Goal: Task Accomplishment & Management: Use online tool/utility

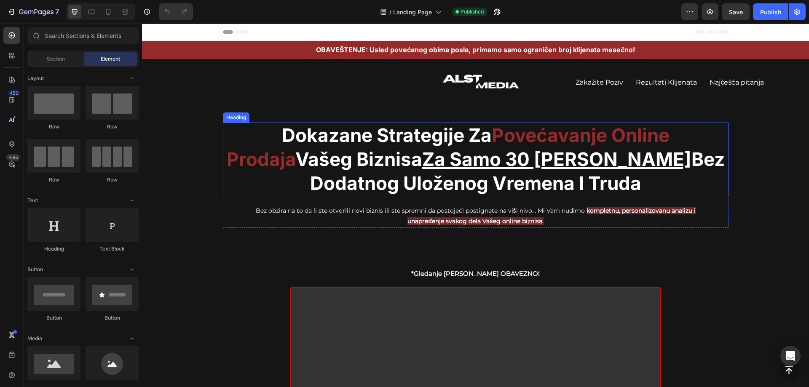
click at [236, 134] on h2 "Dokazane Strategije Za Povećavanje Online Prodaja Vašeg Biznisa Za Samo 30 [PER…" at bounding box center [476, 160] width 506 height 74
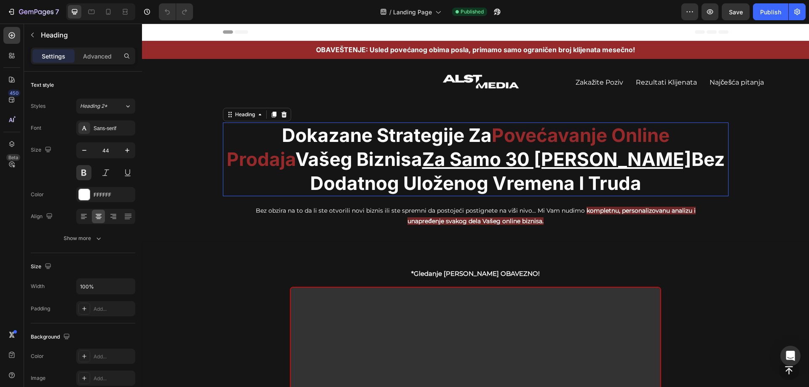
click at [236, 134] on h2 "Dokazane Strategije Za Povećavanje Online Prodaja Vašeg Biznisa Za Samo 30 [PER…" at bounding box center [476, 160] width 506 height 74
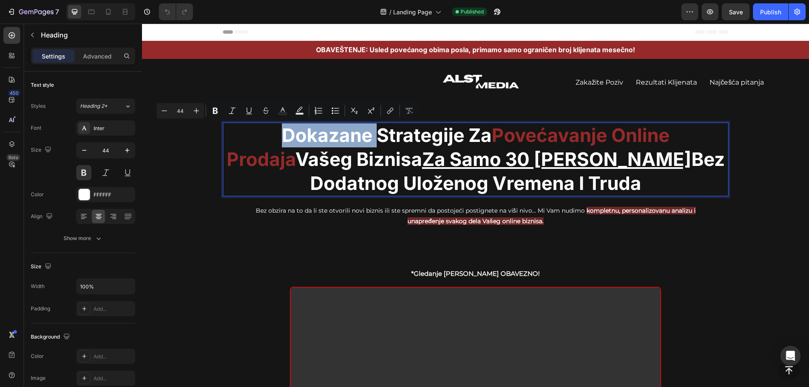
click at [240, 134] on p "Dokazane Strategije Za Povećavanje Online Prodaja Vašeg Biznisa Za Samo 30 [PER…" at bounding box center [476, 160] width 504 height 72
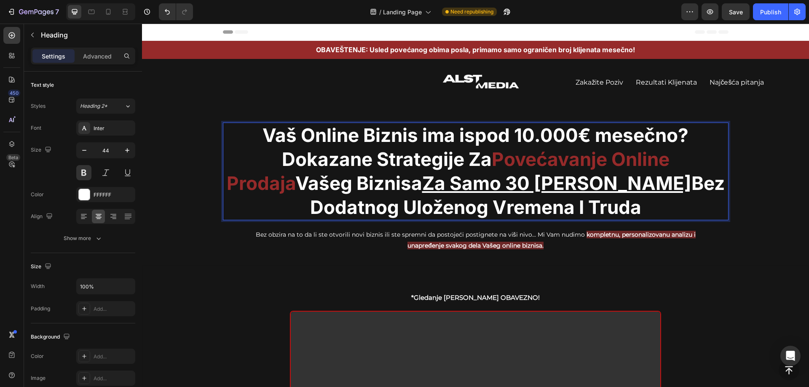
click at [437, 137] on p "Vaš Online Biznis ima ispod 10.000 € mesečno? Dokazane Strategije Za Povećavanj…" at bounding box center [476, 172] width 504 height 97
click at [283, 137] on p "Vaš Online Biznis ima ispod 10.000 € mesečno? Dokazane Strategije Za Povećavanj…" at bounding box center [476, 172] width 504 height 97
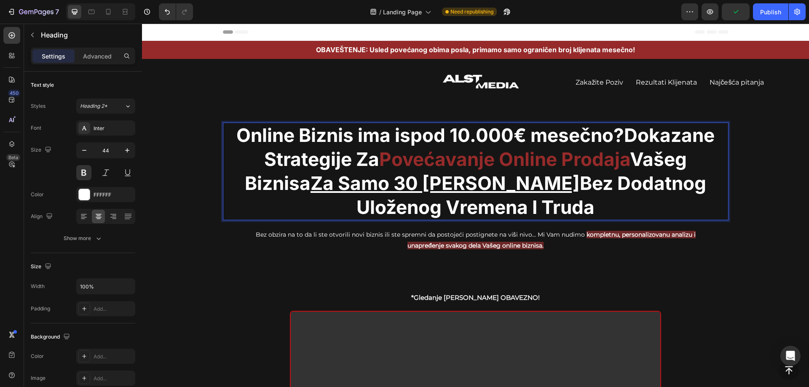
click at [376, 137] on p "Online Biznis ima ispod 10.000 € mesečno? Dokazane Strategije Za Povećavanje On…" at bounding box center [476, 172] width 504 height 97
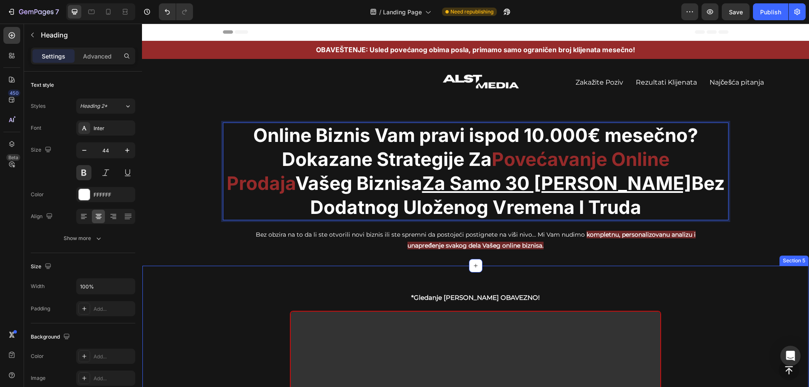
click at [743, 276] on div "*Gledanje [PERSON_NAME] OBAVEZNO! Text Block Video Row Section 5" at bounding box center [475, 386] width 667 height 240
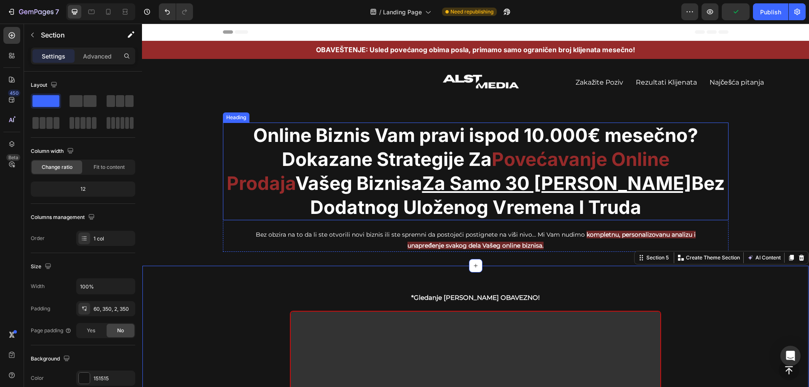
click at [443, 133] on p "Online Biznis Vam pravi ispod 10.000 € mesečno? Dokazane Strategije Za Povećava…" at bounding box center [476, 172] width 504 height 97
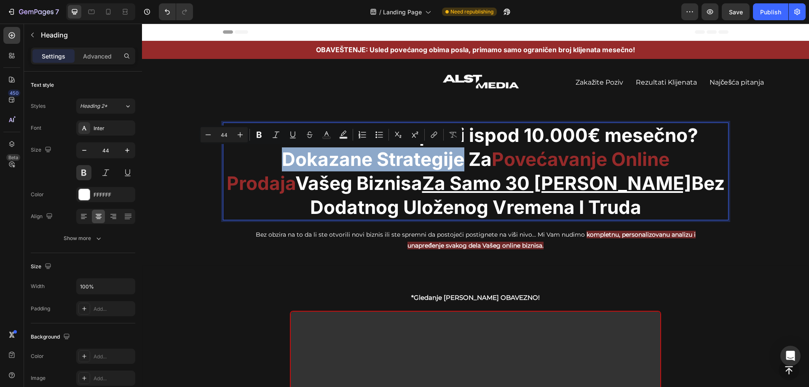
drag, startPoint x: 242, startPoint y: 156, endPoint x: 418, endPoint y: 162, distance: 175.9
click at [418, 162] on p "Online Biznis Vam pravi ispod 10.000 € mesečno? Dokazane Strategije Za Povećava…" at bounding box center [476, 172] width 504 height 97
click at [772, 100] on div "Image Zakažite Poziv Button Rezultati Klijenata Button Najčešća pitanja Button …" at bounding box center [475, 86] width 667 height 29
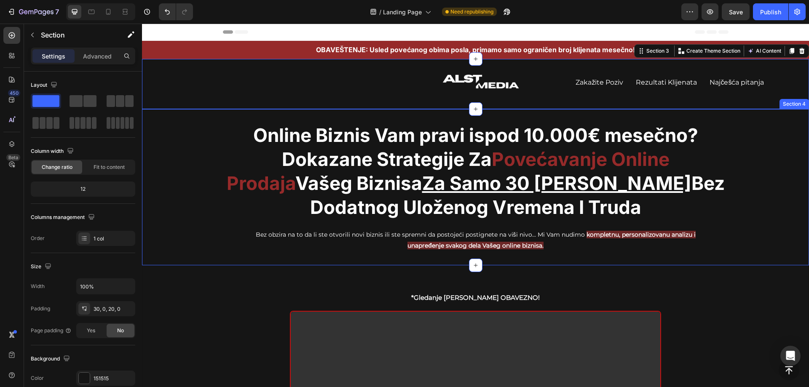
click at [751, 168] on div "Online Biznis Vam pravi ispod 10.000 € mesečno? Dokazane Strategije Za Povećava…" at bounding box center [475, 187] width 667 height 129
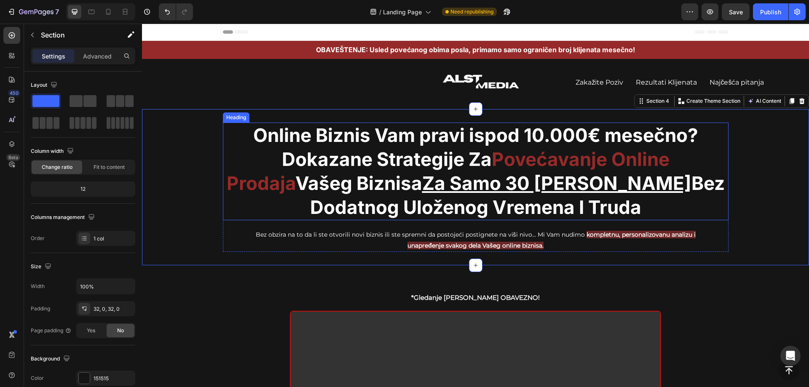
click at [606, 141] on strong "€ mesečno?" at bounding box center [643, 135] width 110 height 23
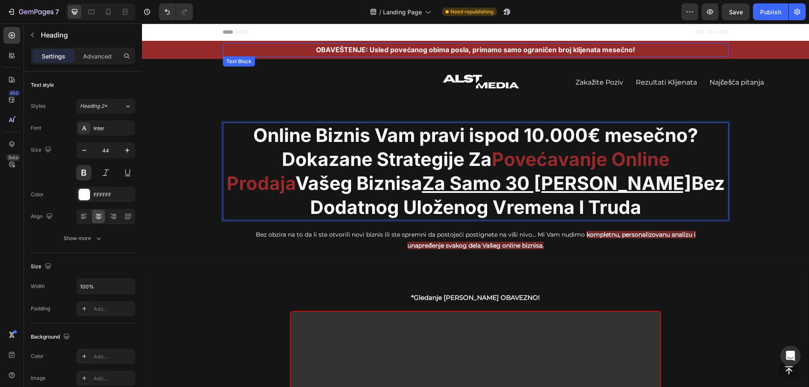
copy p "Online Biznis Vam pravi ispod 10.000 € mesečno? Dokazane Strategije Za Povećava…"
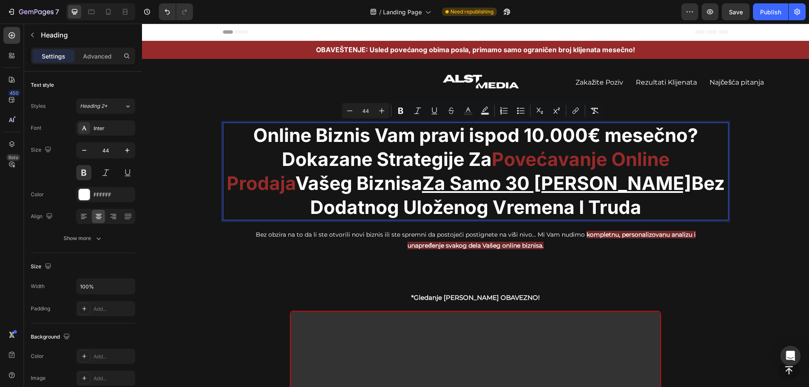
click at [632, 160] on span "Povećavanje Online Prodaja" at bounding box center [448, 171] width 443 height 47
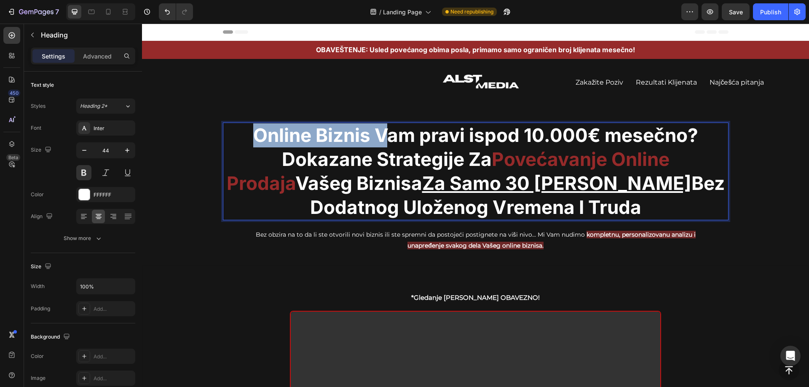
drag, startPoint x: 249, startPoint y: 132, endPoint x: 389, endPoint y: 136, distance: 140.8
click at [389, 136] on p "Online Biznis Vam pravi ispod 10.000 € mesečno? Dokazane Strategije Za Povećava…" at bounding box center [476, 172] width 504 height 97
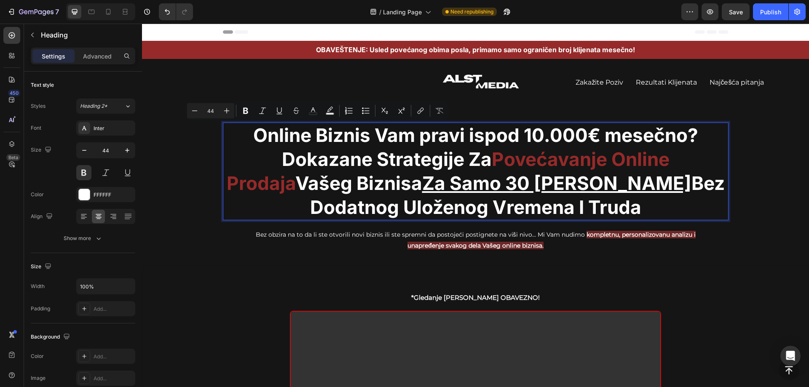
click at [401, 136] on p "Online Biznis Vam pravi ispod 10.000 € mesečno? Dokazane Strategije Za Povećava…" at bounding box center [476, 172] width 504 height 97
click at [377, 133] on p "Online Biznis Vam pravi ispod 10.000 € mesečno? Dokazane Strategije Za Povećava…" at bounding box center [476, 172] width 504 height 97
drag, startPoint x: 369, startPoint y: 134, endPoint x: 408, endPoint y: 132, distance: 38.8
click at [408, 132] on p "Online Biznis Vam pravi ispod 10.000 € mesečno? Dokazane Strategije Za Povećava…" at bounding box center [476, 172] width 504 height 97
click at [485, 140] on p "Online Biznis Vam pravi ispod 10.000 € mesečno? Dokazane Strategije Za Povećava…" at bounding box center [476, 172] width 504 height 97
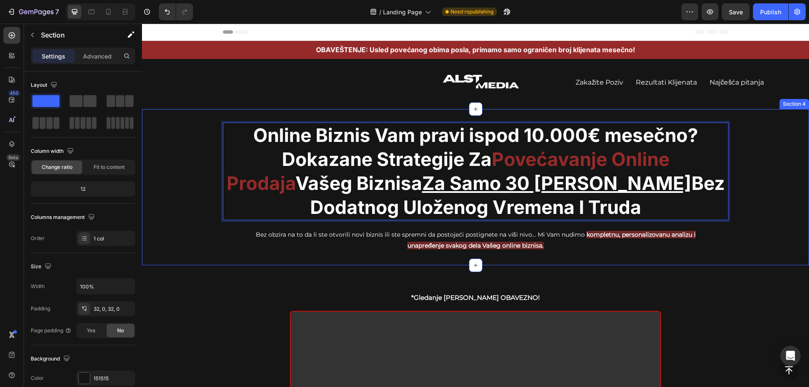
click at [764, 137] on div "Online Biznis Vam pravi ispod 10.000 € mesečno? Dokazane Strategije Za Povećava…" at bounding box center [475, 187] width 667 height 129
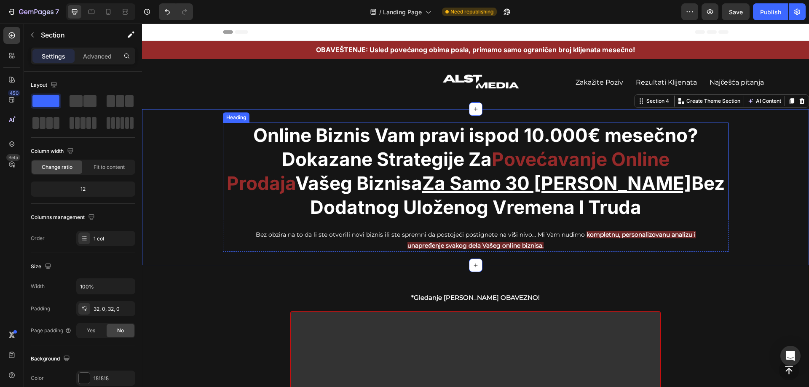
click at [294, 162] on p "Online Biznis Vam pravi ispod 10.000 € mesečno? Dokazane Strategije Za Povećava…" at bounding box center [476, 172] width 504 height 97
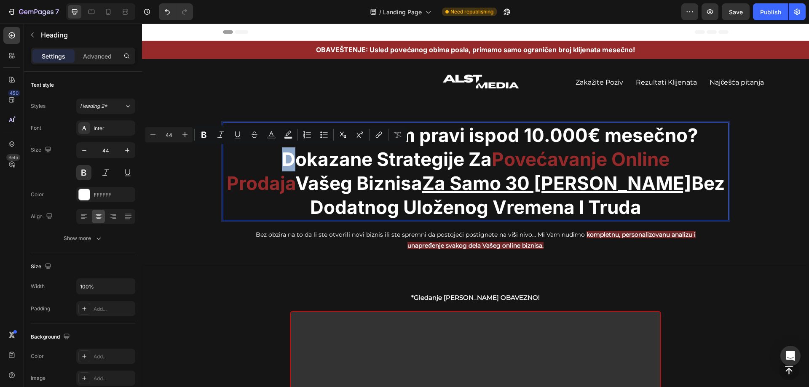
drag, startPoint x: 237, startPoint y: 158, endPoint x: 247, endPoint y: 159, distance: 10.3
click at [247, 159] on p "Online Biznis Vam pravi ispod 10.000 € mesečno? Dokazane Strategije Za Povećava…" at bounding box center [476, 172] width 504 height 97
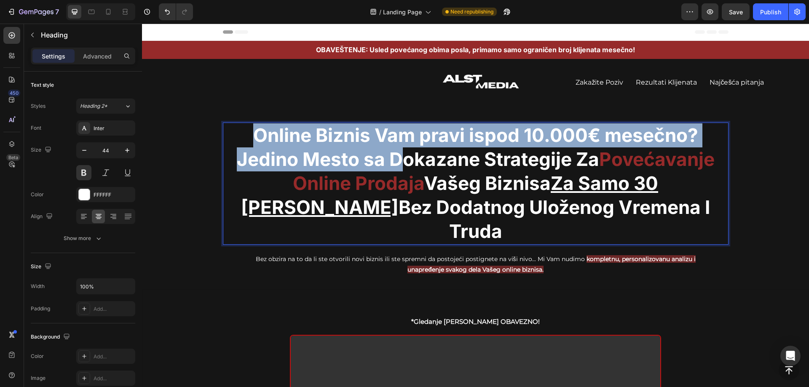
drag, startPoint x: 395, startPoint y: 160, endPoint x: 247, endPoint y: 134, distance: 149.9
click at [247, 134] on p "Online Biznis Vam pravi ispod 10.000 € mesečno? Jedino Mesto sa Dokazane Strate…" at bounding box center [476, 184] width 504 height 121
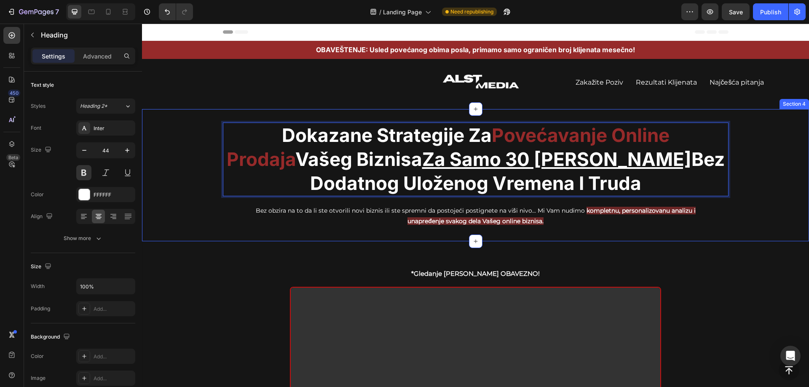
click at [769, 174] on div "Dokazane Strategije Za Povećavanje Online Prodaja Vašeg Biznisa Za Samo 30 [PER…" at bounding box center [475, 175] width 667 height 105
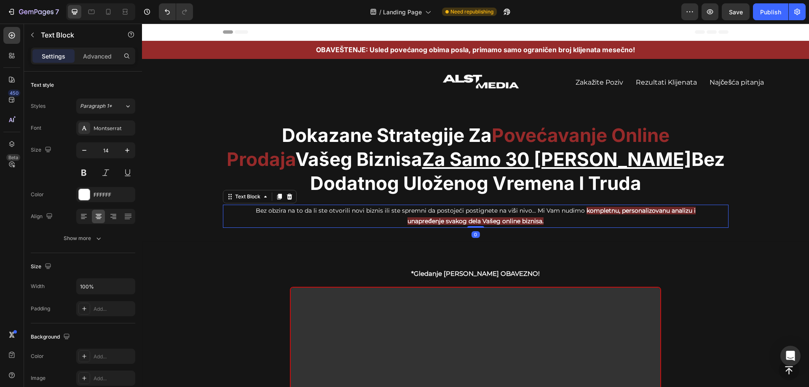
click at [324, 213] on p "Bez obzira na to da li ste otvorili novi biznis ili ste spremni da postojeći po…" at bounding box center [476, 216] width 462 height 21
click at [301, 215] on p "Bez obzira na to da li ste otvorili novi biznis ili ste spremni da postojeći po…" at bounding box center [476, 216] width 462 height 21
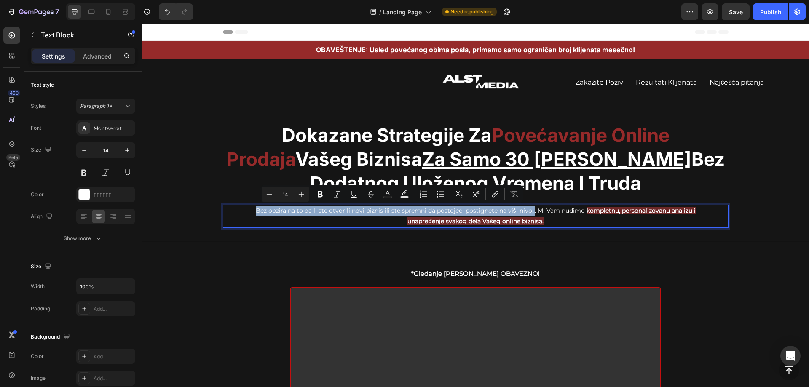
drag, startPoint x: 252, startPoint y: 209, endPoint x: 529, endPoint y: 214, distance: 277.4
click at [529, 214] on p "Bez obzira na to da li ste otvorili novi biznis ili ste spremni da postojeći po…" at bounding box center [476, 216] width 462 height 21
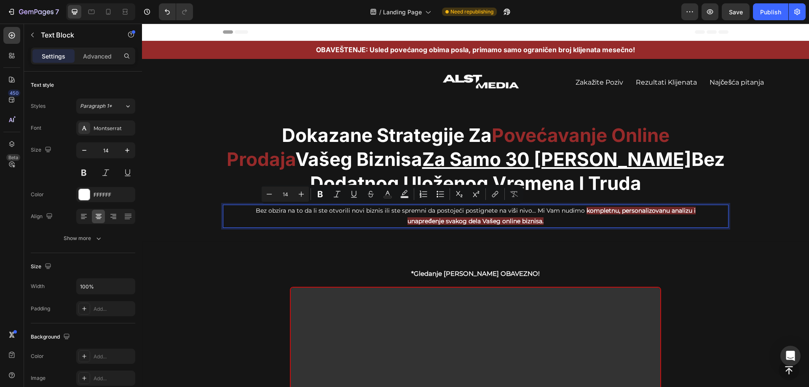
click at [530, 212] on p "Bez obzira na to da li ste otvorili novi biznis ili ste spremni da postojeći po…" at bounding box center [476, 216] width 462 height 21
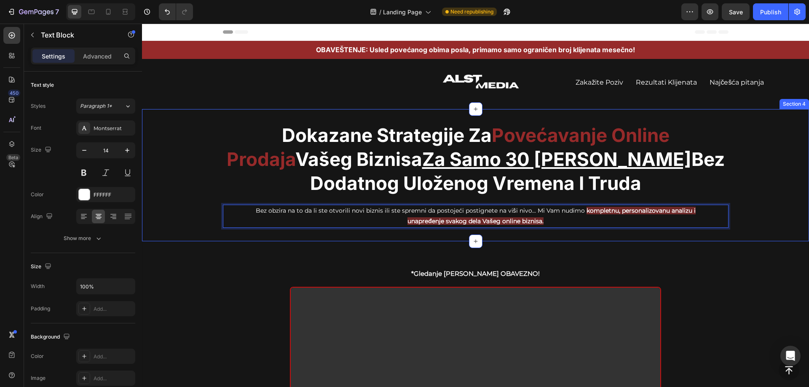
click at [770, 133] on div "Dokazane Strategije Za Povećavanje Online Prodaja Vašeg Biznisa Za Samo 30 [PER…" at bounding box center [475, 175] width 667 height 105
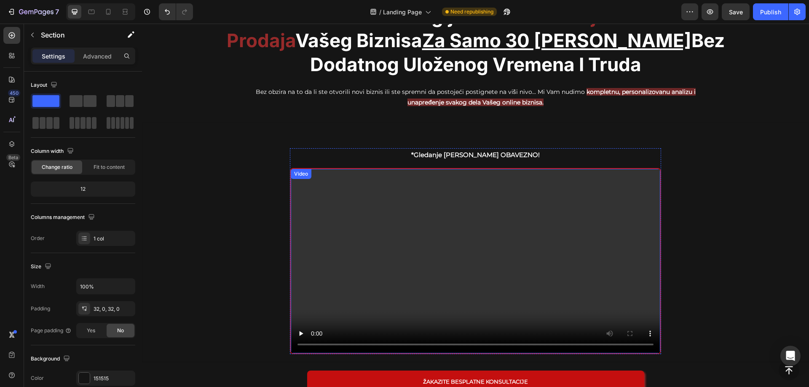
scroll to position [42, 0]
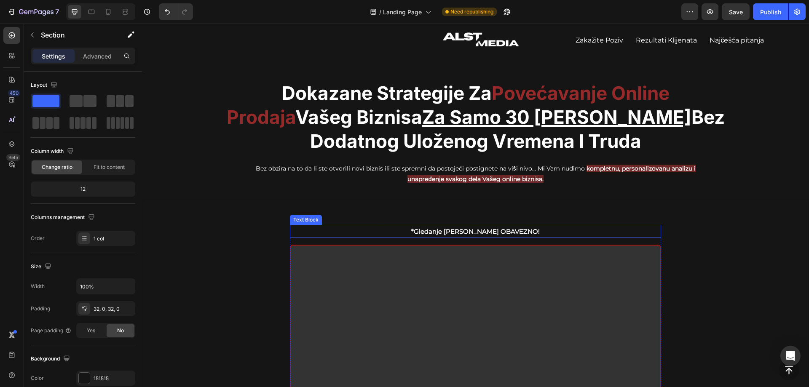
click at [392, 232] on p "*Gledanje [PERSON_NAME] OBAVEZNO!" at bounding box center [476, 231] width 370 height 11
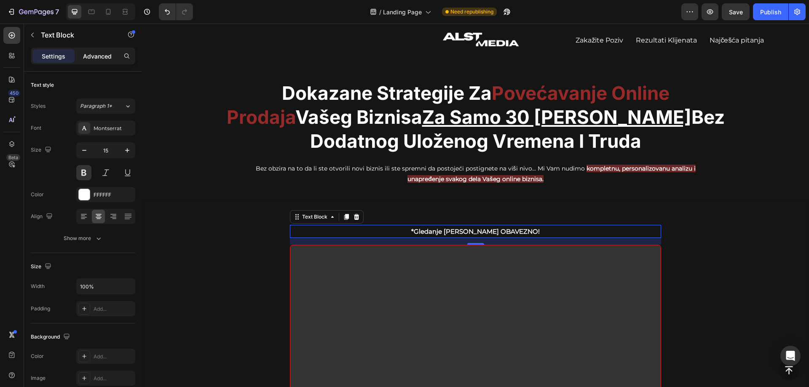
click at [94, 55] on p "Advanced" at bounding box center [97, 56] width 29 height 9
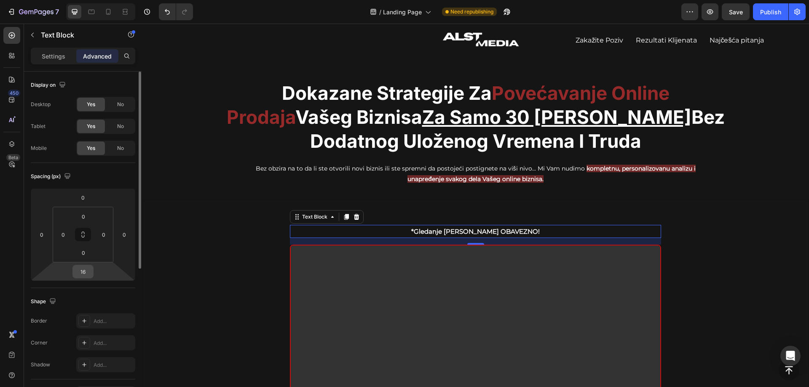
click at [84, 274] on input "16" at bounding box center [83, 272] width 17 height 13
type input "0"
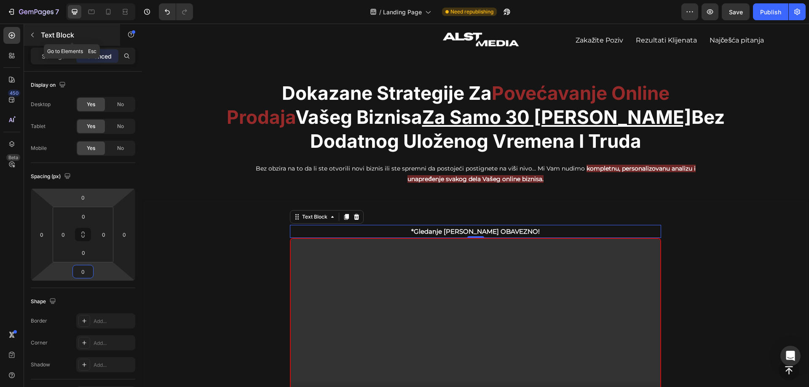
click at [56, 35] on p "Text Block" at bounding box center [77, 35] width 72 height 10
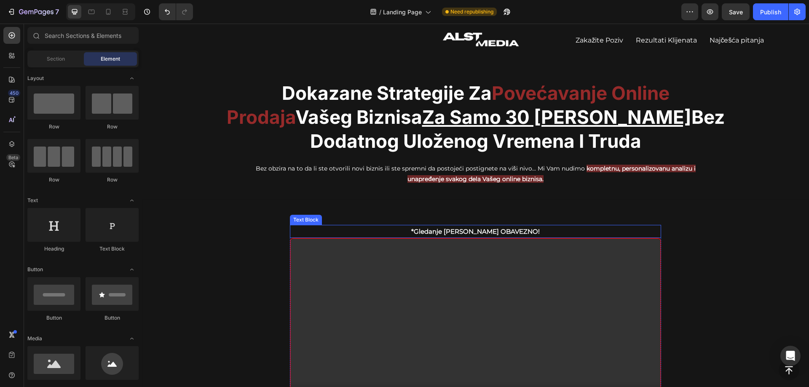
click at [335, 228] on p "*Gledanje [PERSON_NAME] OBAVEZNO!" at bounding box center [476, 231] width 370 height 11
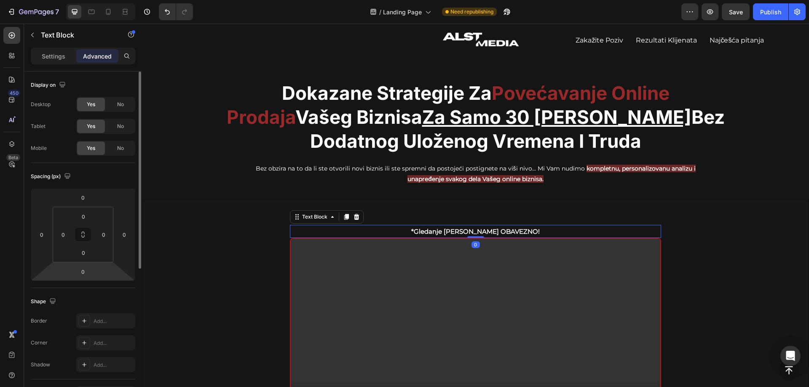
scroll to position [211, 0]
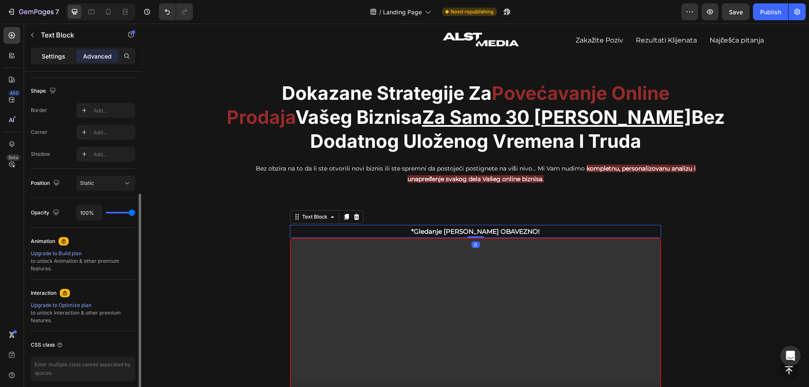
click at [65, 60] on p "Settings" at bounding box center [54, 56] width 24 height 9
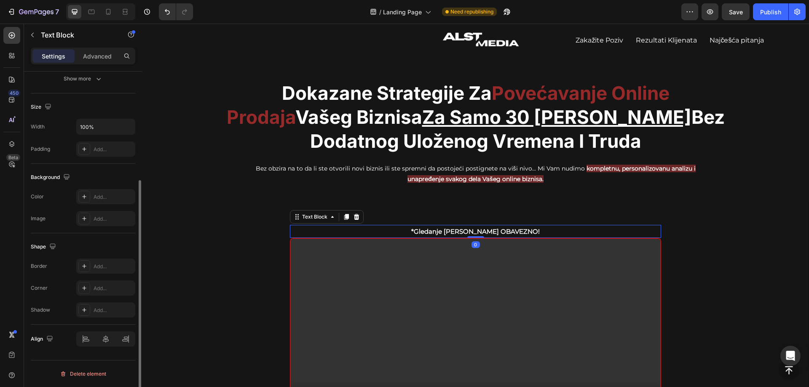
scroll to position [160, 0]
click at [92, 195] on div "Add..." at bounding box center [105, 196] width 59 height 15
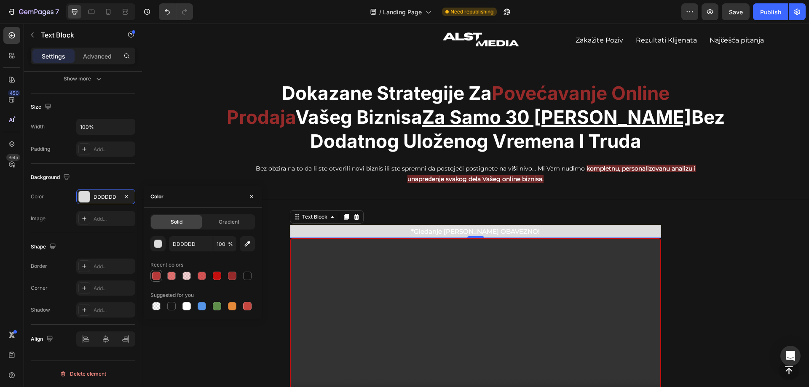
click at [156, 279] on div at bounding box center [156, 276] width 8 height 8
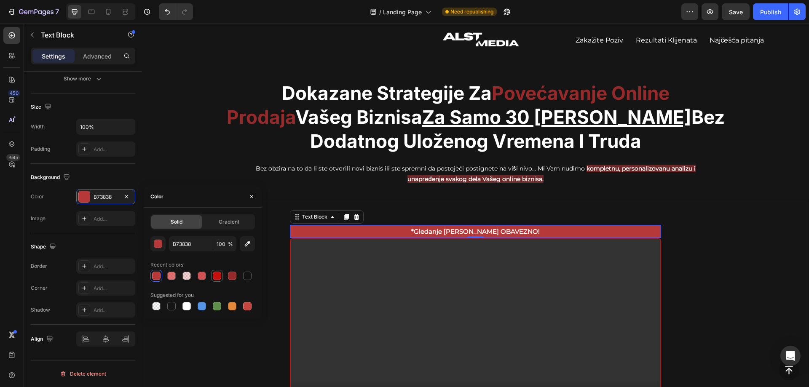
click at [220, 277] on div at bounding box center [217, 276] width 8 height 8
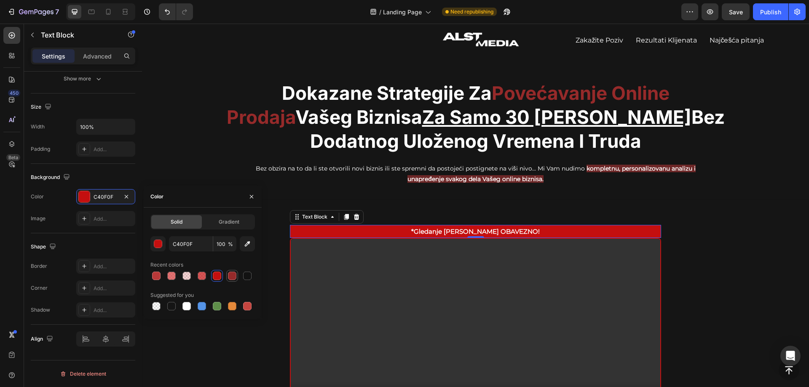
click at [230, 277] on div at bounding box center [232, 276] width 8 height 8
type input "962A2A"
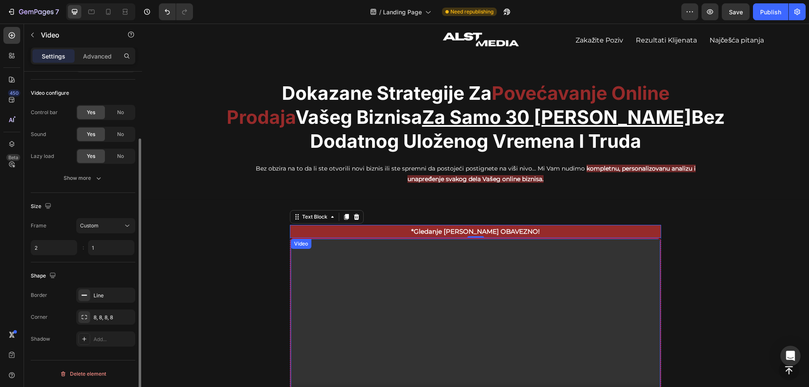
scroll to position [0, 0]
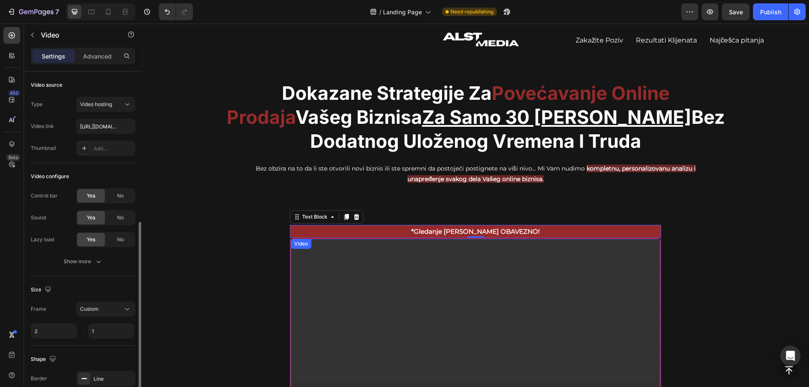
click at [291, 257] on video at bounding box center [476, 331] width 370 height 185
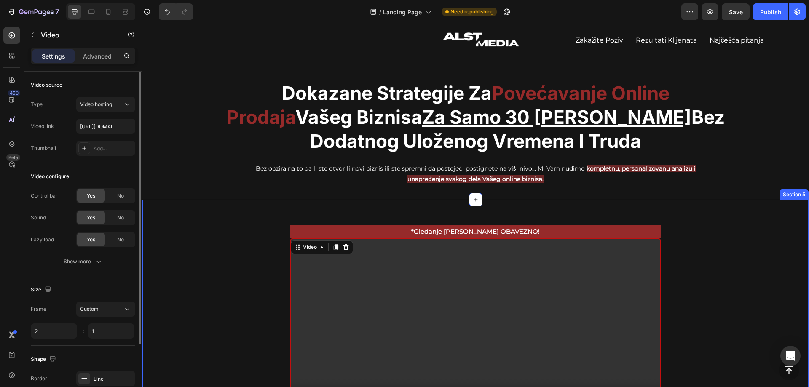
click at [743, 217] on div "*Gledanje [PERSON_NAME] OBAVEZNO! Text Block Video 0 Row Section 5" at bounding box center [475, 316] width 667 height 234
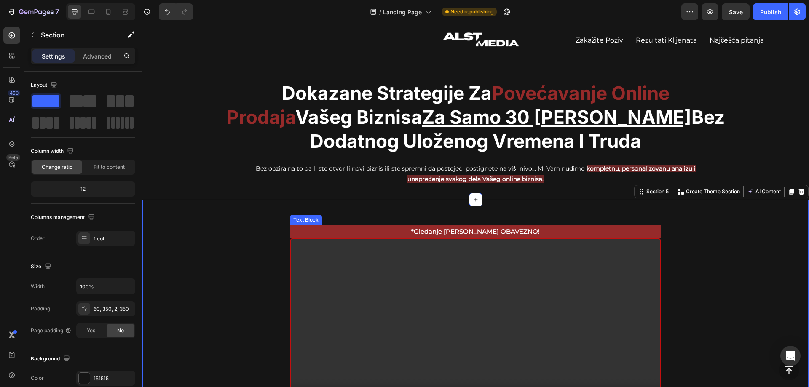
click at [542, 230] on p "*Gledanje [PERSON_NAME] OBAVEZNO!" at bounding box center [476, 231] width 370 height 11
click at [541, 230] on p "*Gledanje [PERSON_NAME] OBAVEZNO!" at bounding box center [476, 231] width 370 height 11
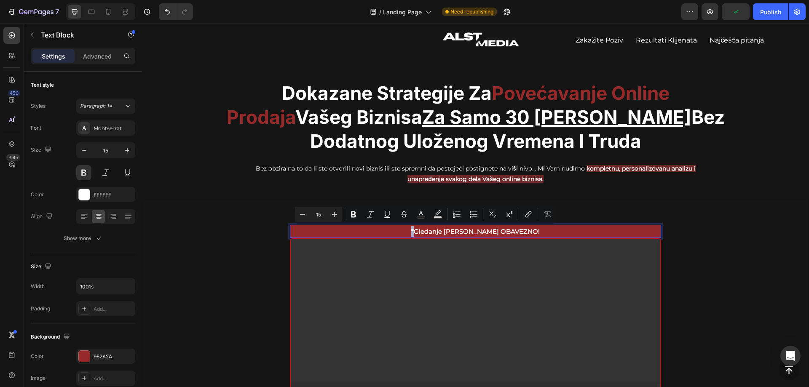
drag, startPoint x: 426, startPoint y: 232, endPoint x: 422, endPoint y: 231, distance: 4.3
click at [422, 231] on p "*Gledanje [PERSON_NAME] OBAVEZNO!" at bounding box center [476, 231] width 370 height 11
click at [584, 233] on p "Uključite zvuk! - Gledanje [PERSON_NAME] OBAVEZNO!" at bounding box center [476, 231] width 370 height 11
click at [395, 235] on p "Uključite zvuk! - Gledanje [PERSON_NAME] OBAVEZNO." at bounding box center [476, 231] width 370 height 11
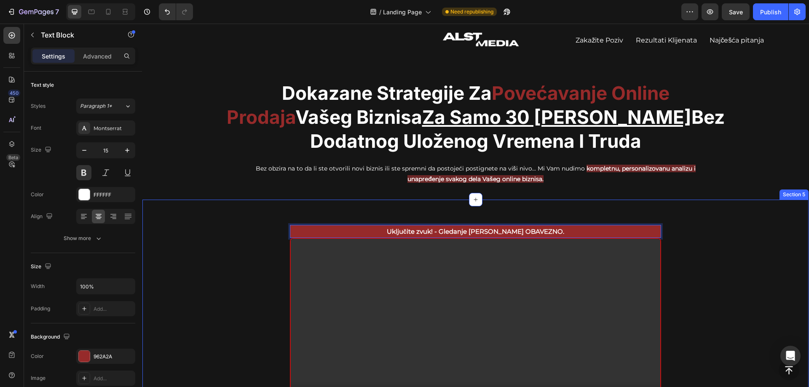
click at [736, 235] on div "Uključite zvuk! - Gledanje [PERSON_NAME] OBAVEZNO. Text Block 0 Video Row Secti…" at bounding box center [475, 316] width 667 height 234
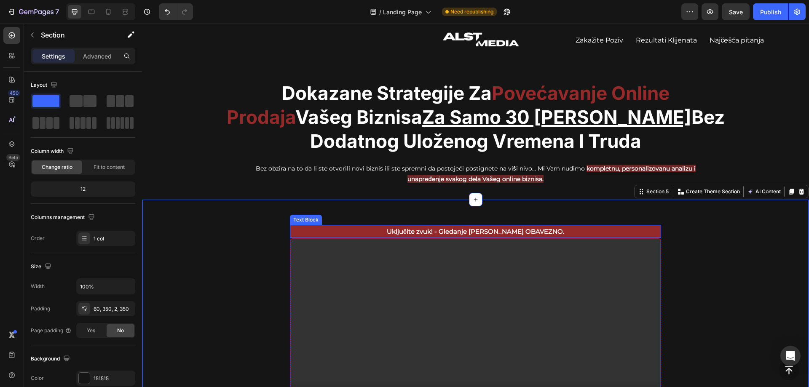
click at [574, 229] on p "Uključite zvuk! - Gledanje [PERSON_NAME] OBAVEZNO." at bounding box center [476, 231] width 370 height 11
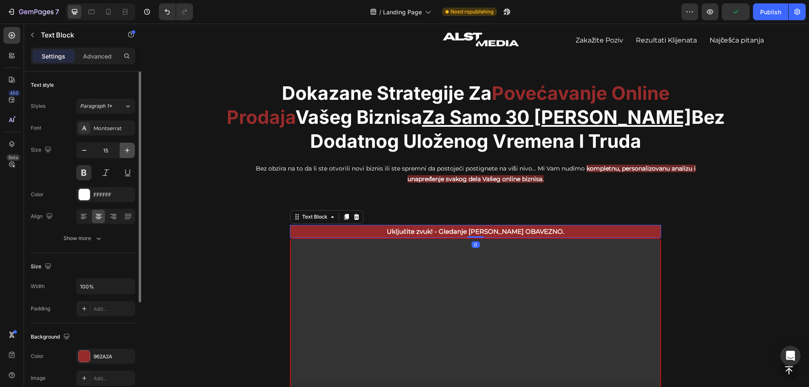
click at [129, 150] on icon "button" at bounding box center [127, 150] width 8 height 8
type input "16"
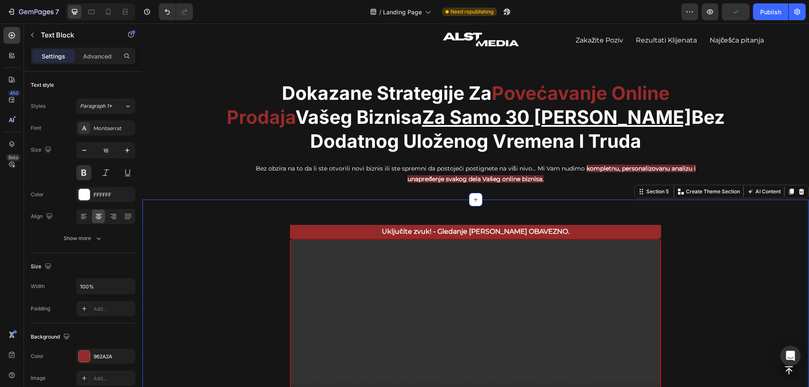
click at [706, 262] on div "Uključite zvuk! - Gledanje [PERSON_NAME] OBAVEZNO. Text Block Video Row Section…" at bounding box center [475, 316] width 667 height 234
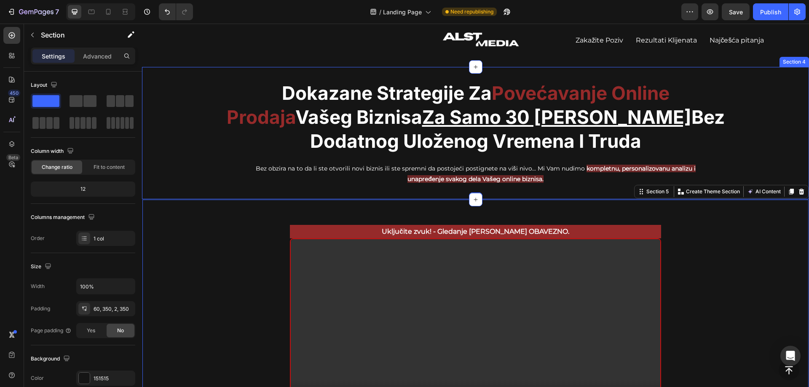
click at [748, 110] on div "Dokazane Strategije Za Povećavanje Online Prodaja Vašeg Biznisa Za Samo 30 [PER…" at bounding box center [475, 133] width 667 height 105
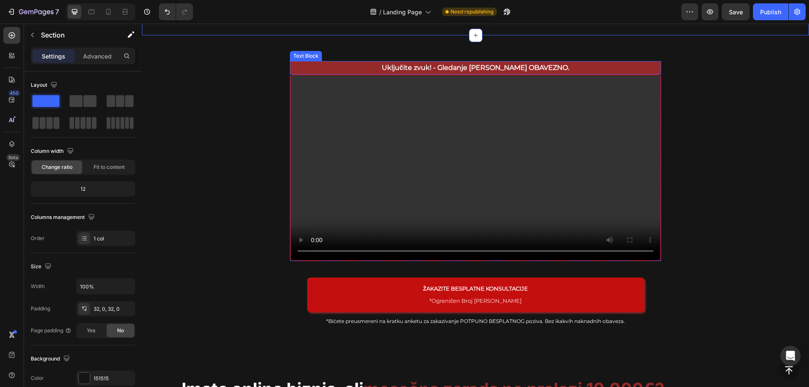
scroll to position [211, 0]
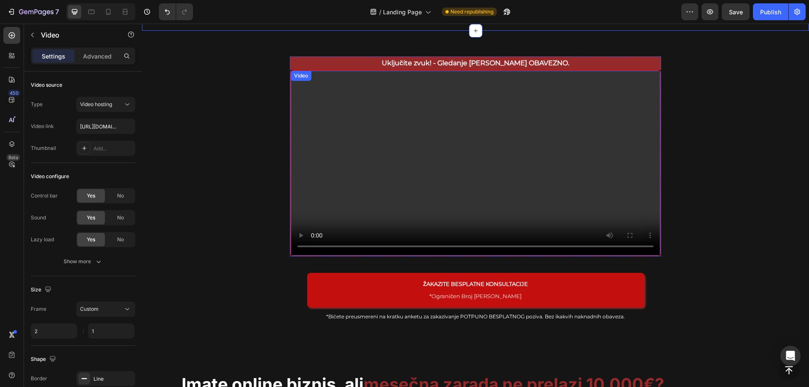
drag, startPoint x: 301, startPoint y: 193, endPoint x: 292, endPoint y: 191, distance: 9.4
click at [302, 192] on video at bounding box center [476, 163] width 370 height 185
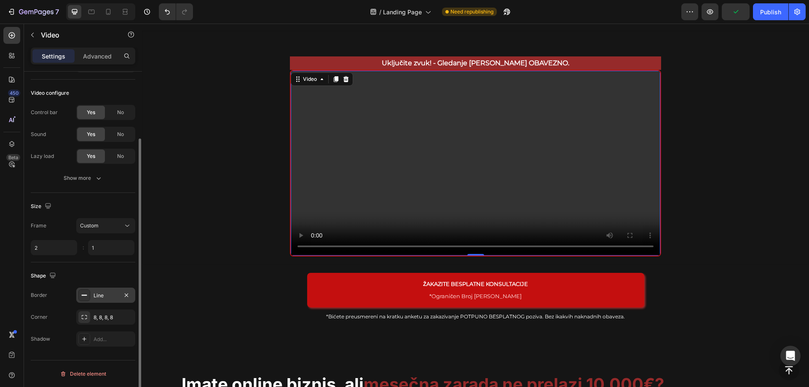
click at [106, 295] on div "Line" at bounding box center [106, 296] width 24 height 8
click at [126, 297] on icon "button" at bounding box center [126, 295] width 7 height 7
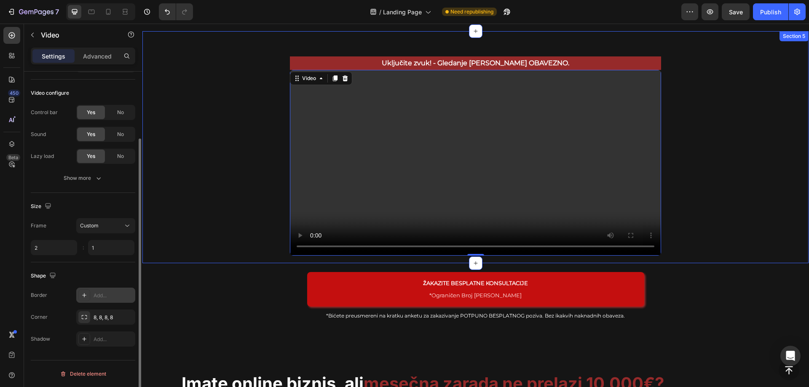
click at [705, 140] on div "Uključite zvuk! - Gledanje [PERSON_NAME] OBAVEZNO. Text Block Video 0 Row Secti…" at bounding box center [475, 147] width 667 height 233
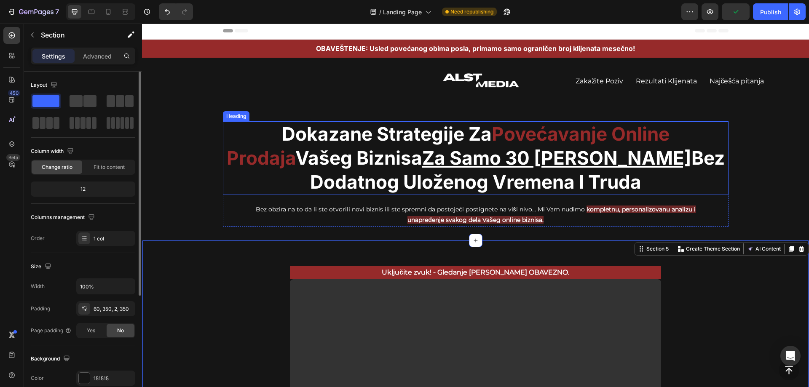
scroll to position [0, 0]
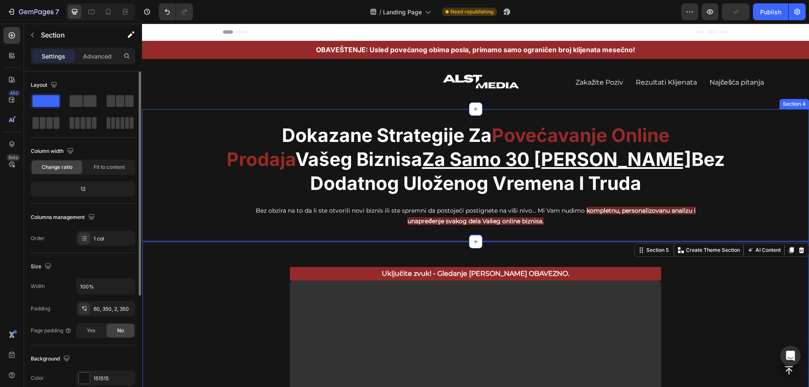
click at [747, 158] on div "Dokazane Strategije Za Povećavanje Online Prodaja Vašeg Biznisa Za Samo 30 [PER…" at bounding box center [475, 175] width 667 height 105
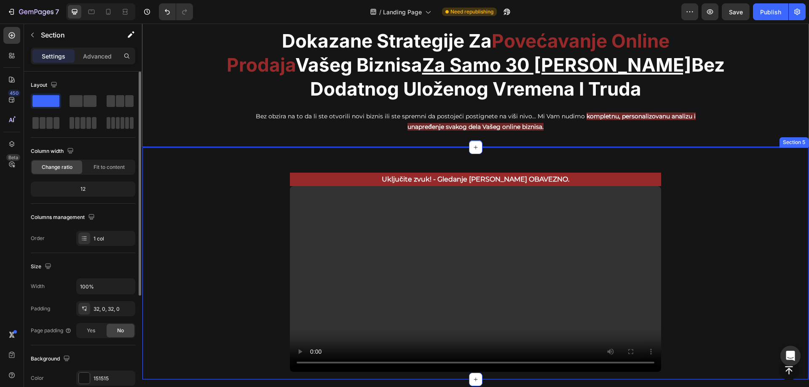
scroll to position [169, 0]
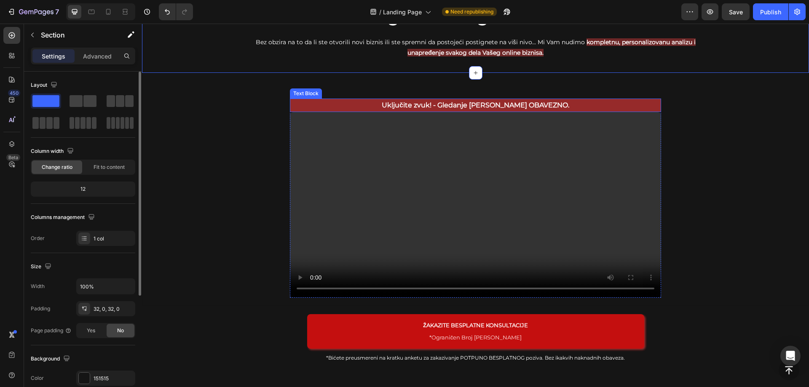
click at [544, 103] on p "Uključite zvuk! - Gledanje [PERSON_NAME] OBAVEZNO." at bounding box center [476, 105] width 370 height 12
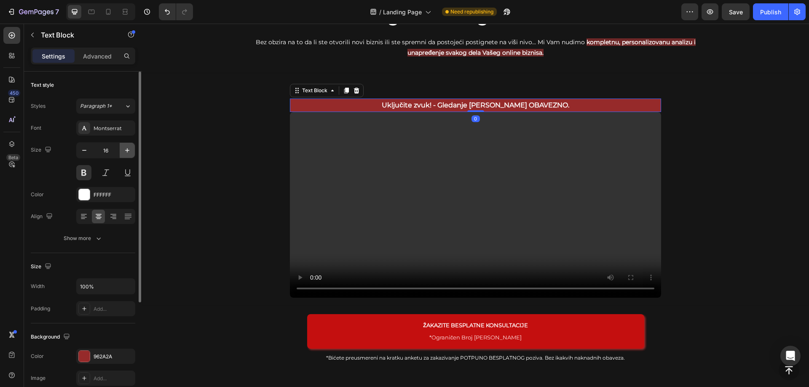
drag, startPoint x: 125, startPoint y: 149, endPoint x: 107, endPoint y: 135, distance: 22.5
click at [125, 149] on icon "button" at bounding box center [127, 150] width 8 height 8
type input "17"
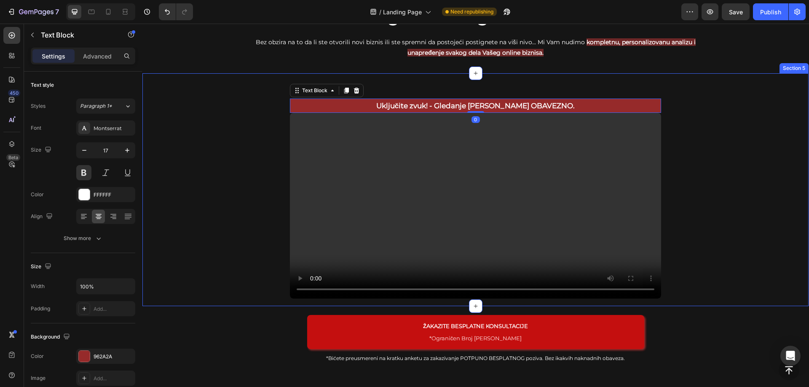
click at [764, 201] on div "Uključite zvuk! - Gledanje [PERSON_NAME] OBAVEZNO. Text Block 0 Video Row Secti…" at bounding box center [475, 190] width 667 height 234
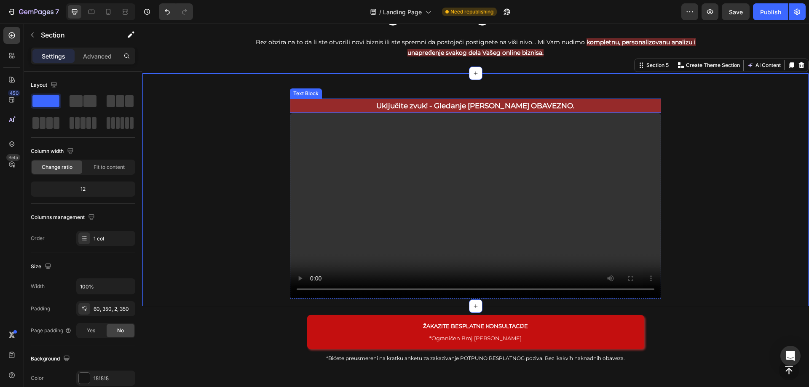
click at [516, 104] on p "Uključite zvuk! - Gledanje [PERSON_NAME] OBAVEZNO." at bounding box center [476, 105] width 370 height 13
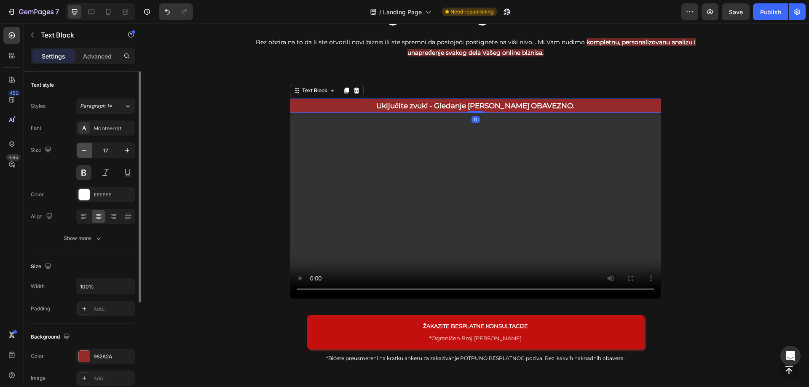
click at [86, 152] on icon "button" at bounding box center [84, 150] width 8 height 8
click at [86, 151] on icon "button" at bounding box center [84, 150] width 8 height 8
type input "15"
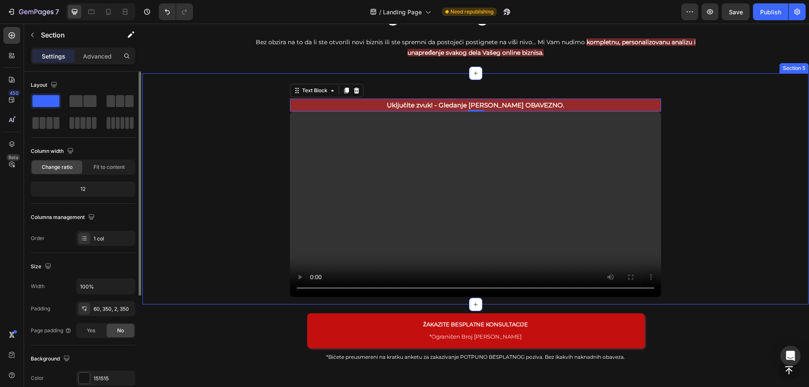
click at [722, 168] on div "Uključite zvuk! - Gledanje [PERSON_NAME] OBAVEZNO. Text Block 0 Video Row Secti…" at bounding box center [475, 189] width 667 height 233
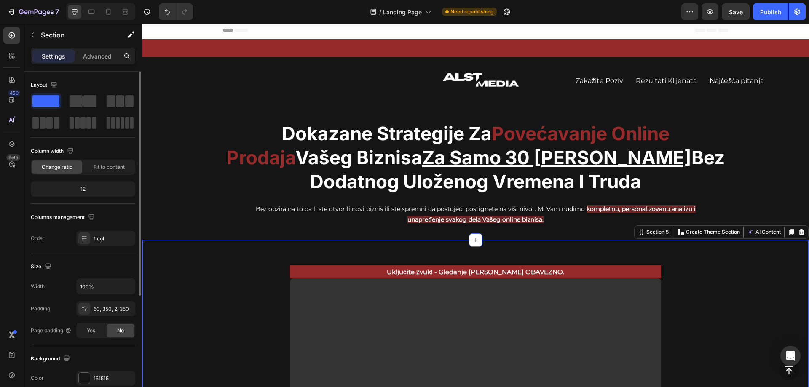
scroll to position [0, 0]
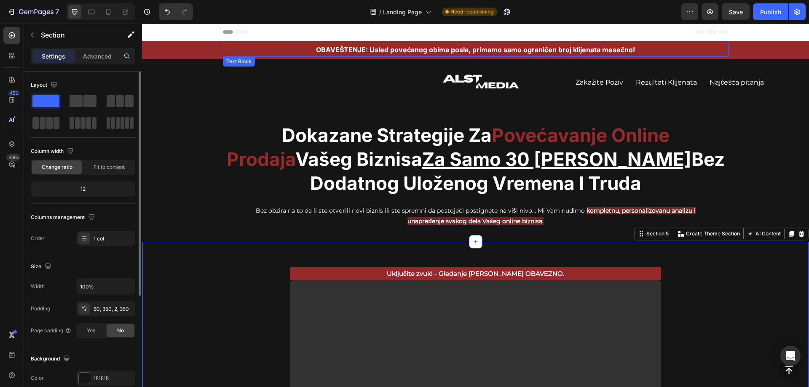
click at [621, 49] on p "OBAVEŠTENJE: Usled povećanog obima posla, primamo samo ograničen broj klijenata…" at bounding box center [476, 50] width 504 height 12
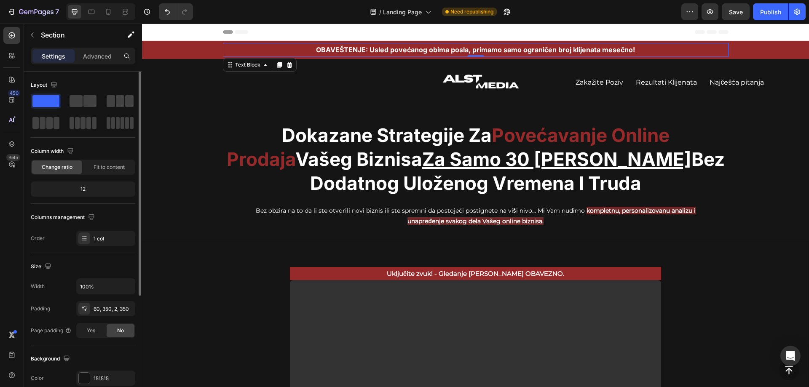
click at [621, 49] on p "OBAVEŠTENJE: Usled povećanog obima posla, primamo samo ograničen broj klijenata…" at bounding box center [476, 50] width 504 height 12
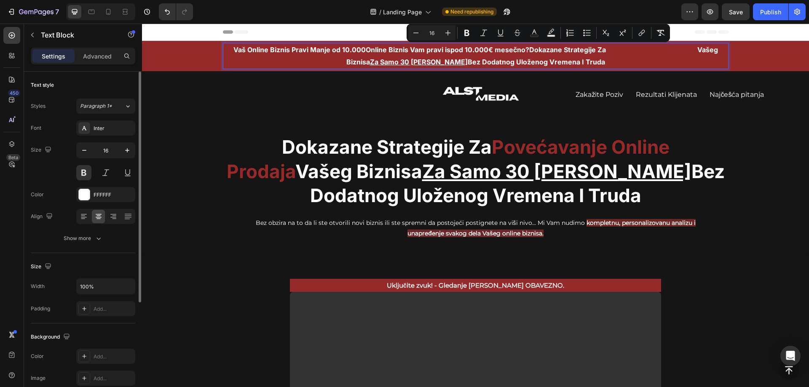
drag, startPoint x: 584, startPoint y: 64, endPoint x: 523, endPoint y: 53, distance: 62.2
click at [523, 53] on p "Vaš Online Biznis Pravi Manje od 10.000Online Biznis Vam pravi ispod 10.000 € m…" at bounding box center [476, 56] width 504 height 24
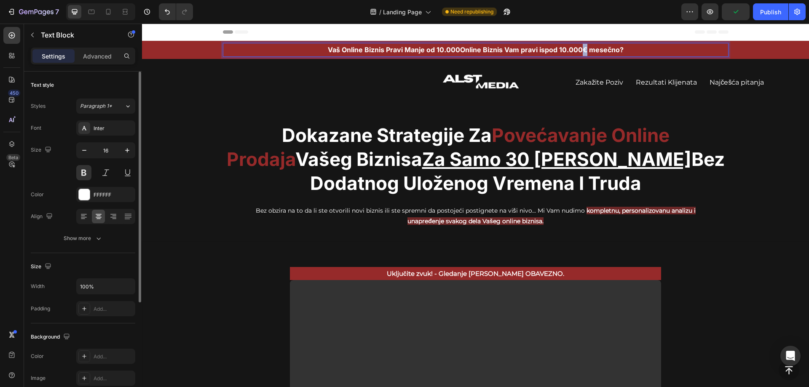
click at [583, 49] on strong "€ mesečno?" at bounding box center [603, 50] width 41 height 8
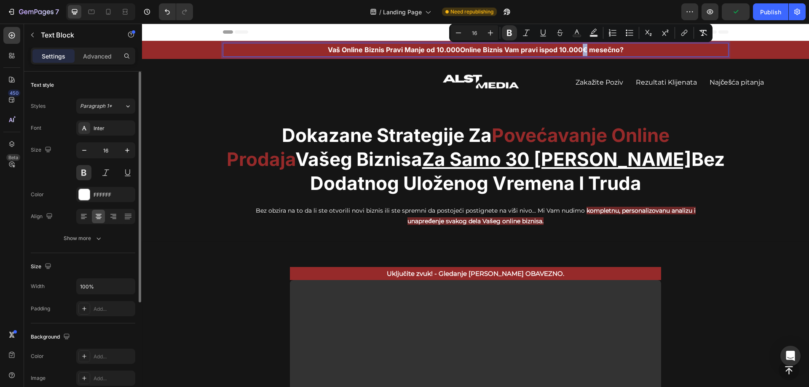
copy strong "€"
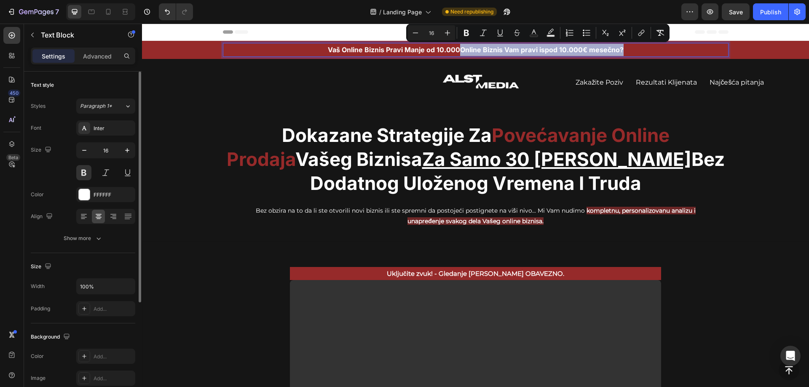
drag, startPoint x: 587, startPoint y: 54, endPoint x: 459, endPoint y: 55, distance: 127.3
click at [459, 55] on p "Vaš Online Biznis Pravi Manje od 10.000Online Biznis Vam pravi ispod 10.000 € m…" at bounding box center [476, 50] width 504 height 12
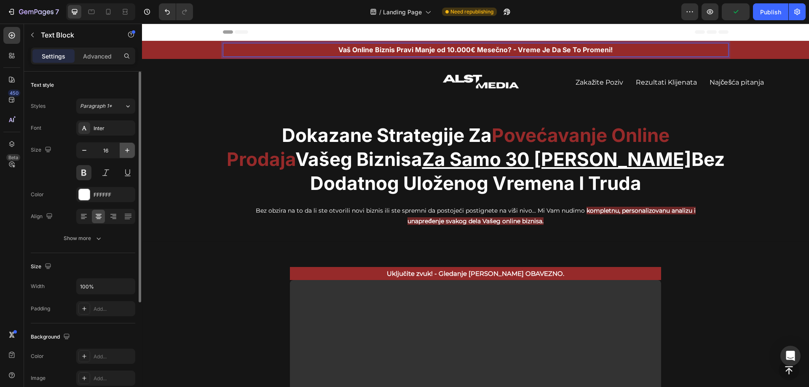
click at [123, 150] on button "button" at bounding box center [127, 150] width 15 height 15
type input "17"
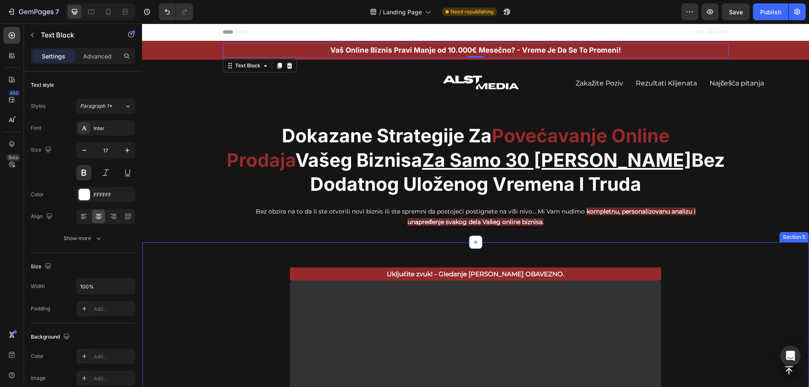
click at [760, 298] on div "Uključite zvuk! - Gledanje [PERSON_NAME] OBAVEZNO. Text Block Video Row Section…" at bounding box center [475, 358] width 667 height 233
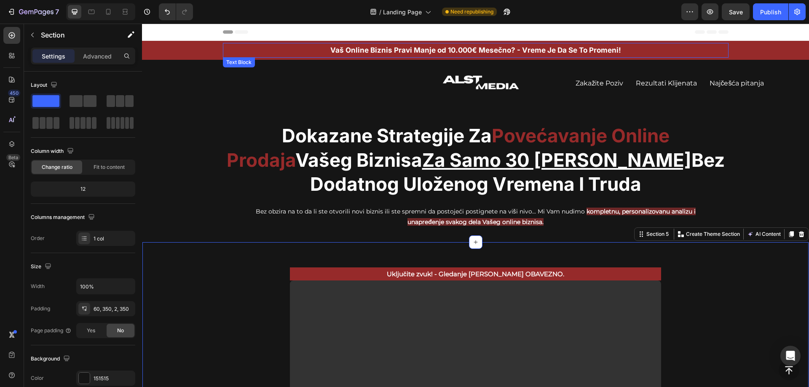
click at [523, 52] on strong "€ Mesečno? - Vreme Je Da Se To Promeni!" at bounding box center [546, 50] width 149 height 8
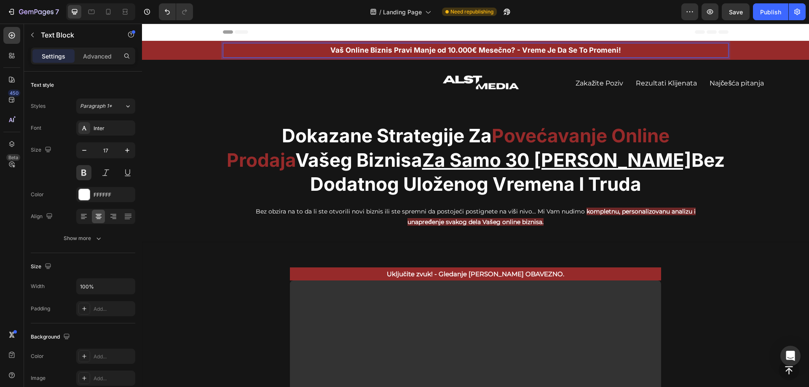
click at [518, 49] on strong "€ Mesečno? - Vreme Je Da Se To Promeni!" at bounding box center [546, 50] width 149 height 8
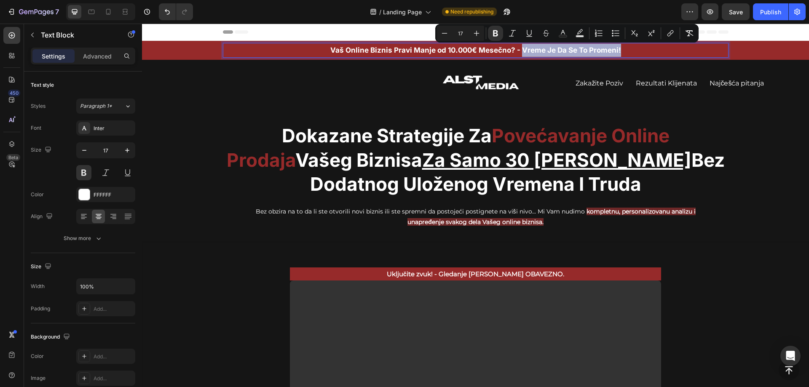
drag, startPoint x: 518, startPoint y: 49, endPoint x: 621, endPoint y: 40, distance: 102.9
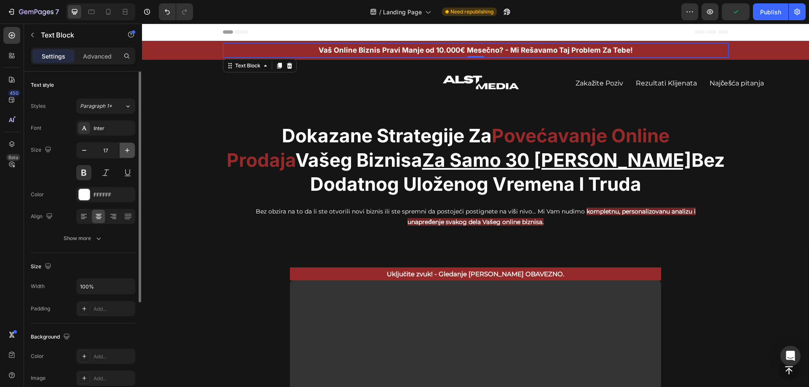
click at [127, 148] on icon "button" at bounding box center [127, 150] width 8 height 8
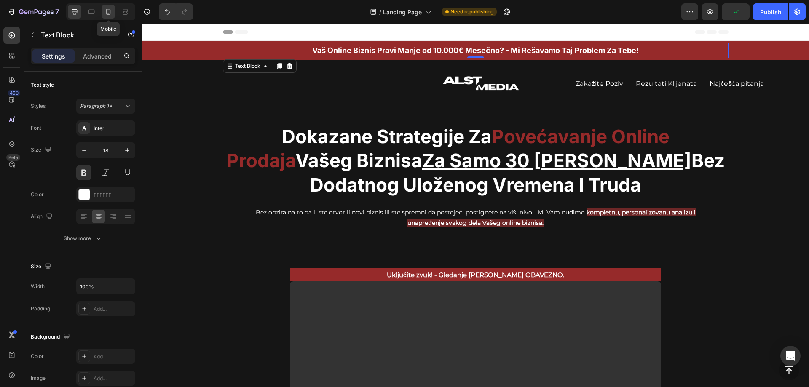
click at [106, 10] on icon at bounding box center [108, 12] width 8 height 8
type input "13"
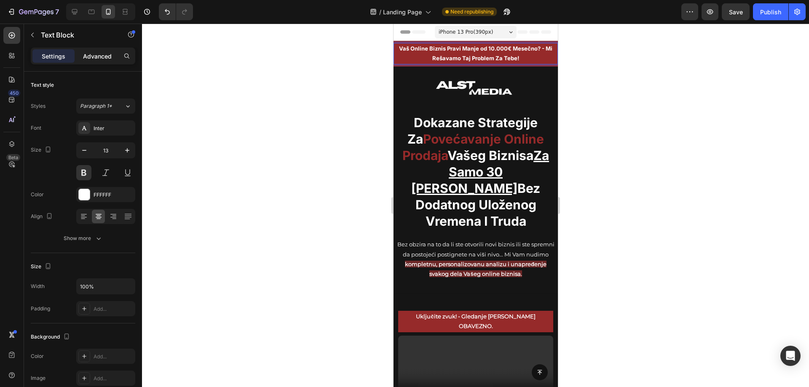
click at [102, 56] on p "Advanced" at bounding box center [97, 56] width 29 height 9
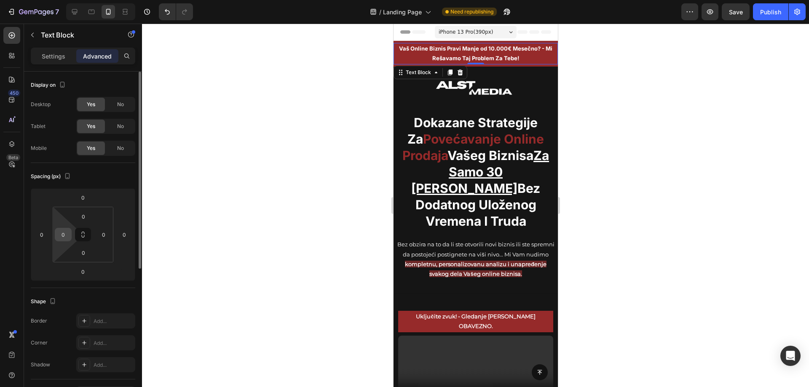
click at [64, 239] on input "0" at bounding box center [63, 234] width 13 height 13
type input "5"
type input "10"
drag, startPoint x: 504, startPoint y: 59, endPoint x: 516, endPoint y: 59, distance: 12.2
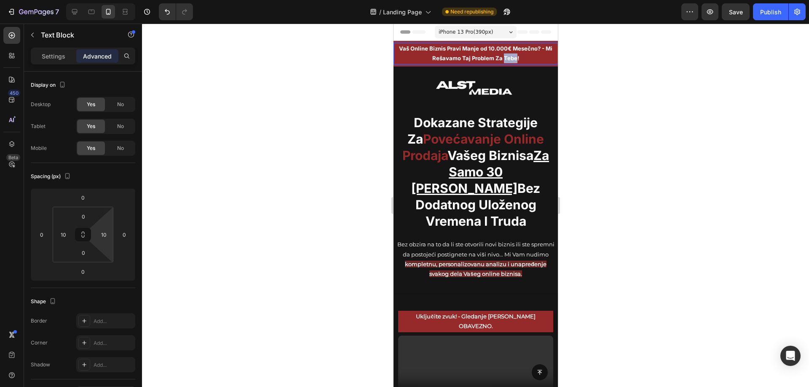
click at [516, 59] on strong "€ Mesečno? - Mi Rešavamo Taj Problem Za Tebe!" at bounding box center [492, 53] width 120 height 16
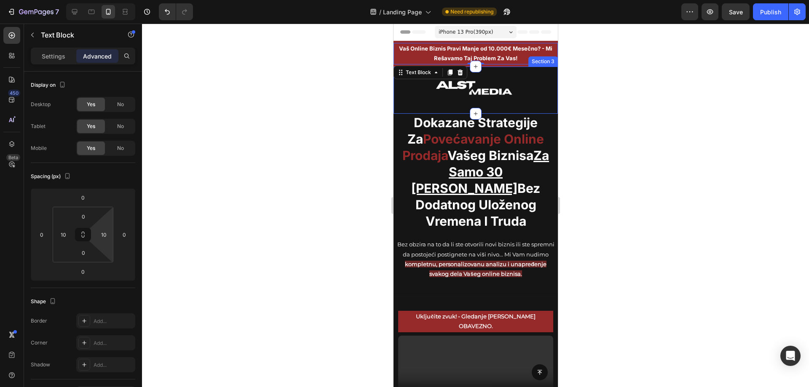
click at [654, 89] on div at bounding box center [475, 206] width 667 height 364
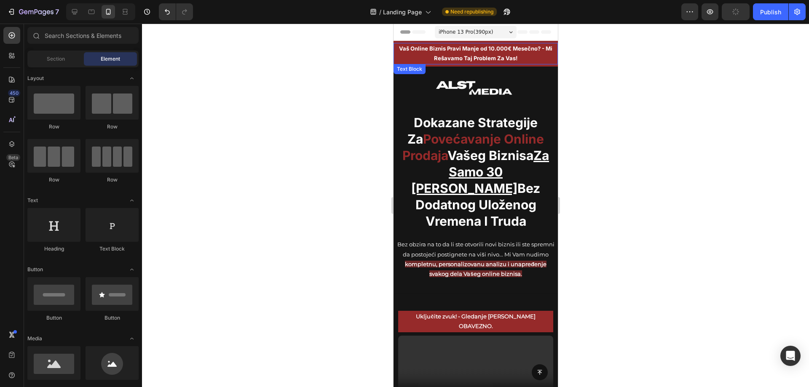
click at [496, 51] on p "Vaš Online Biznis Pravi Manje od 10.000 € Mesečno? - Mi Rešavamo Taj Problem Za…" at bounding box center [475, 54] width 154 height 20
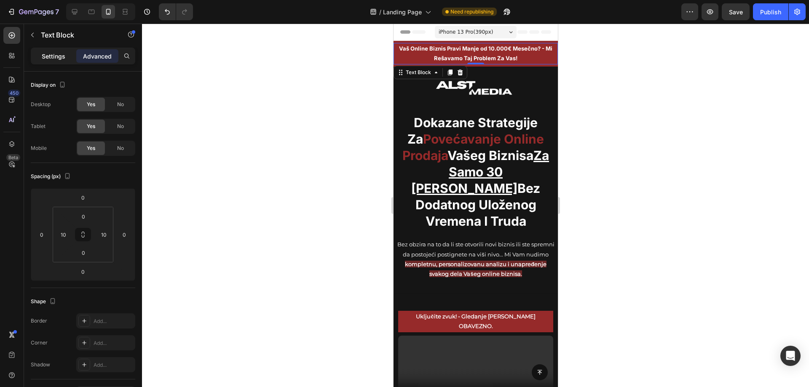
click at [63, 51] on div "Settings" at bounding box center [53, 55] width 42 height 13
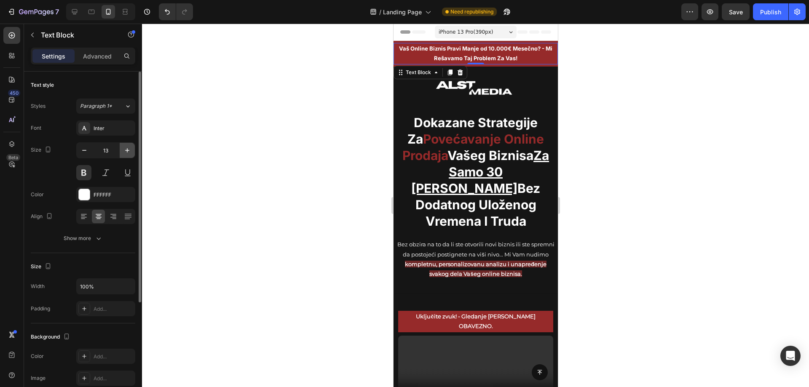
click at [126, 152] on icon "button" at bounding box center [127, 150] width 8 height 8
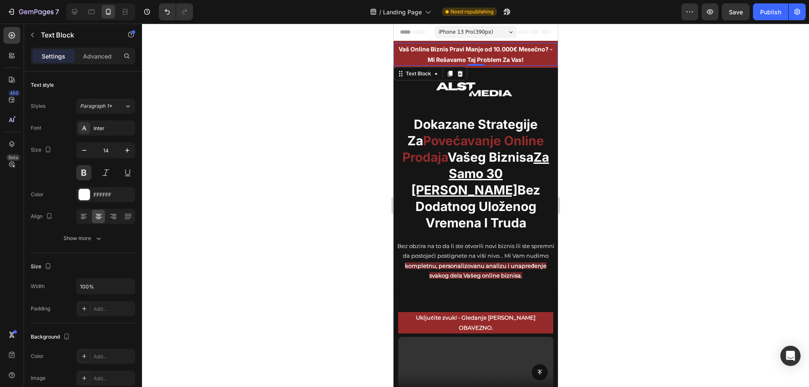
click at [83, 12] on div at bounding box center [100, 11] width 69 height 17
click at [74, 12] on icon at bounding box center [74, 11] width 5 height 5
type input "18"
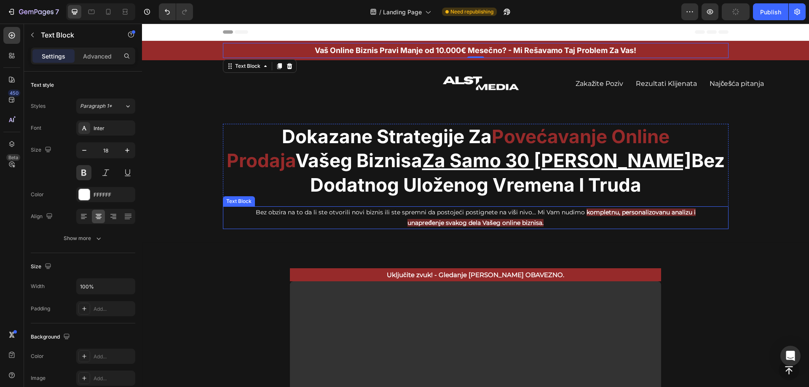
click at [354, 215] on p "Bez obzira na to da li ste otvorili novi biznis ili ste spremni da postojeći po…" at bounding box center [476, 217] width 462 height 21
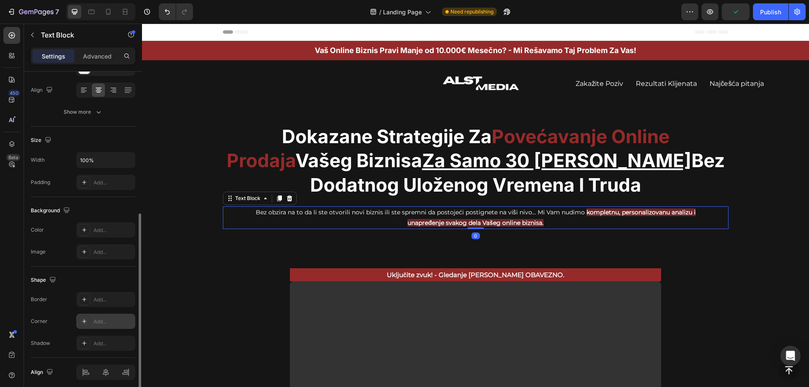
scroll to position [160, 0]
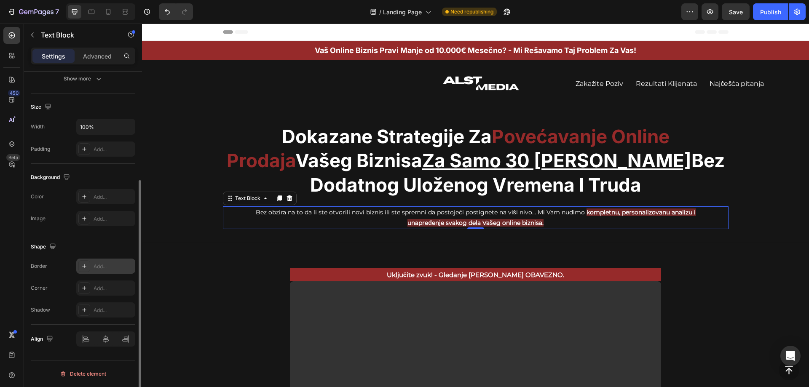
click at [102, 270] on div "Add..." at bounding box center [114, 267] width 40 height 8
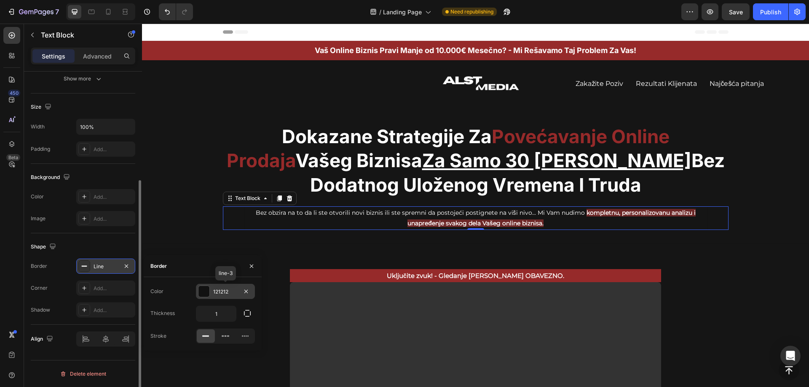
click at [223, 294] on div "121212" at bounding box center [225, 292] width 24 height 8
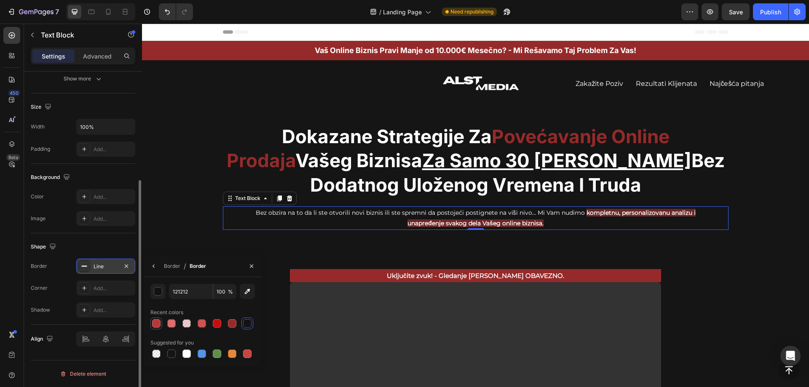
click at [154, 323] on div at bounding box center [156, 324] width 8 height 8
type input "B73838"
click at [166, 265] on div "Border" at bounding box center [172, 267] width 16 height 8
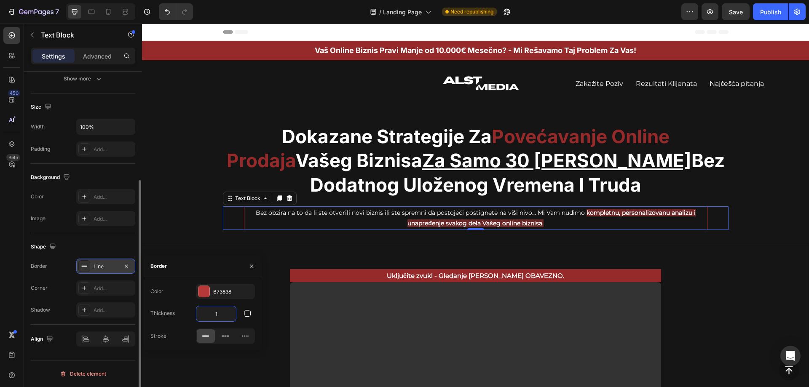
click at [219, 316] on input "1" at bounding box center [216, 313] width 40 height 15
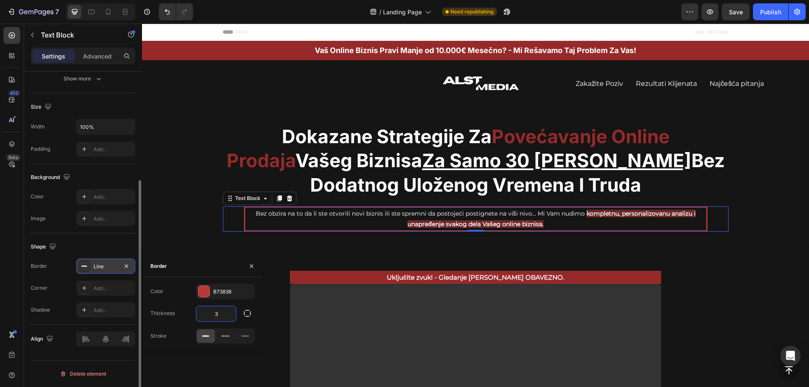
type input "3"
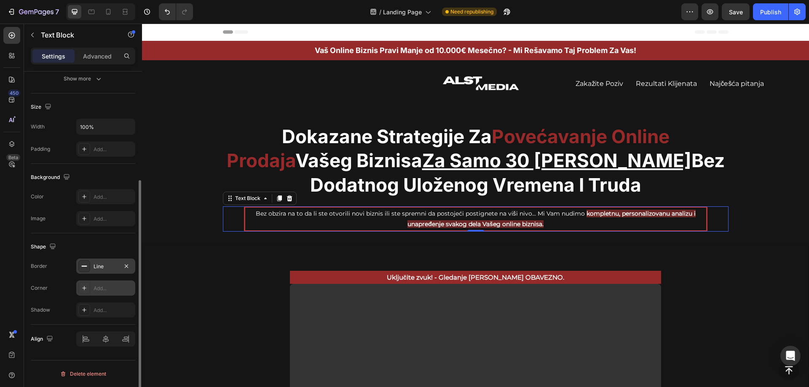
click at [87, 287] on icon at bounding box center [84, 288] width 7 height 7
click at [247, 330] on icon "button" at bounding box center [247, 329] width 8 height 8
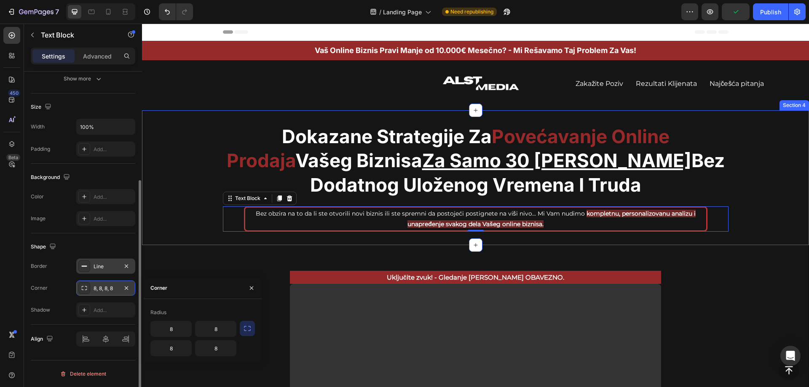
click at [747, 140] on div "Dokazane Strategije Za Povećavanje Online Prodaja Vašeg Biznisa Za Samo 30 [PER…" at bounding box center [475, 178] width 667 height 108
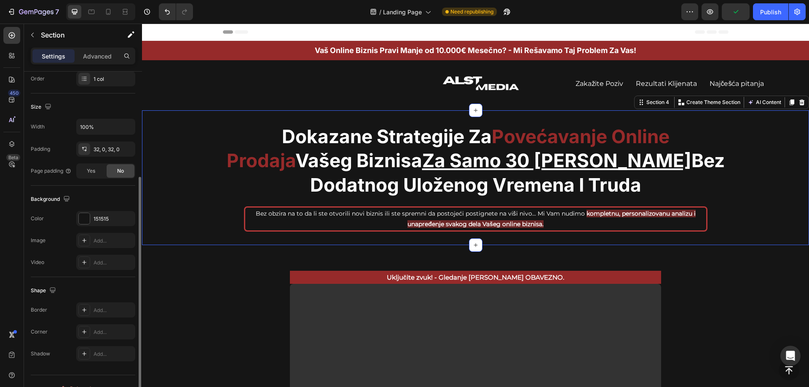
scroll to position [0, 0]
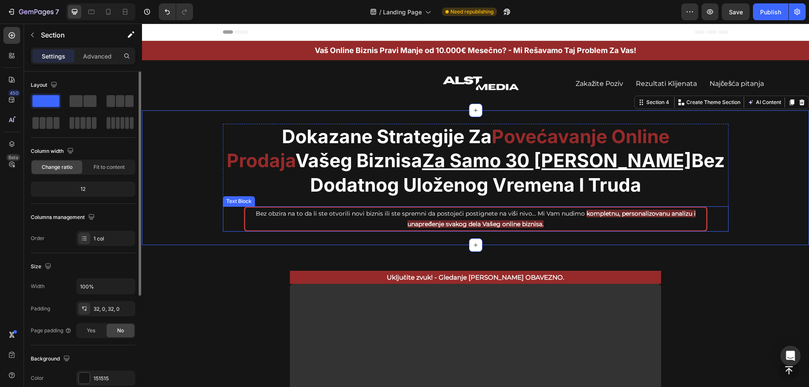
click at [704, 214] on div "Bez obzira na to da li ste otvorili novi biznis ili ste spremni da postojeći po…" at bounding box center [476, 219] width 464 height 25
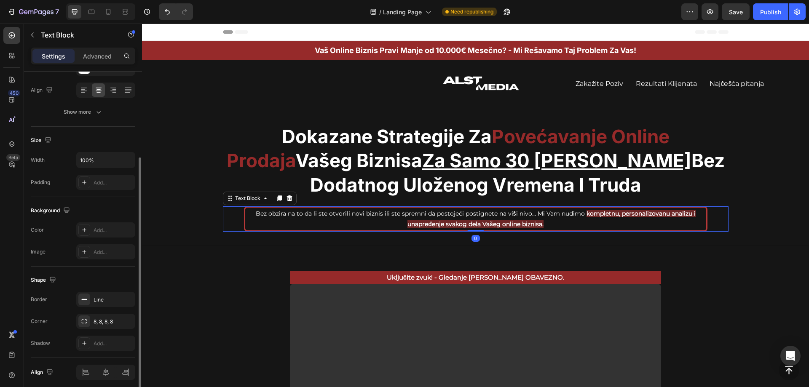
scroll to position [160, 0]
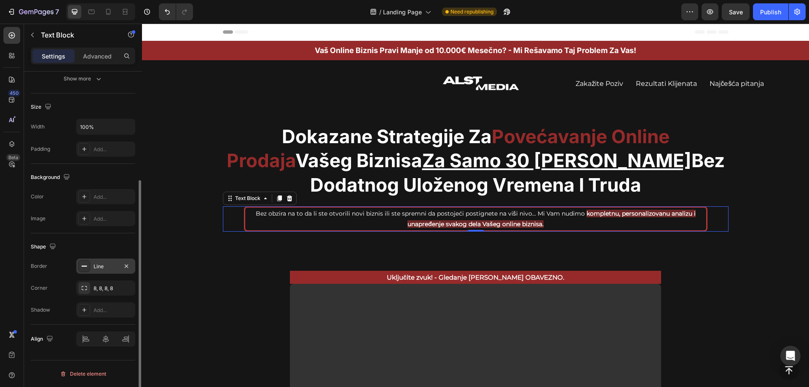
click at [109, 267] on div "Line" at bounding box center [106, 267] width 24 height 8
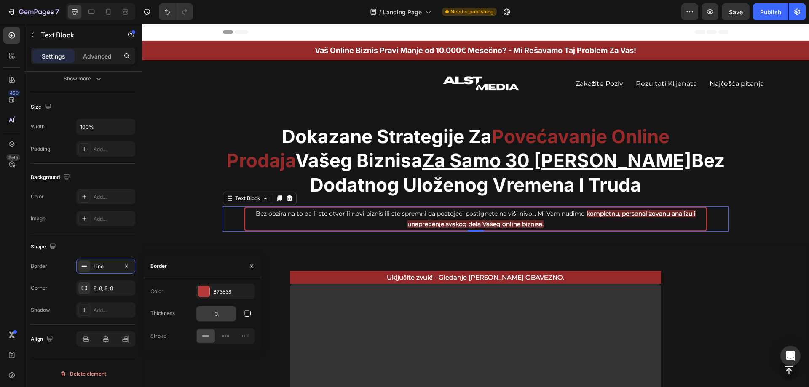
click at [223, 309] on input "3" at bounding box center [216, 313] width 40 height 15
type input "2"
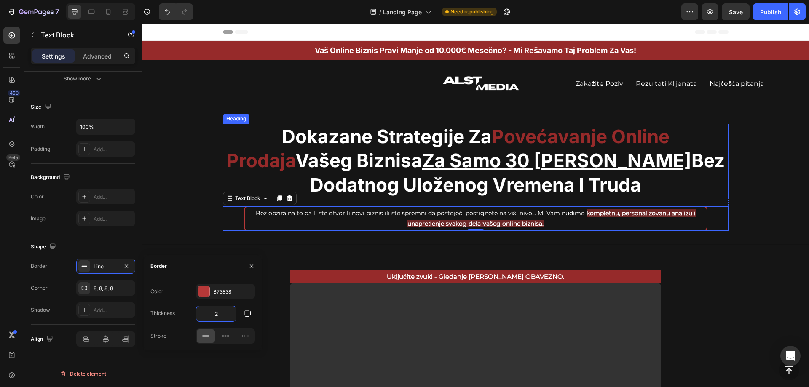
click at [379, 132] on h2 "Dokazane Strategije Za Povećavanje Online Prodaja Vašeg Biznisa Za Samo 30 [PER…" at bounding box center [476, 161] width 506 height 74
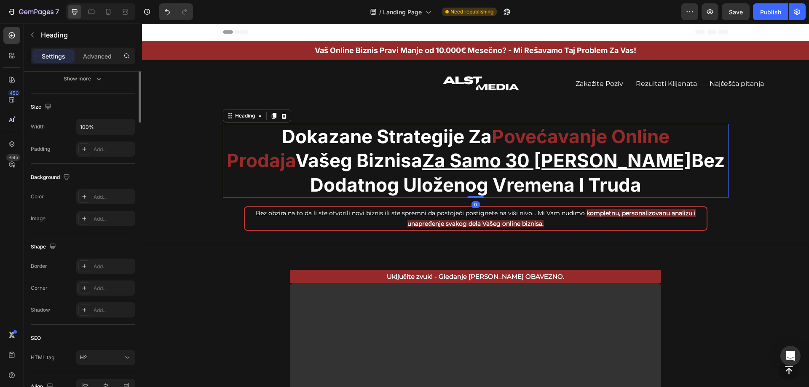
scroll to position [0, 0]
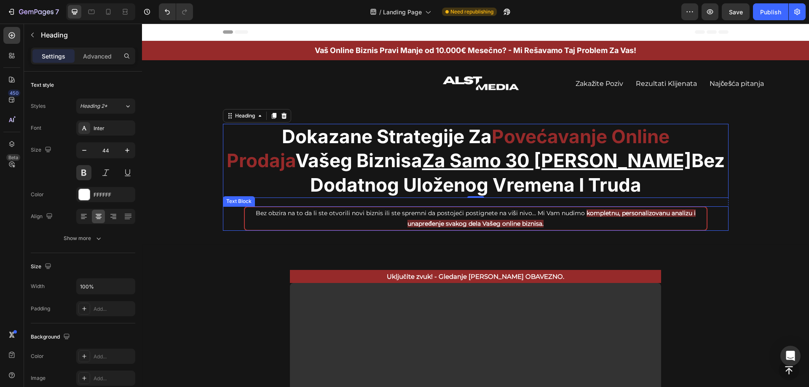
click at [686, 223] on p "Bez obzira na to da li ste otvorili novi biznis ili ste spremni da postojeći po…" at bounding box center [476, 218] width 460 height 21
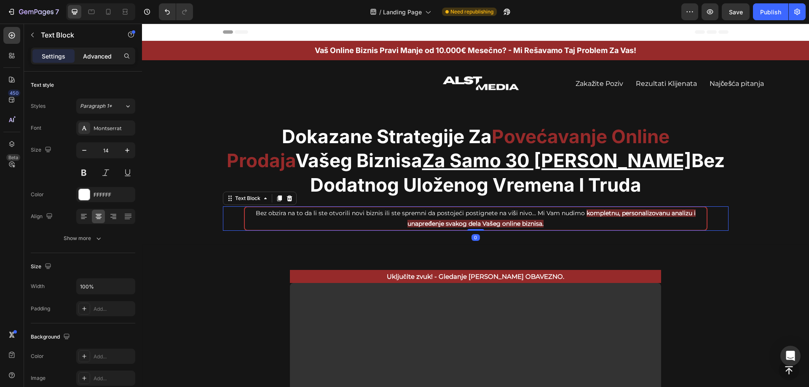
click at [110, 60] on div "Advanced" at bounding box center [97, 55] width 42 height 13
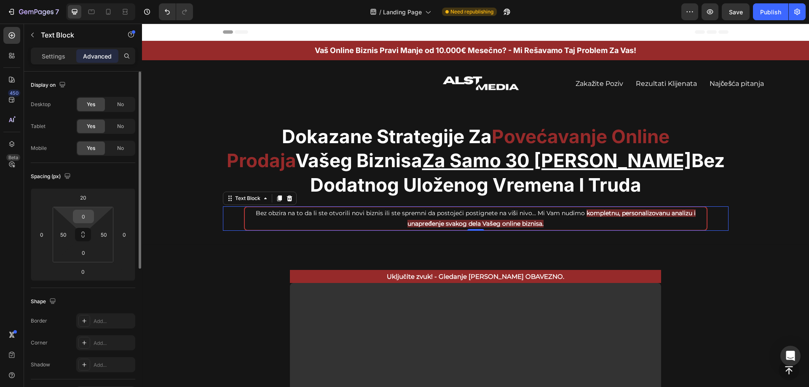
click at [87, 218] on input "0" at bounding box center [83, 216] width 17 height 13
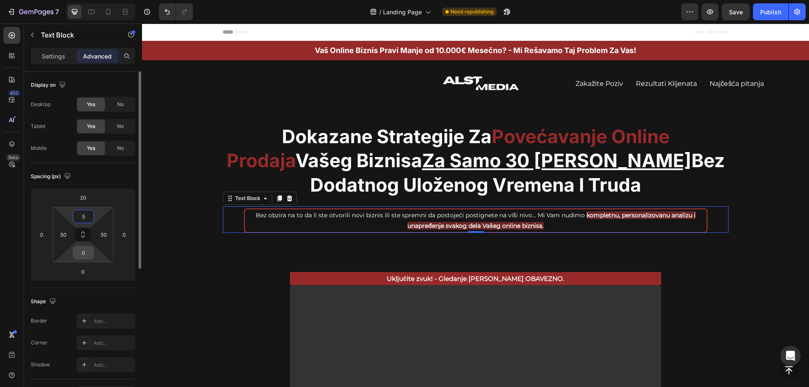
type input "5"
click at [86, 255] on input "0" at bounding box center [83, 253] width 17 height 13
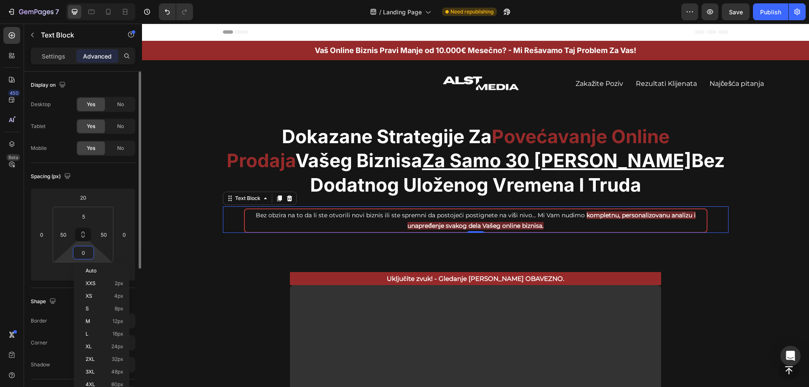
type input "5"
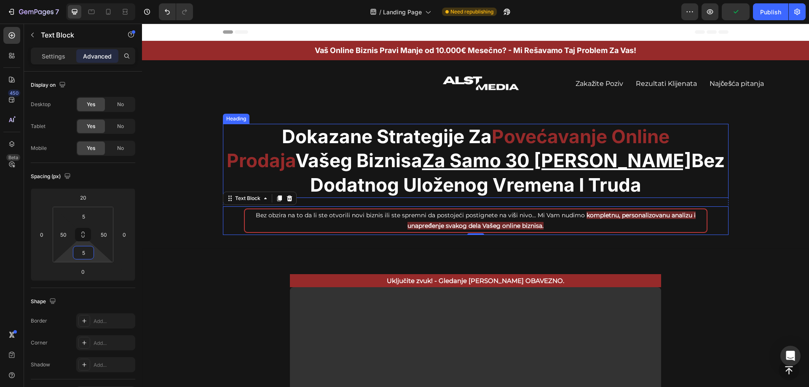
click at [628, 126] on span "Povećavanje Online Prodaja" at bounding box center [448, 148] width 443 height 47
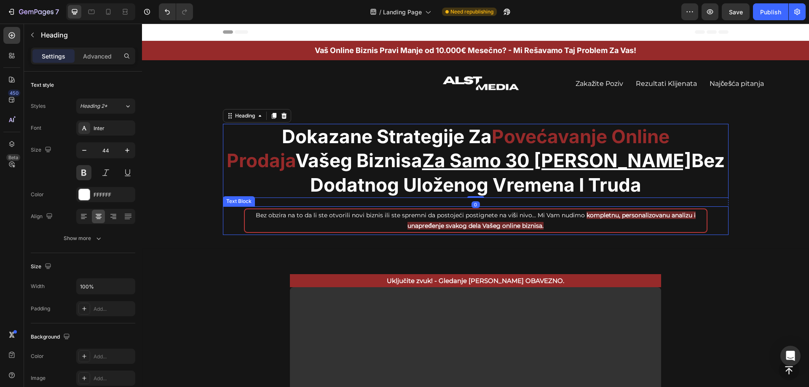
click at [683, 231] on p "Bez obzira na to da li ste otvorili novi biznis ili ste spremni da postojeći po…" at bounding box center [476, 220] width 460 height 21
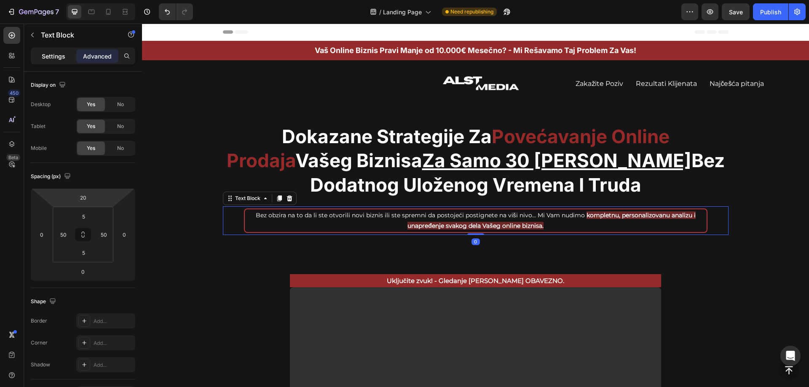
click at [48, 52] on p "Settings" at bounding box center [54, 56] width 24 height 9
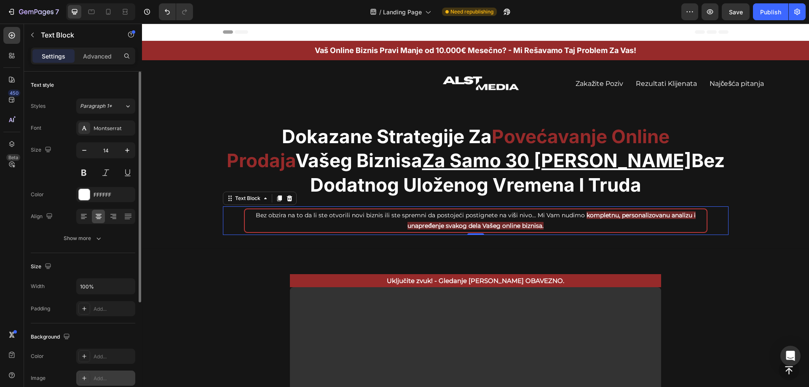
scroll to position [160, 0]
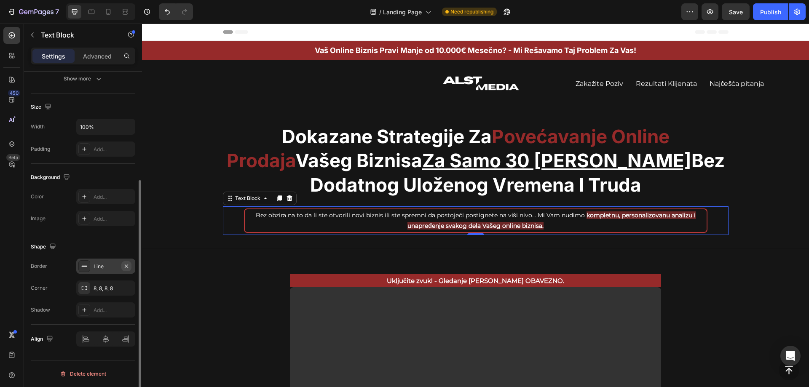
click at [127, 269] on icon "button" at bounding box center [126, 266] width 7 height 7
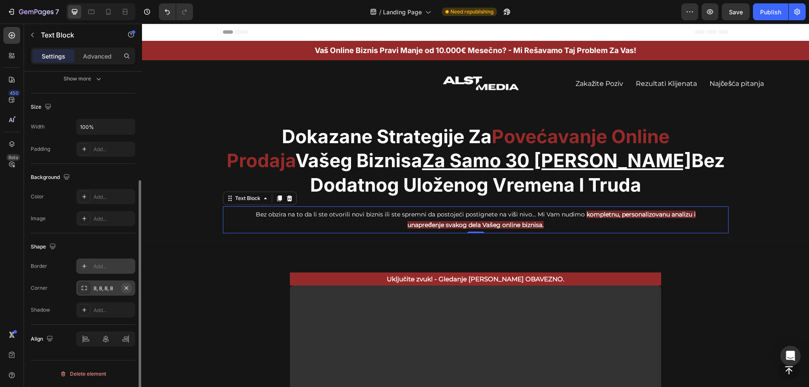
click at [126, 290] on icon "button" at bounding box center [126, 288] width 7 height 7
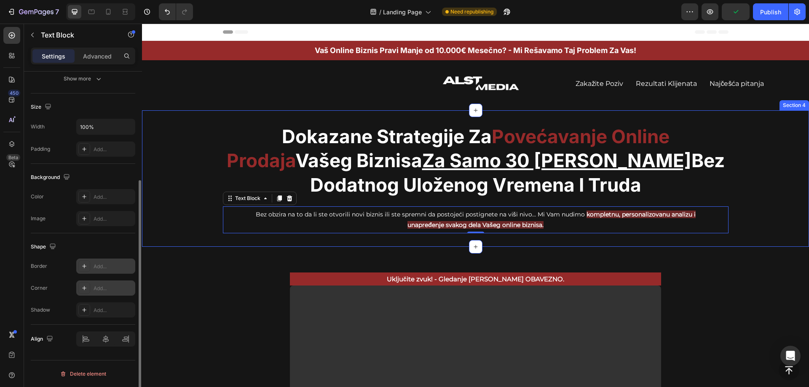
click at [733, 147] on div "Dokazane Strategije Za Povećavanje Online Prodaja Vašeg Biznisa Za Samo 30 [PER…" at bounding box center [475, 179] width 667 height 110
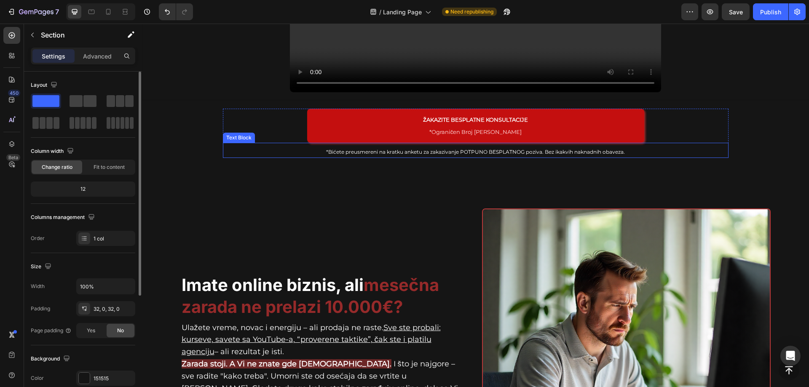
scroll to position [169, 0]
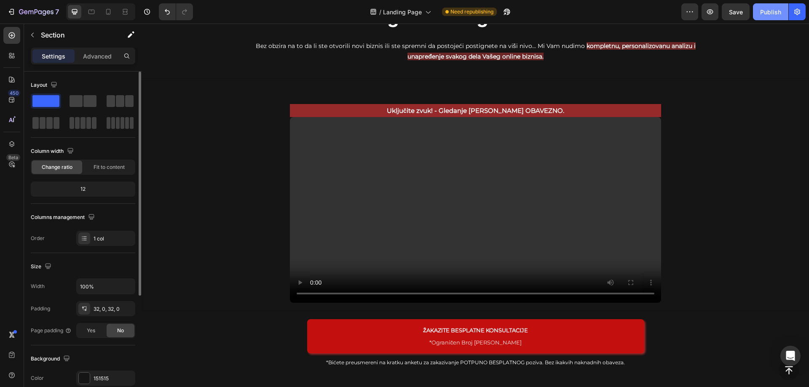
drag, startPoint x: 777, startPoint y: 8, endPoint x: 765, endPoint y: 12, distance: 12.3
click at [776, 8] on div "Publish" at bounding box center [770, 12] width 21 height 9
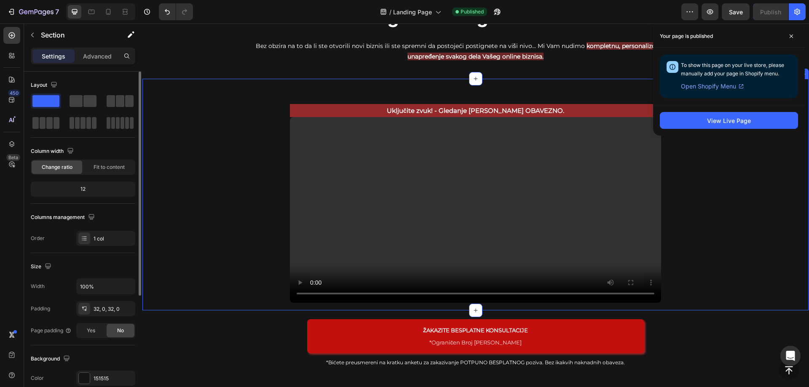
click at [241, 85] on div "Uključite zvuk! - Gledanje [PERSON_NAME] OBAVEZNO. Text Block Video Row Section…" at bounding box center [475, 194] width 667 height 233
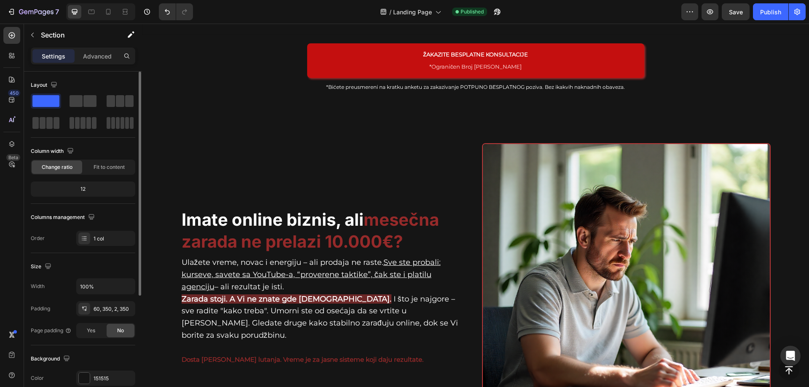
scroll to position [464, 0]
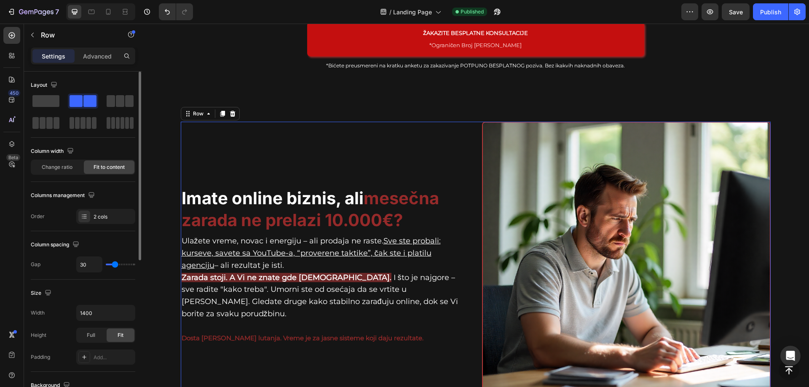
click at [372, 161] on div "Imate online biznis, ali mesečna zarada ne prelazi 10.000€ ? Heading Ulažete vr…" at bounding box center [325, 266] width 289 height 289
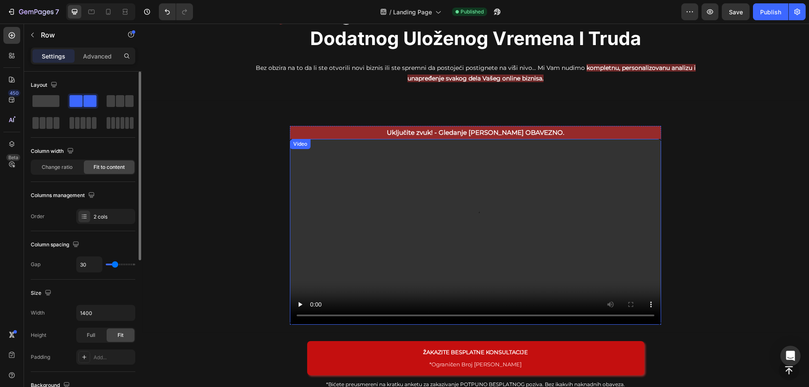
scroll to position [169, 0]
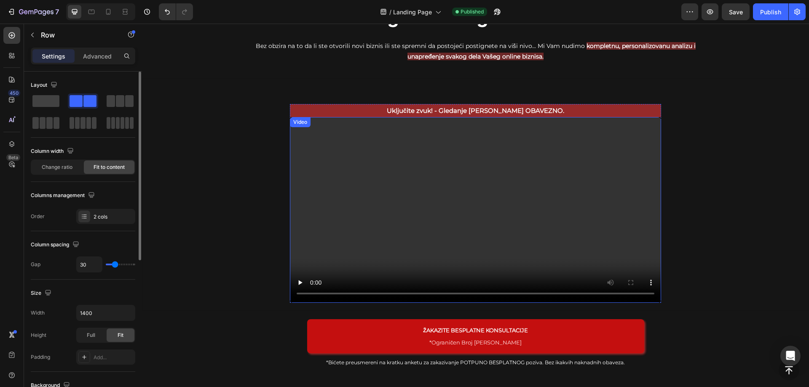
click at [387, 158] on video at bounding box center [475, 210] width 371 height 186
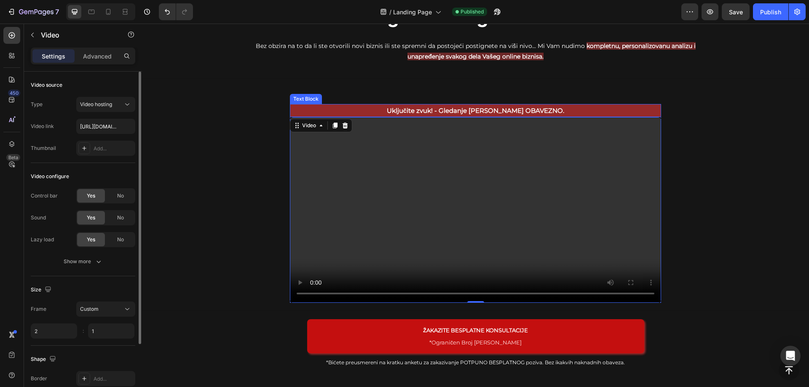
click at [324, 110] on p "Uključite zvuk! - Gledanje [PERSON_NAME] OBAVEZNO." at bounding box center [476, 110] width 370 height 11
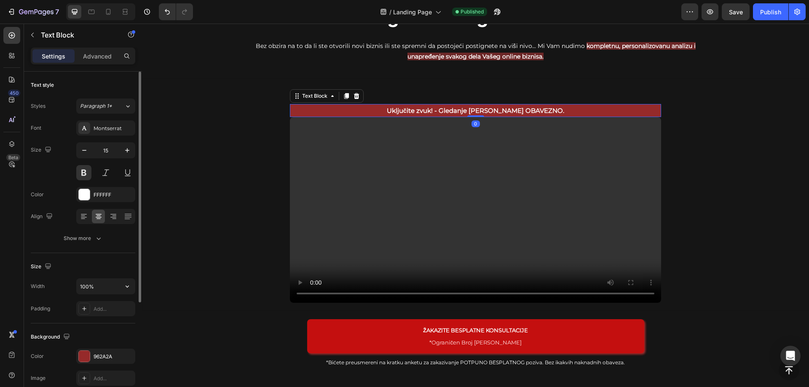
scroll to position [126, 0]
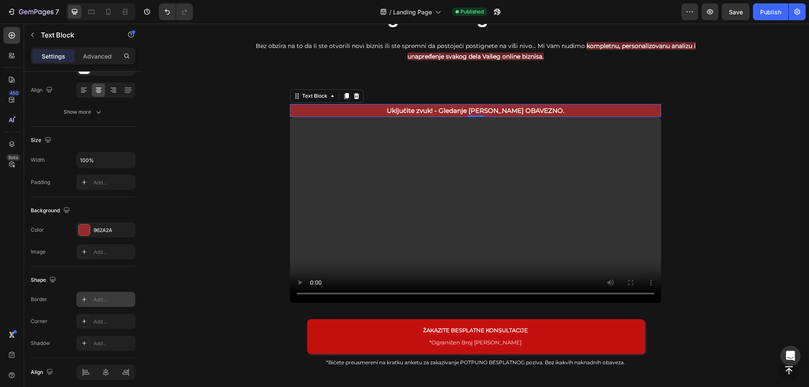
click at [106, 298] on div "Add..." at bounding box center [114, 300] width 40 height 8
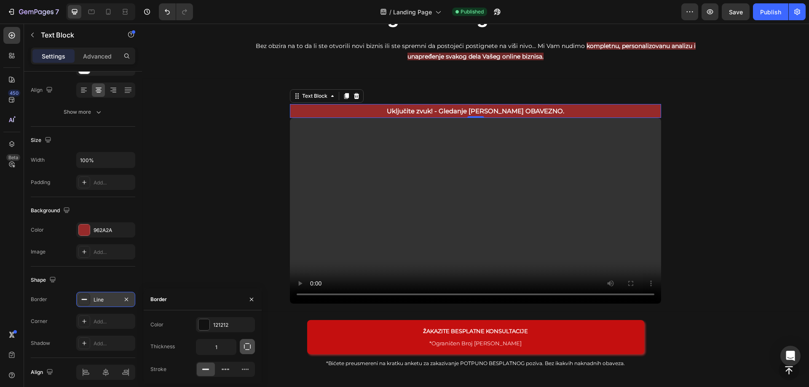
click at [249, 344] on icon "button" at bounding box center [247, 347] width 8 height 8
click at [203, 286] on icon at bounding box center [203, 286] width 7 height 1
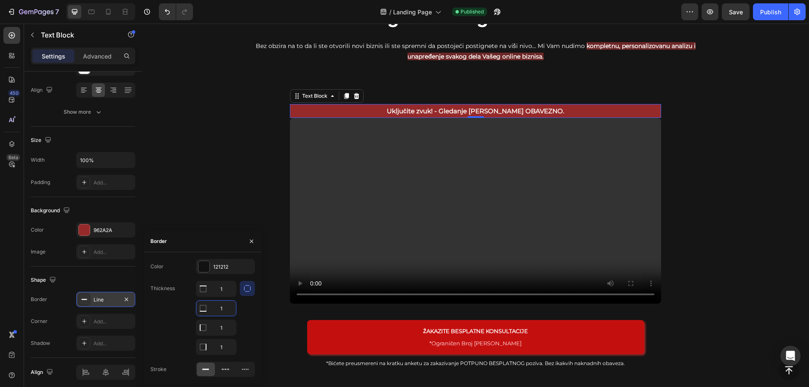
click at [223, 311] on input "1" at bounding box center [216, 308] width 40 height 15
type input "0"
type input "1"
click at [252, 242] on icon "button" at bounding box center [251, 240] width 3 height 3
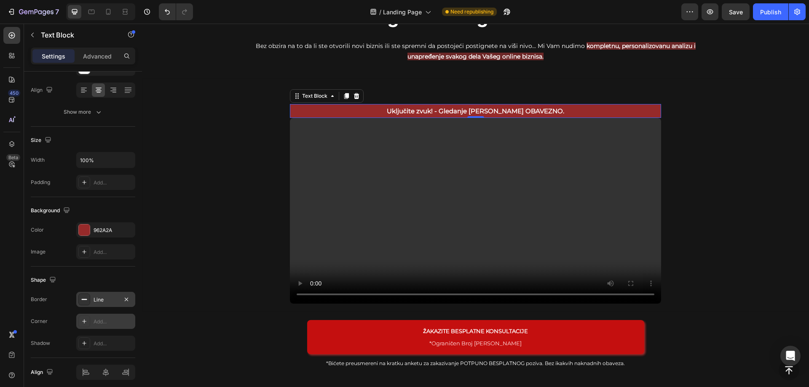
click at [115, 322] on div "Add..." at bounding box center [114, 322] width 40 height 8
click at [245, 362] on icon "button" at bounding box center [247, 362] width 8 height 8
click at [169, 368] on input "8" at bounding box center [171, 369] width 40 height 15
type input "0"
click at [222, 372] on input "8" at bounding box center [216, 369] width 40 height 15
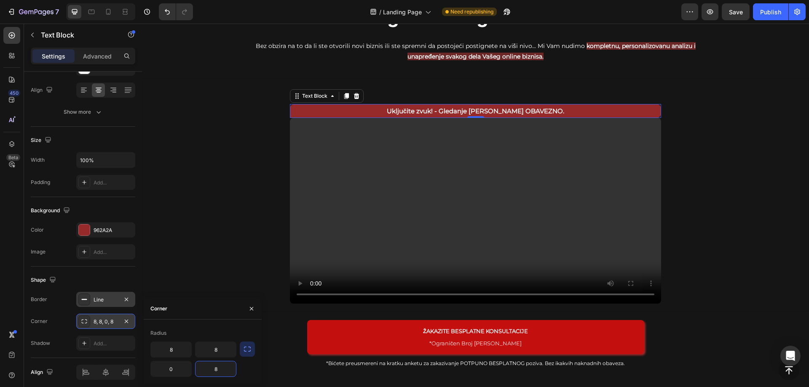
type input "0"
click at [341, 181] on video at bounding box center [475, 211] width 371 height 186
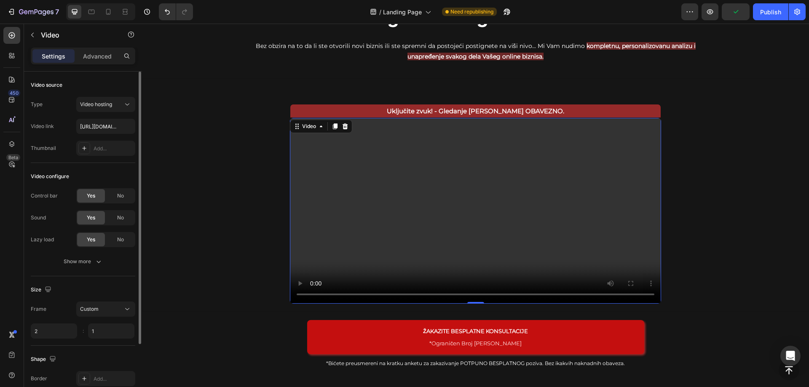
scroll to position [83, 0]
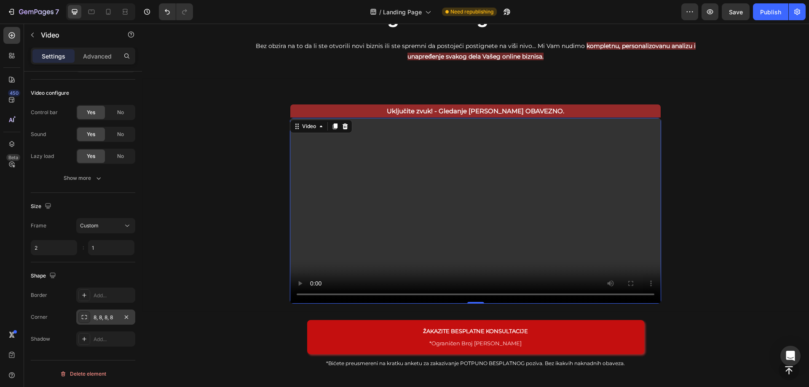
click at [105, 319] on div "8, 8, 8, 8" at bounding box center [106, 318] width 24 height 8
click at [174, 350] on input "8" at bounding box center [171, 349] width 40 height 15
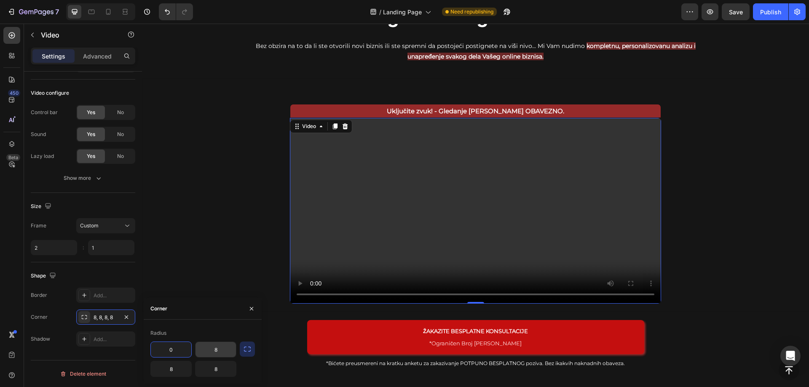
type input "0"
click at [219, 348] on input "8" at bounding box center [216, 349] width 40 height 15
type input "0"
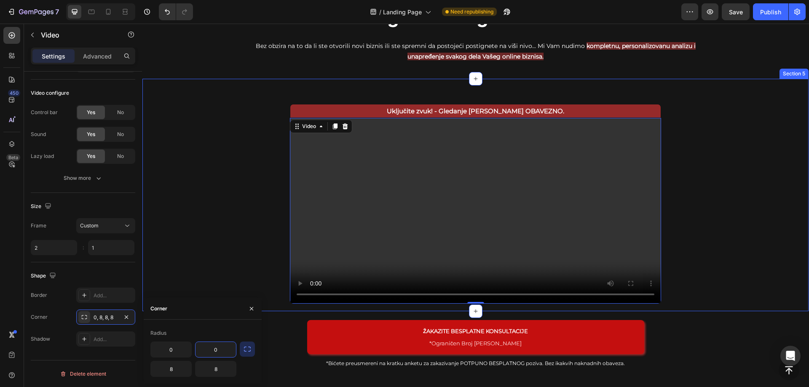
click at [772, 147] on div "Uključite zvuk! - Gledanje [PERSON_NAME] OBAVEZNO. Text Block Video 0 Row Secti…" at bounding box center [475, 195] width 667 height 234
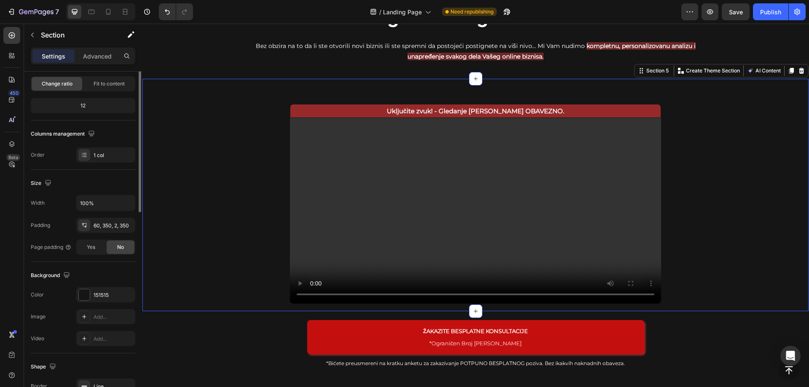
scroll to position [0, 0]
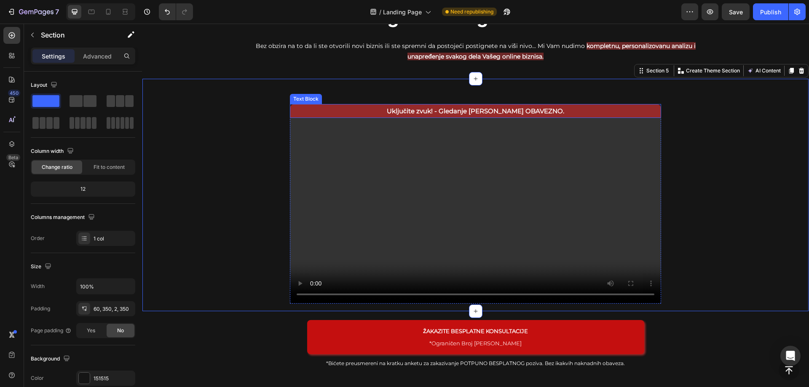
click at [572, 109] on p "Uključite zvuk! - Gledanje [PERSON_NAME] OBAVEZNO." at bounding box center [475, 110] width 369 height 11
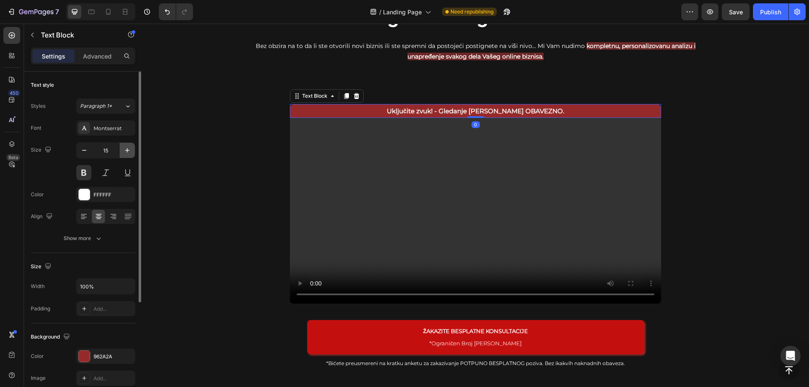
click at [125, 152] on icon "button" at bounding box center [127, 150] width 8 height 8
type input "16"
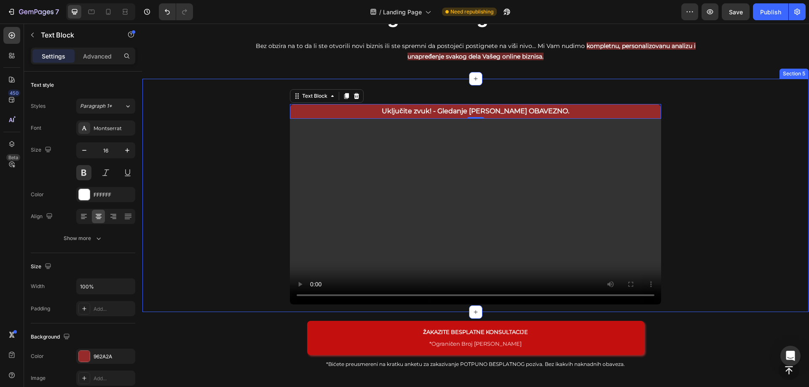
click at [720, 137] on div "Uključite zvuk! - Gledanje [PERSON_NAME] OBAVEZNO. Text Block 0 Video Row Secti…" at bounding box center [475, 195] width 667 height 234
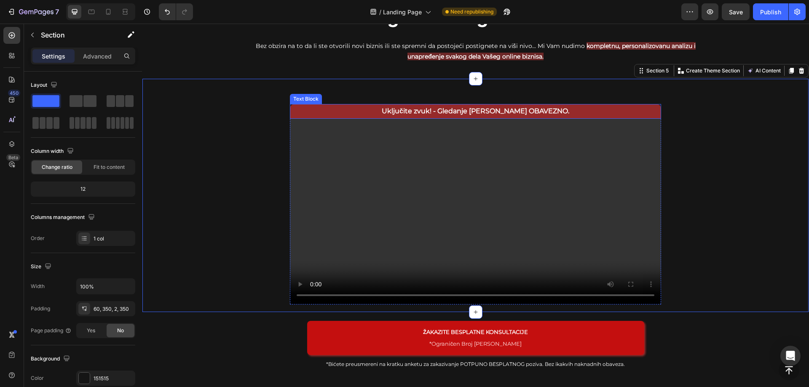
drag, startPoint x: 511, startPoint y: 110, endPoint x: 196, endPoint y: 106, distance: 315.7
click at [512, 110] on p "Uključite zvuk! - Gledanje [PERSON_NAME] OBAVEZNO." at bounding box center [475, 111] width 369 height 12
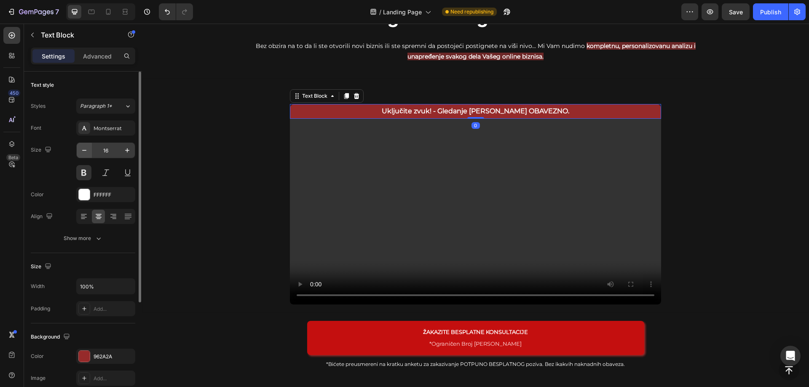
click at [89, 153] on button "button" at bounding box center [84, 150] width 15 height 15
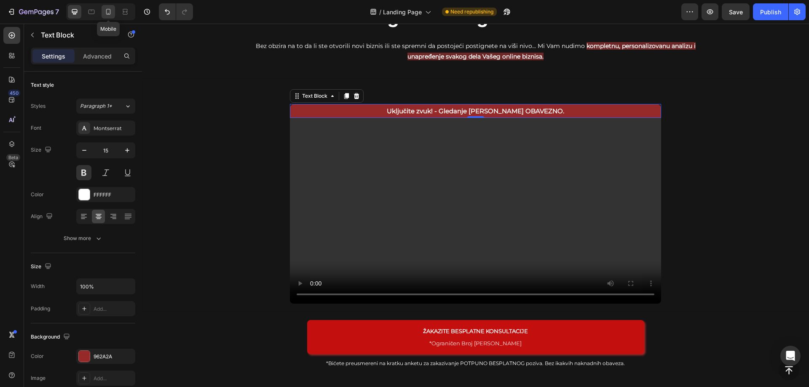
drag, startPoint x: 110, startPoint y: 13, endPoint x: 61, endPoint y: 40, distance: 56.8
click at [110, 13] on icon at bounding box center [108, 12] width 5 height 6
type input "13"
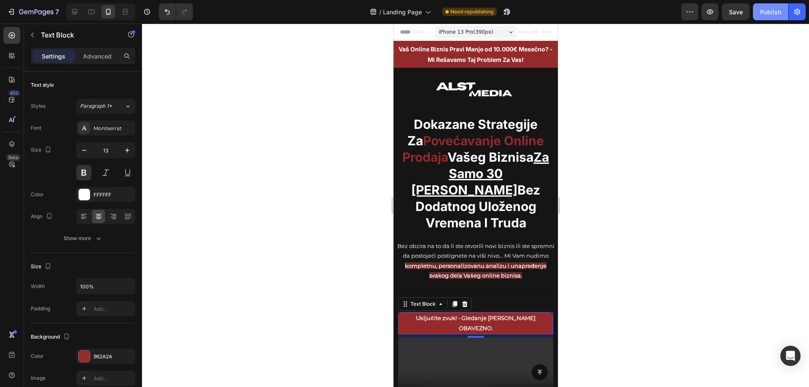
click at [766, 13] on div "Publish" at bounding box center [770, 12] width 21 height 9
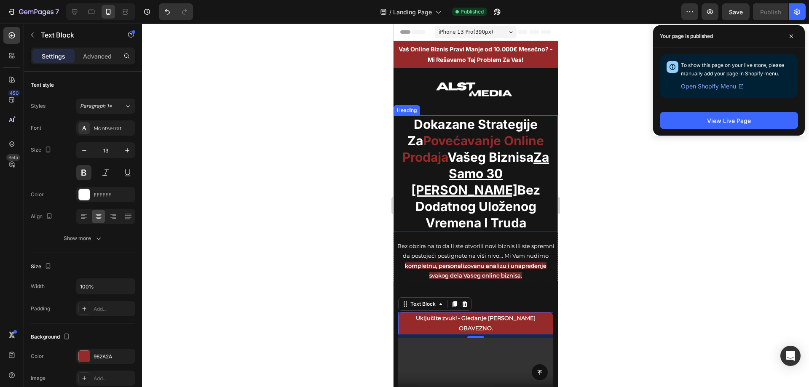
click at [493, 172] on u "Za Samo 30 [PERSON_NAME]" at bounding box center [480, 174] width 138 height 48
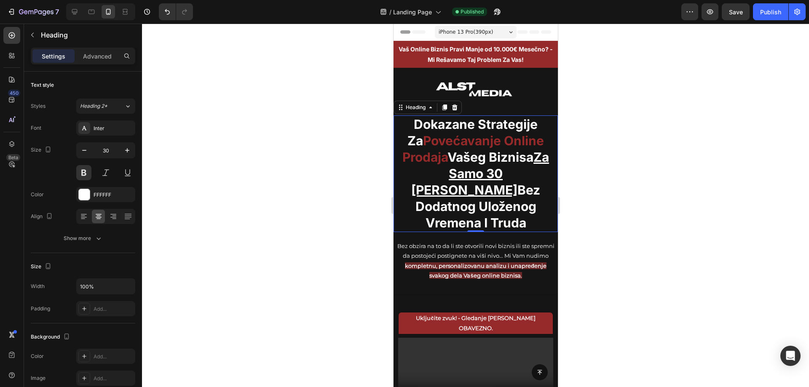
click at [516, 174] on h2 "Dokazane Strategije Za Povećavanje Online Prodaja Vašeg Biznisa Za Samo 30 [PER…" at bounding box center [475, 173] width 160 height 117
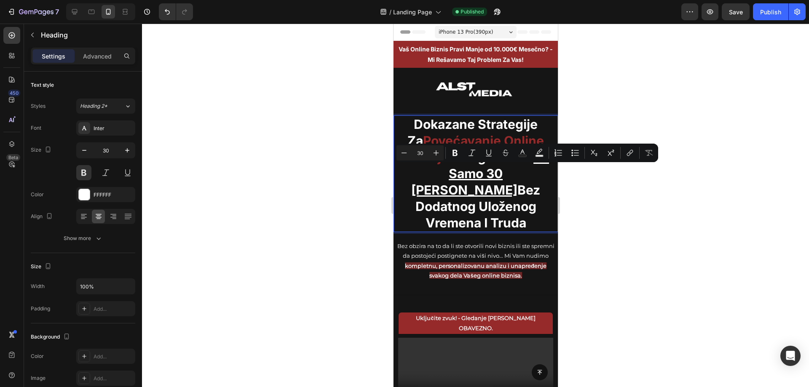
drag, startPoint x: 516, startPoint y: 174, endPoint x: 535, endPoint y: 205, distance: 37.0
click at [535, 205] on p "Dokazane Strategije Za Povećavanje Online Prodaja Vašeg Biznisa Za Samo 30 [PER…" at bounding box center [475, 173] width 158 height 115
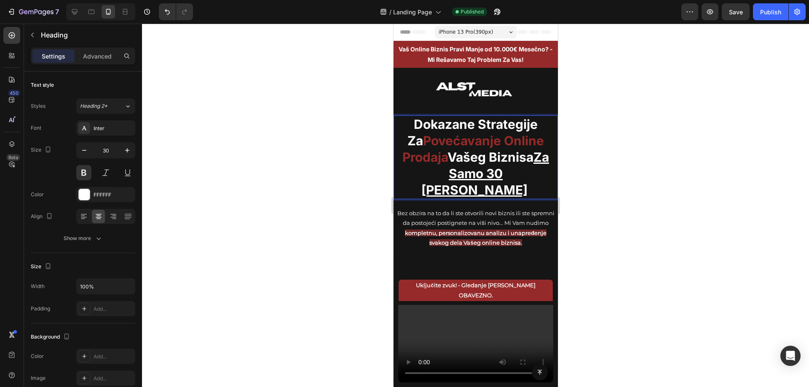
click at [703, 181] on div at bounding box center [475, 206] width 667 height 364
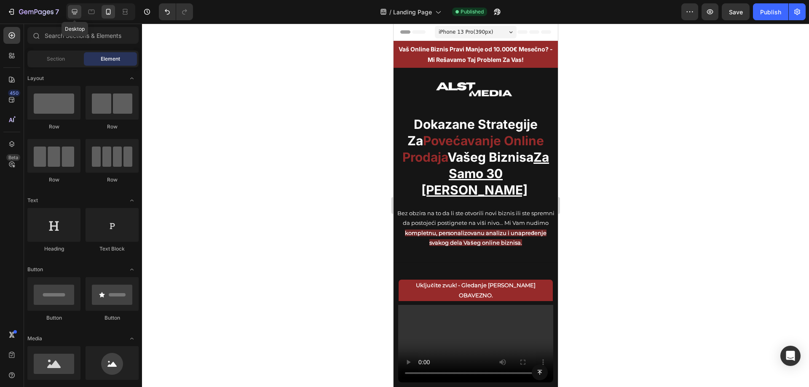
click at [78, 14] on icon at bounding box center [74, 12] width 8 height 8
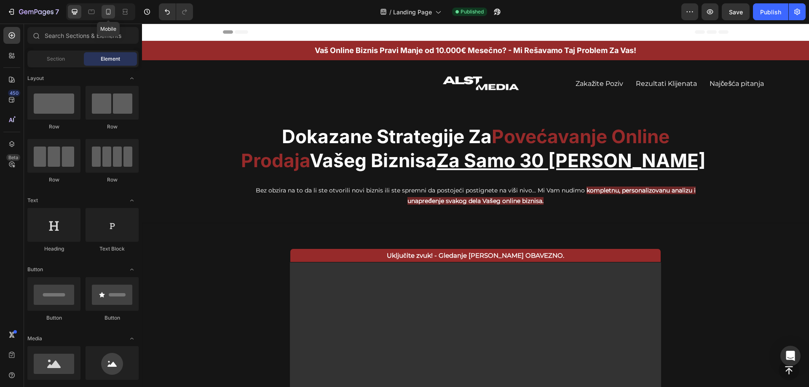
click at [110, 10] on icon at bounding box center [108, 12] width 5 height 6
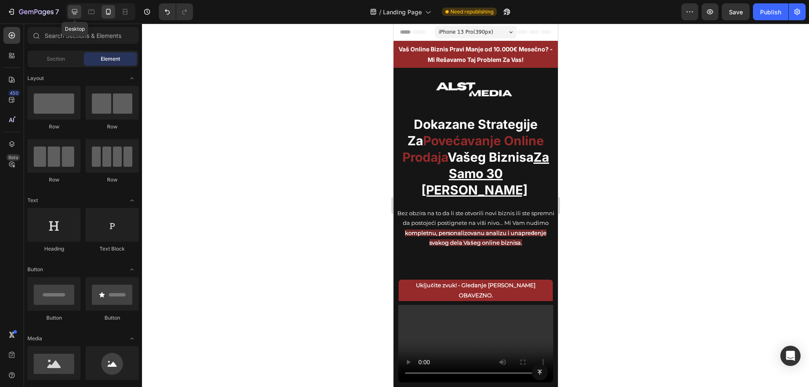
click at [77, 11] on icon at bounding box center [74, 11] width 5 height 5
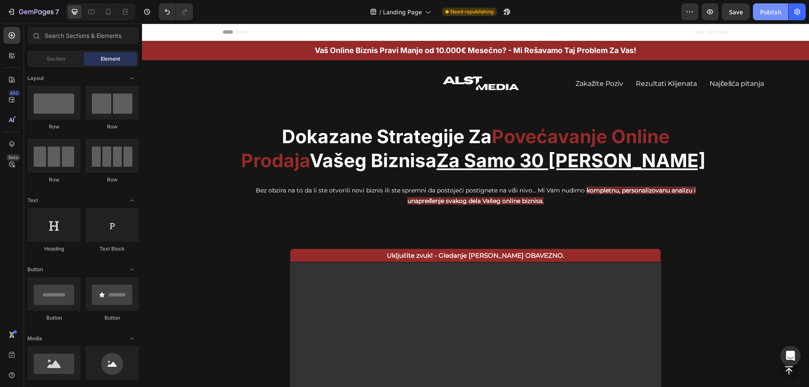
click at [772, 13] on div "Publish" at bounding box center [770, 12] width 21 height 9
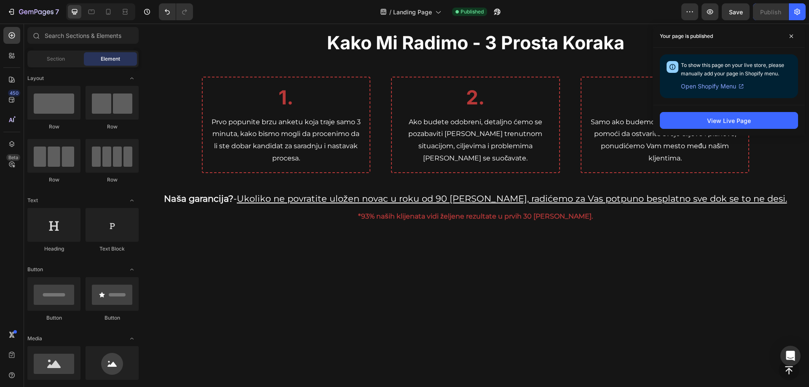
scroll to position [1391, 0]
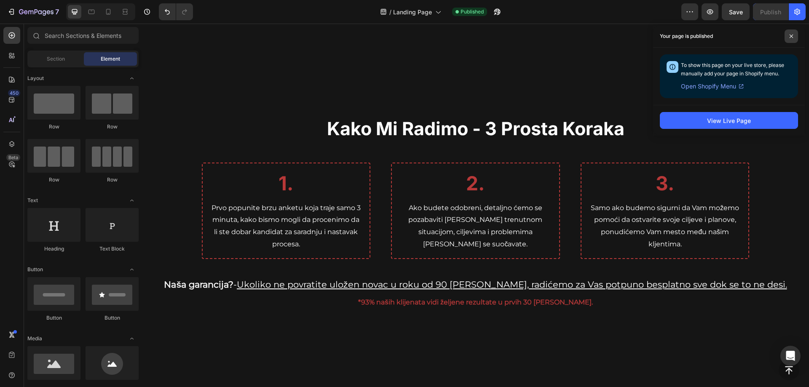
click at [792, 32] on span at bounding box center [791, 36] width 13 height 13
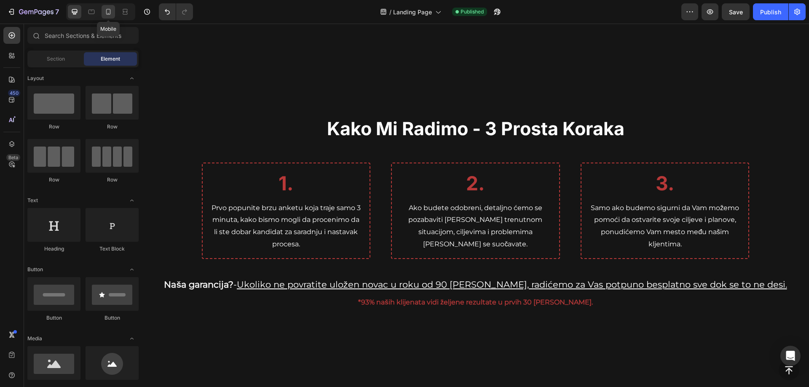
click at [106, 16] on div at bounding box center [108, 11] width 13 height 13
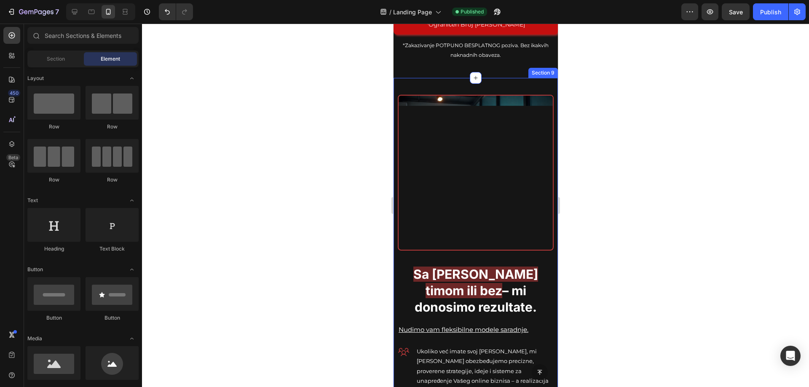
scroll to position [1039, 0]
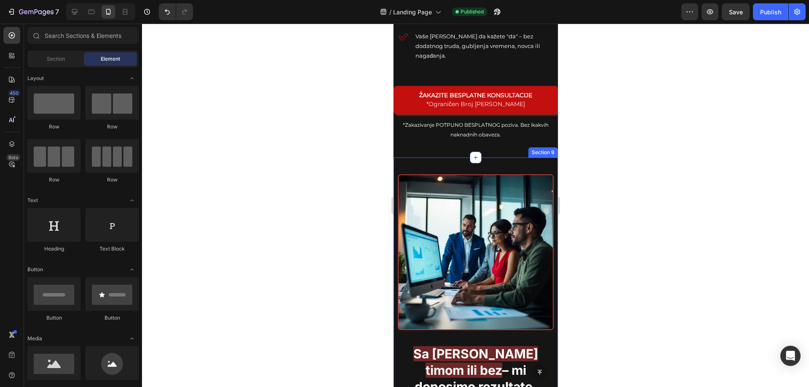
click at [429, 158] on div "Image Sa [PERSON_NAME] timom ili bez – mi donosimo rezultate. Heading Nudimo va…" at bounding box center [475, 373] width 164 height 431
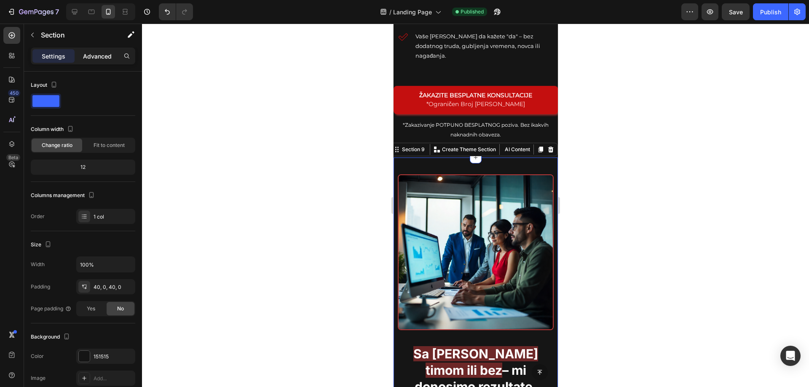
click at [99, 54] on p "Advanced" at bounding box center [97, 56] width 29 height 9
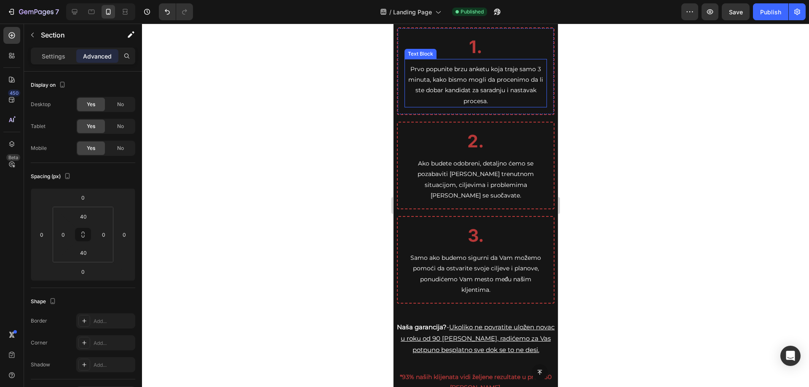
scroll to position [1797, 0]
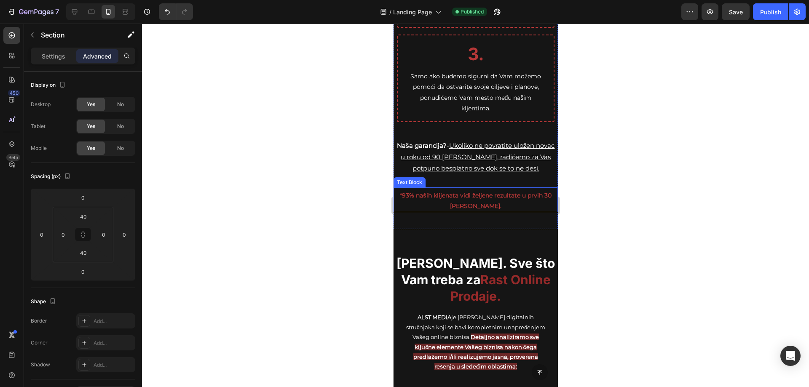
click at [478, 201] on p "*93% naših klijenata vidi željene rezultate u prvih 30 [PERSON_NAME]." at bounding box center [475, 201] width 158 height 21
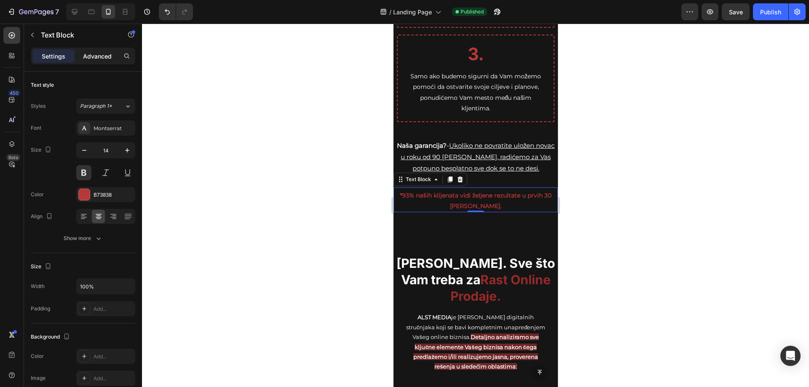
click at [103, 60] on p "Advanced" at bounding box center [97, 56] width 29 height 9
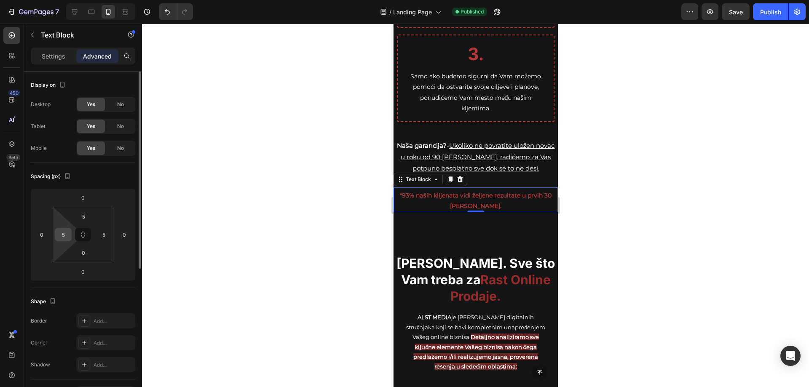
click at [64, 240] on input "5" at bounding box center [63, 234] width 13 height 13
type input "10"
type input "1"
type input "0"
type input "10"
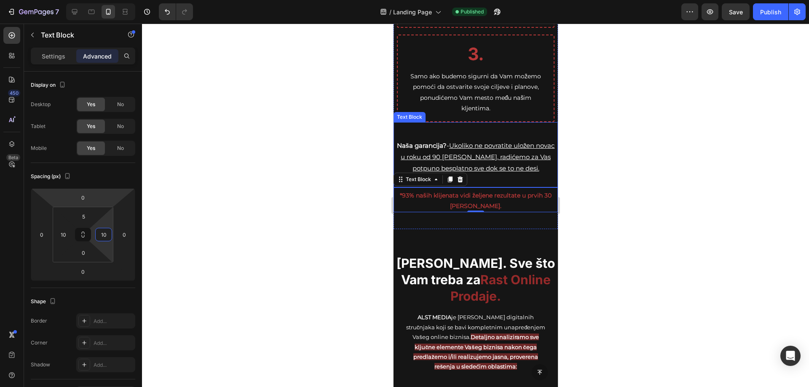
click at [401, 162] on p "Naša garancija? - Ukoliko ne povratite uložen novac u roku od 90 [PERSON_NAME],…" at bounding box center [475, 157] width 163 height 34
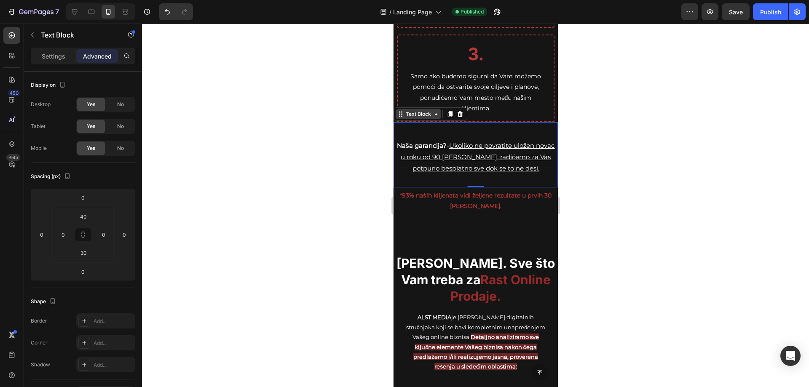
click at [410, 115] on div "Text Block" at bounding box center [418, 114] width 29 height 8
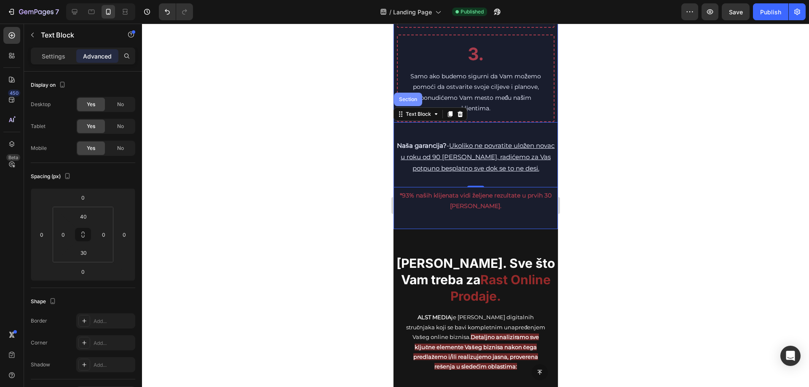
click at [407, 104] on div "Section" at bounding box center [408, 99] width 28 height 13
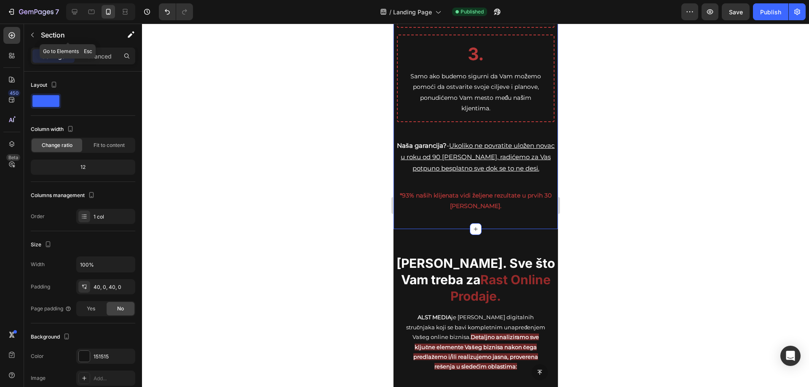
drag, startPoint x: 94, startPoint y: 43, endPoint x: 97, endPoint y: 48, distance: 6.0
click at [95, 43] on div "Section" at bounding box center [68, 35] width 88 height 22
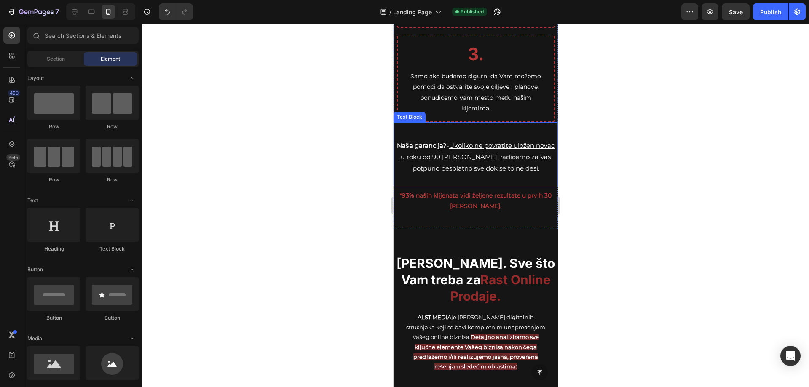
click at [411, 158] on u "Ukoliko ne povratite uložen novac u roku od 90 [PERSON_NAME], radićemo za Vas p…" at bounding box center [477, 157] width 154 height 31
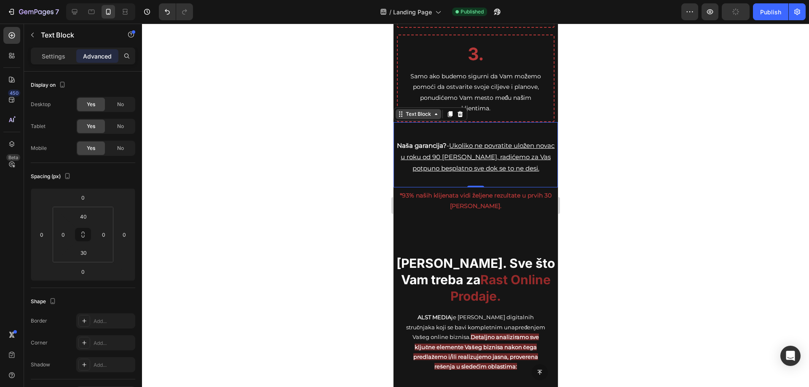
click at [405, 117] on div "Text Block" at bounding box center [418, 114] width 29 height 8
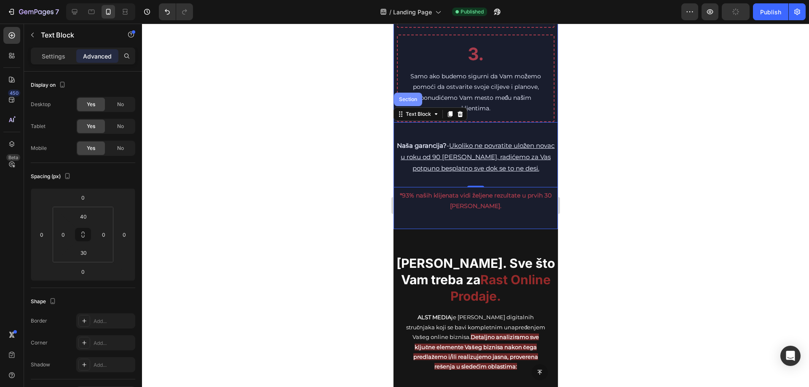
click at [405, 101] on div "Section" at bounding box center [407, 99] width 21 height 5
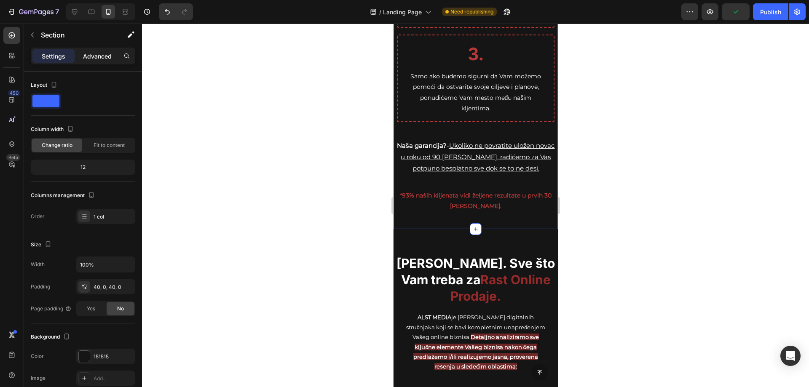
click at [99, 62] on div "Advanced" at bounding box center [97, 55] width 42 height 13
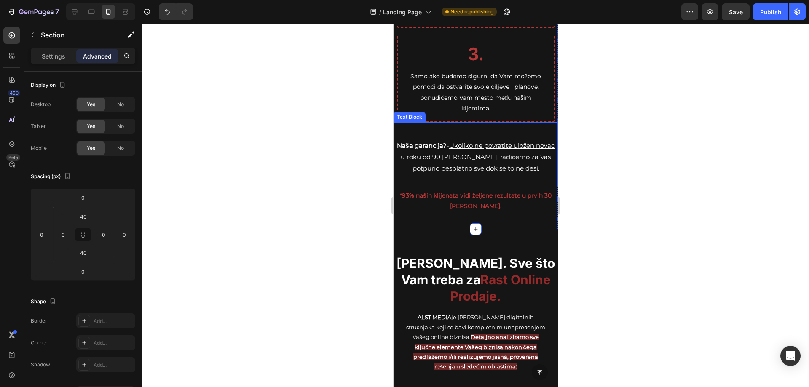
click at [495, 164] on p "Naša garancija? - Ukoliko ne povratite uložen novac u roku od 90 [PERSON_NAME],…" at bounding box center [475, 157] width 163 height 34
click at [458, 148] on u "Ukoliko ne povratite uložen novac u roku od 90 [PERSON_NAME], radićemo za Vas p…" at bounding box center [477, 157] width 154 height 31
click at [610, 158] on div at bounding box center [475, 206] width 667 height 364
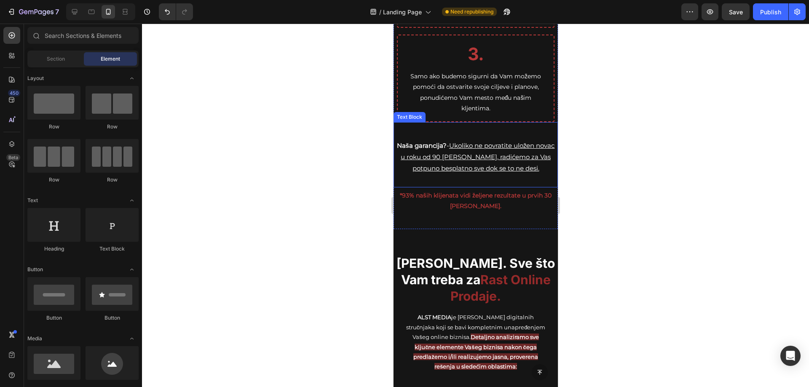
click at [490, 151] on p "Naša garancija? - Ukoliko ne povratite uložen novac u roku od 90 [PERSON_NAME],…" at bounding box center [475, 157] width 163 height 34
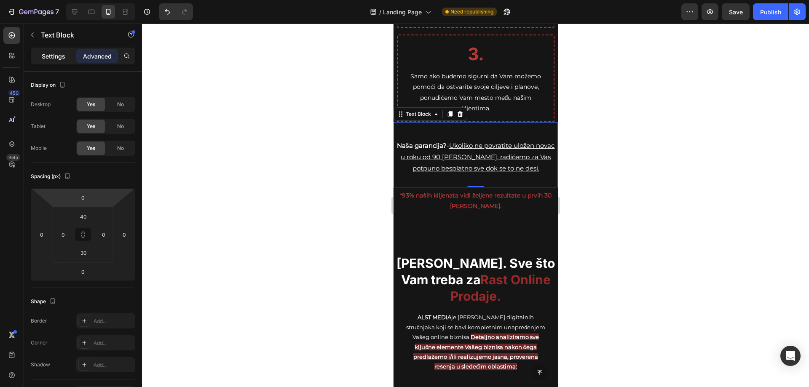
click at [56, 60] on p "Settings" at bounding box center [54, 56] width 24 height 9
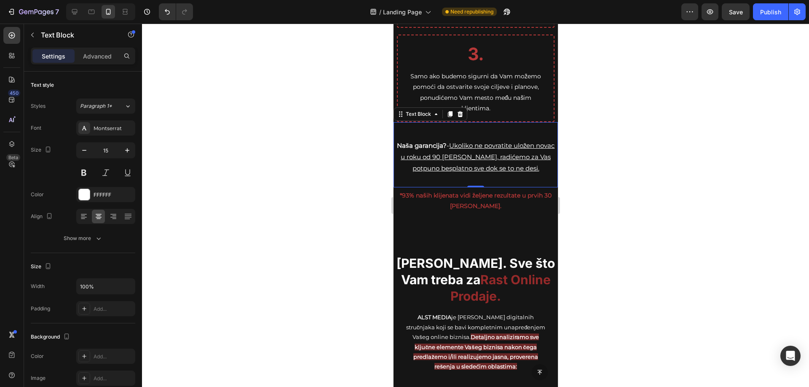
click at [665, 139] on div at bounding box center [475, 206] width 667 height 364
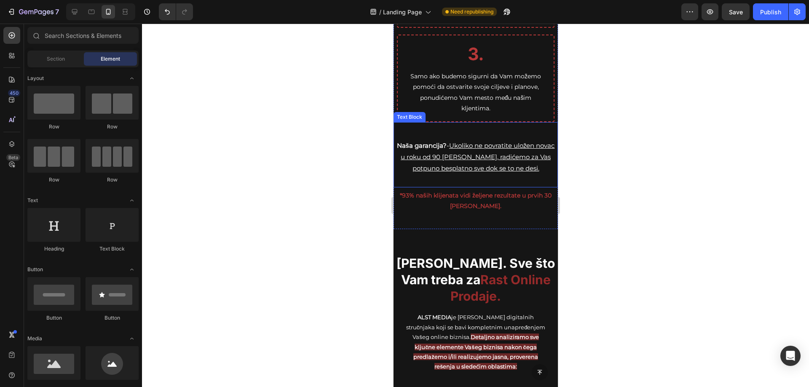
click at [500, 159] on u "Ukoliko ne povratite uložen novac u roku od 90 [PERSON_NAME], radićemo za Vas p…" at bounding box center [477, 157] width 154 height 31
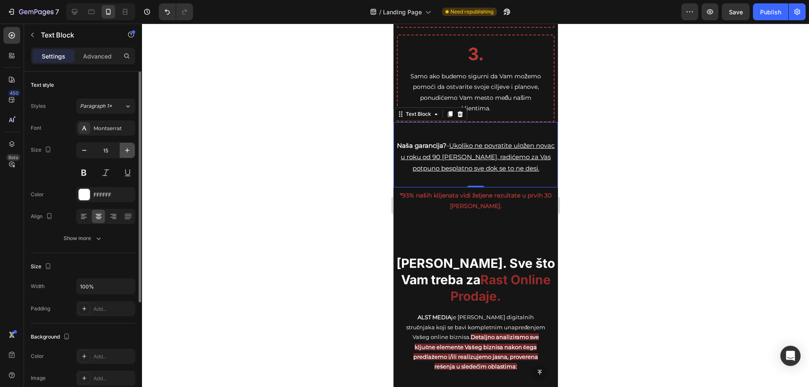
click at [124, 148] on icon "button" at bounding box center [127, 150] width 8 height 8
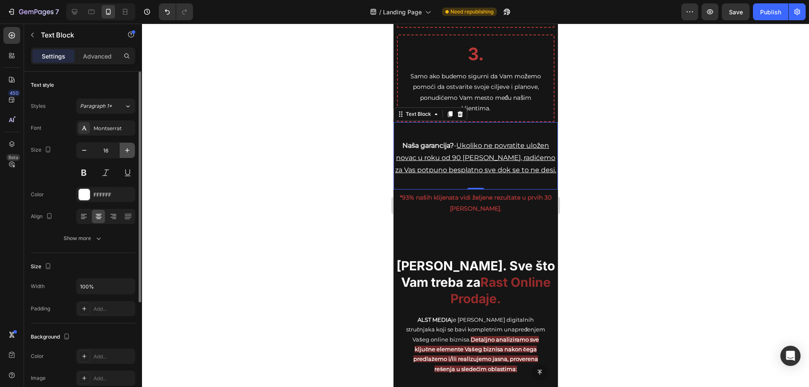
click at [124, 148] on icon "button" at bounding box center [127, 150] width 8 height 8
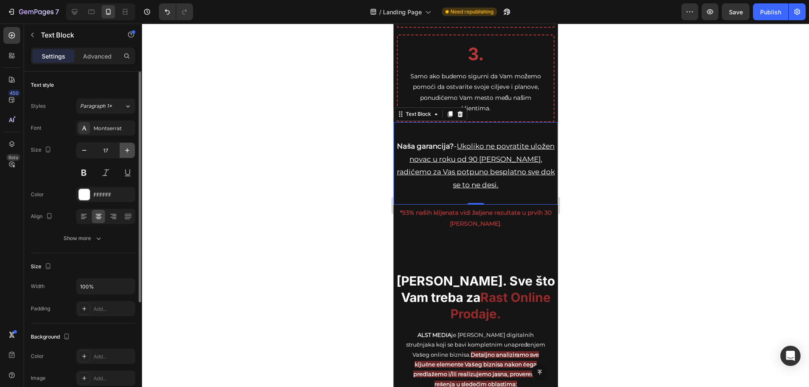
click at [124, 148] on icon "button" at bounding box center [127, 150] width 8 height 8
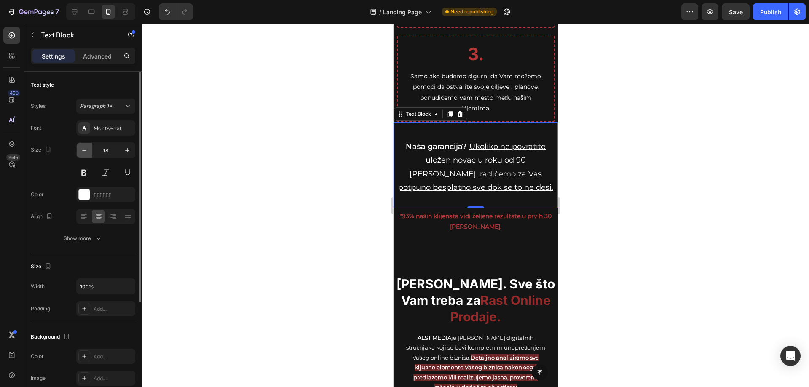
click at [84, 156] on button "button" at bounding box center [84, 150] width 15 height 15
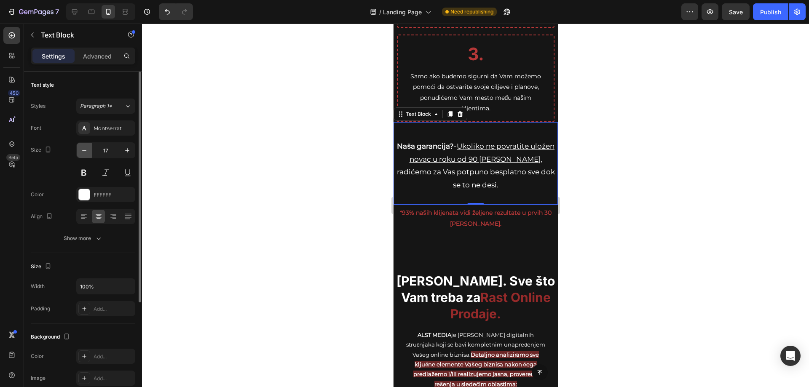
click at [84, 156] on button "button" at bounding box center [84, 150] width 15 height 15
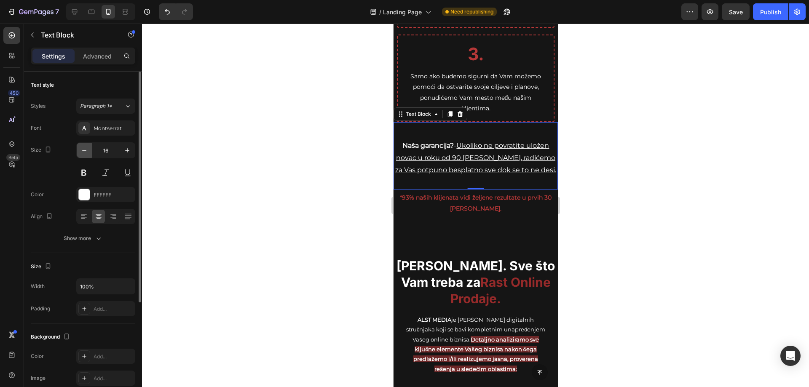
click at [84, 156] on button "button" at bounding box center [84, 150] width 15 height 15
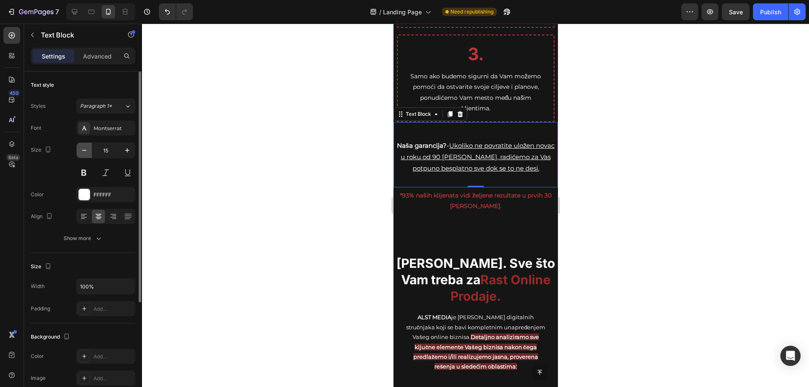
type input "14"
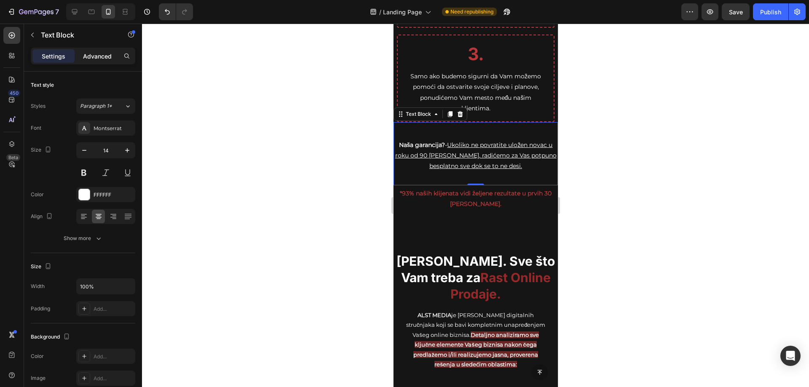
click at [102, 53] on p "Advanced" at bounding box center [97, 56] width 29 height 9
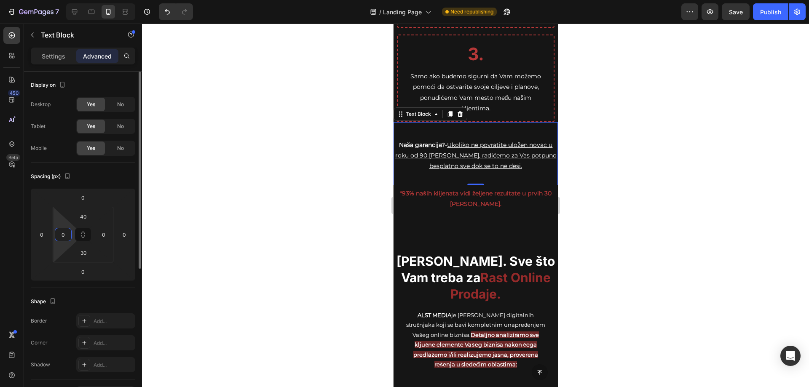
click at [69, 234] on input "0" at bounding box center [63, 234] width 13 height 13
type input "5"
click at [105, 236] on input "0" at bounding box center [103, 234] width 13 height 13
type input "5"
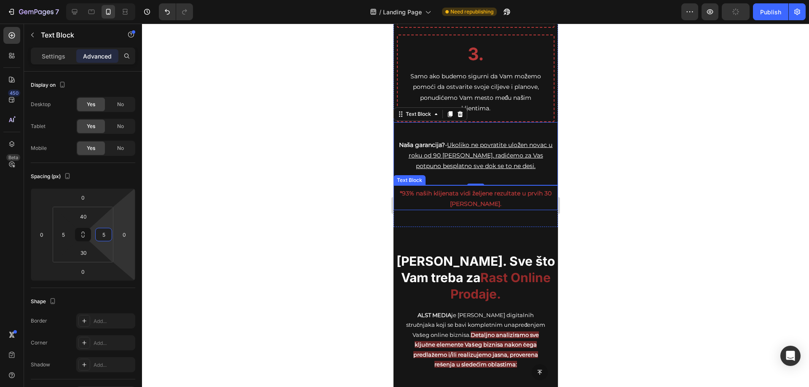
click at [628, 170] on div at bounding box center [475, 206] width 667 height 364
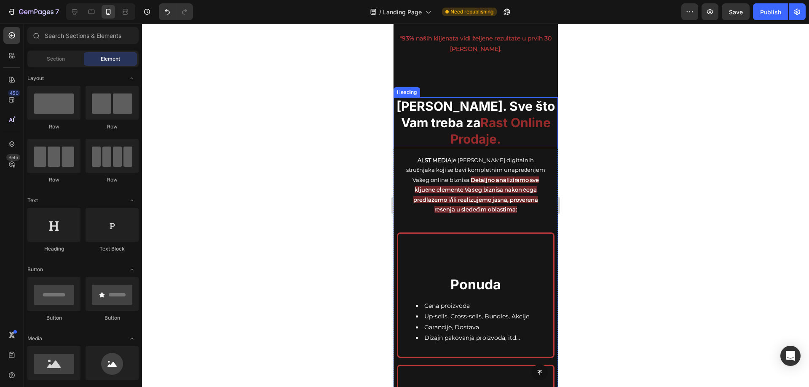
scroll to position [1966, 0]
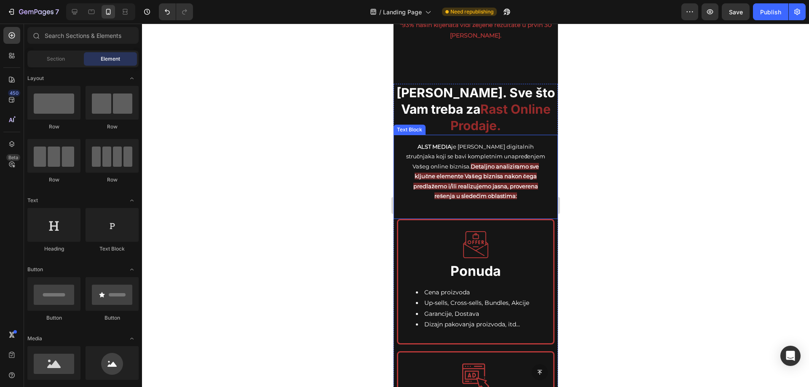
click at [500, 150] on p "ALST MEDIA je [PERSON_NAME] digitalnih stručnjaka koji se bavi kompletnim unapr…" at bounding box center [476, 171] width 146 height 59
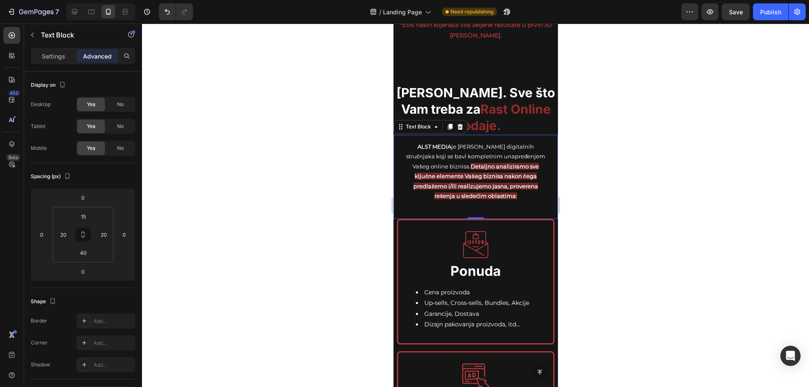
click at [498, 149] on p "ALST MEDIA je [PERSON_NAME] digitalnih stručnjaka koji se bavi kompletnim unapr…" at bounding box center [476, 171] width 146 height 59
click at [675, 146] on div at bounding box center [475, 206] width 667 height 364
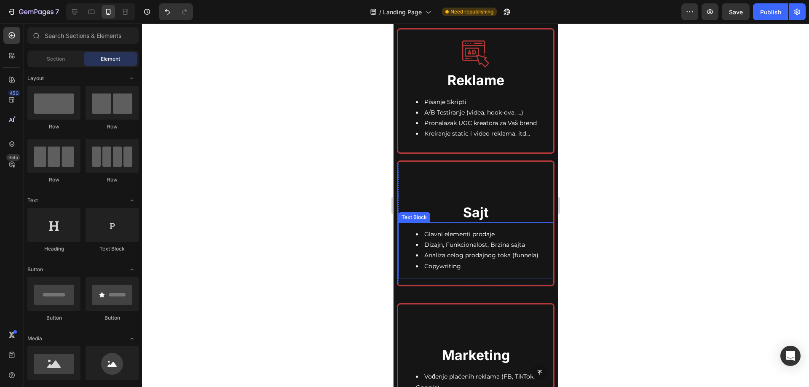
scroll to position [2261, 0]
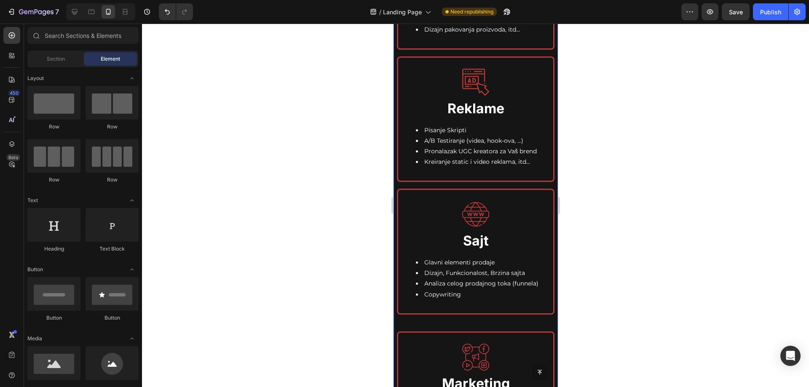
click at [506, 322] on div "[PERSON_NAME]. Sve što Vam treba za Ra st Online Prodaje. Heading ALST MEDIA je…" at bounding box center [475, 277] width 164 height 976
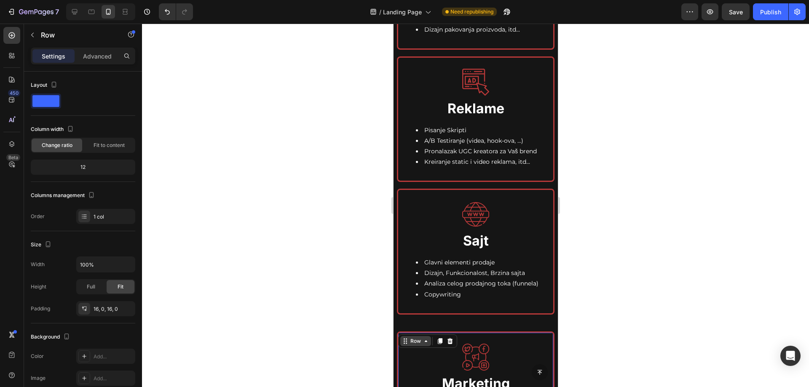
click at [411, 345] on div "Row" at bounding box center [415, 341] width 31 height 10
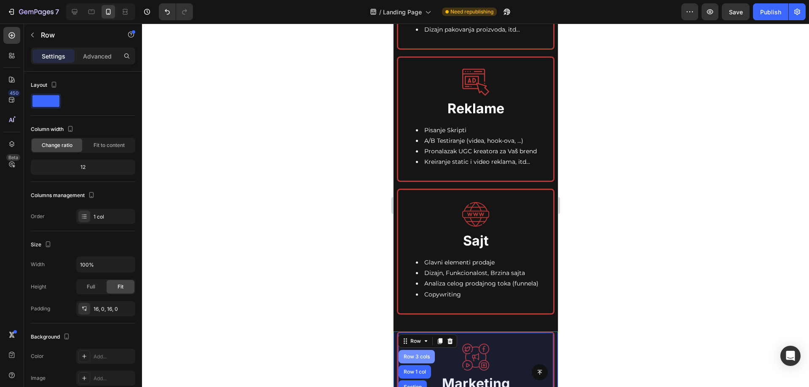
click at [414, 355] on div "Row 3 cols" at bounding box center [417, 356] width 30 height 5
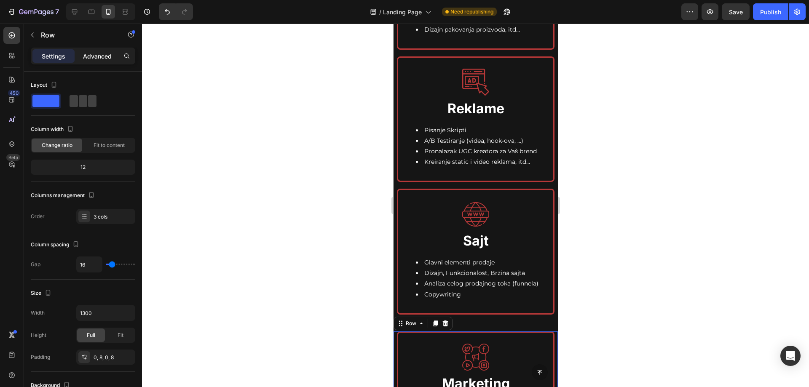
click at [103, 55] on p "Advanced" at bounding box center [97, 56] width 29 height 9
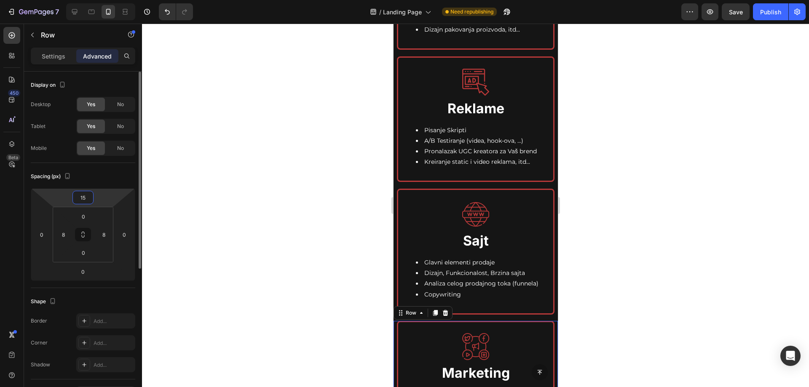
type input "1"
type input "2"
type input "18"
click at [733, 178] on div at bounding box center [475, 206] width 667 height 364
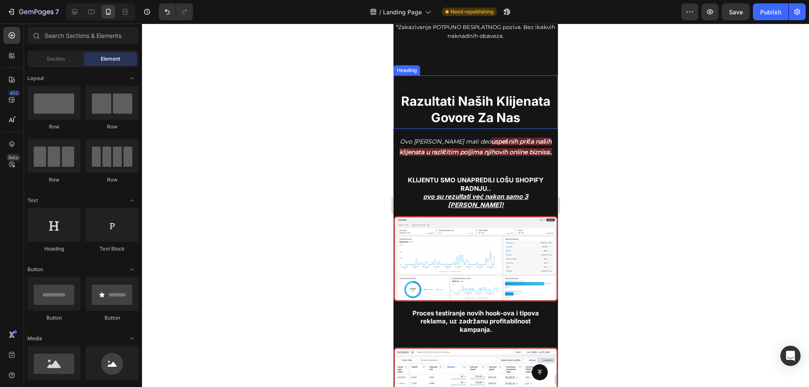
scroll to position [3104, 0]
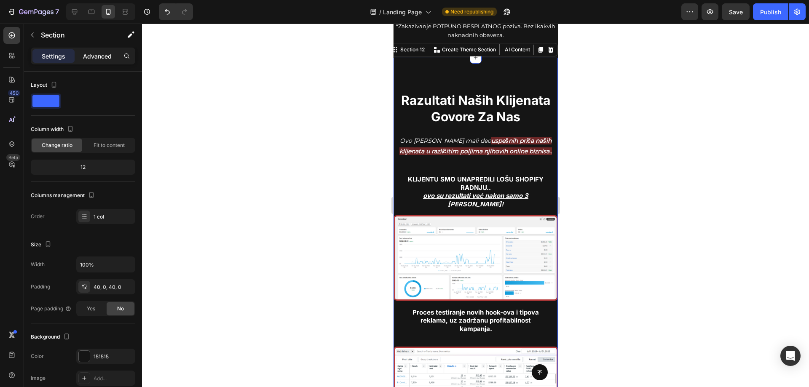
click at [95, 60] on p "Advanced" at bounding box center [97, 56] width 29 height 9
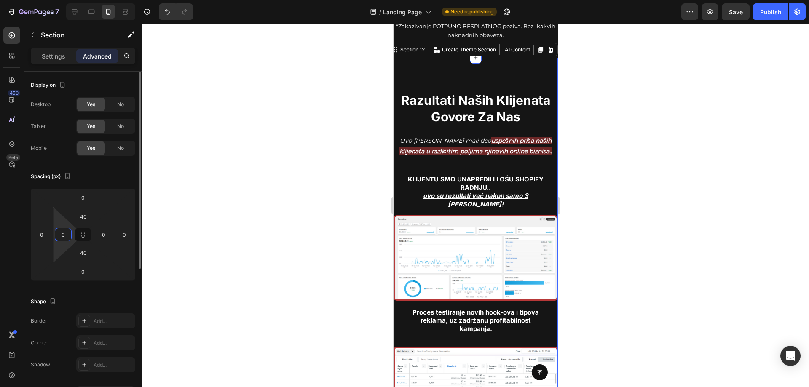
click at [61, 233] on input "0" at bounding box center [63, 234] width 13 height 13
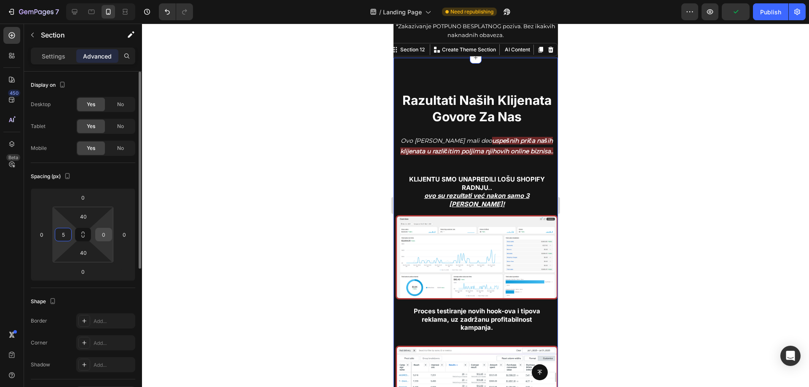
type input "5"
click at [105, 234] on input "0" at bounding box center [103, 234] width 13 height 13
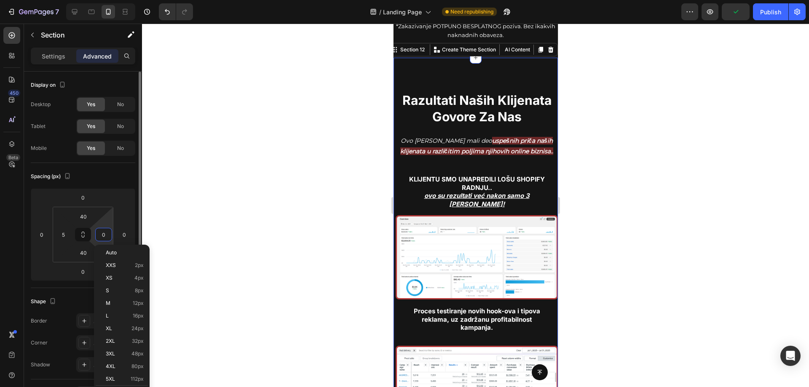
type input "5"
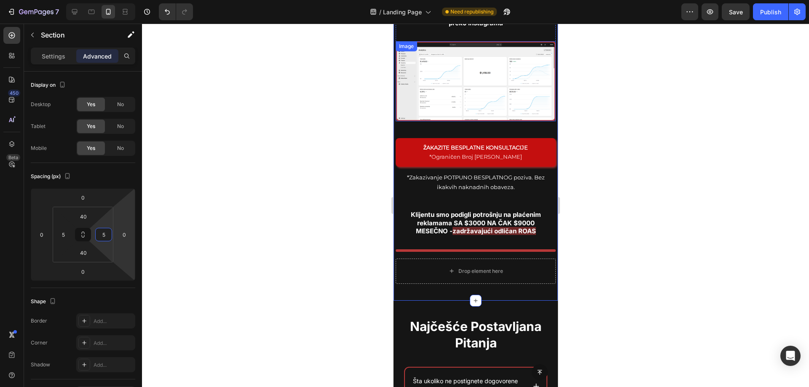
scroll to position [3694, 0]
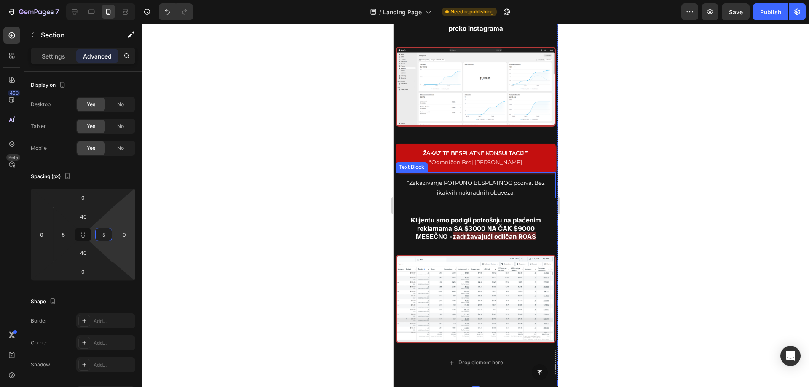
click at [483, 181] on span "*Zakazivanje POTPUNO BESPLATNOG poziva. Bez ikakvih naknadnih obaveza." at bounding box center [476, 188] width 138 height 16
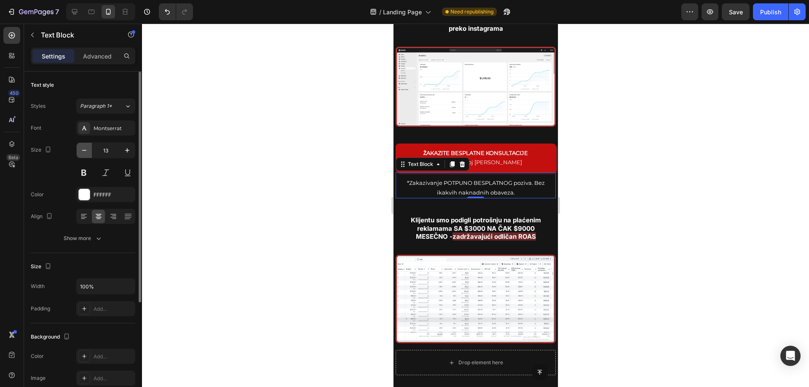
click at [87, 149] on icon "button" at bounding box center [84, 150] width 8 height 8
type input "12"
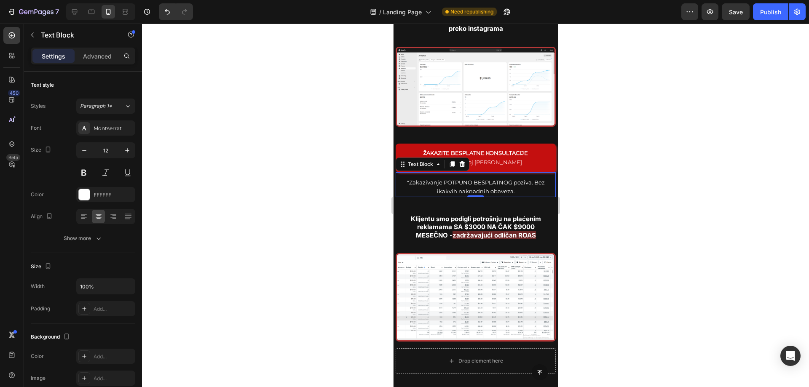
click at [635, 137] on div at bounding box center [475, 206] width 667 height 364
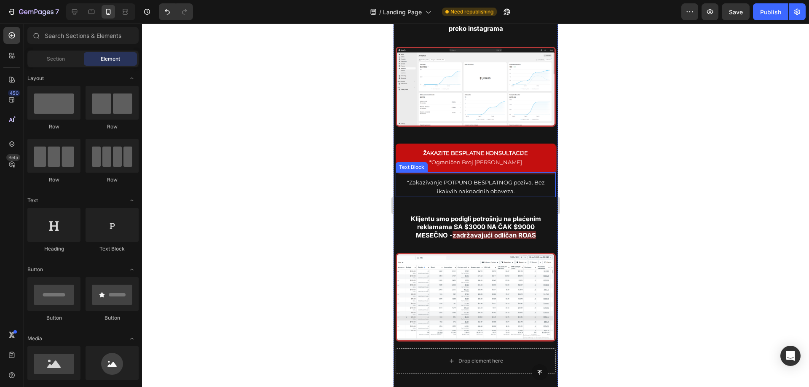
click at [517, 183] on p "*Zakazivanje POTPUNO BESPLATNOG poziva. Bez ikakvih naknadnih obaveza." at bounding box center [475, 187] width 158 height 18
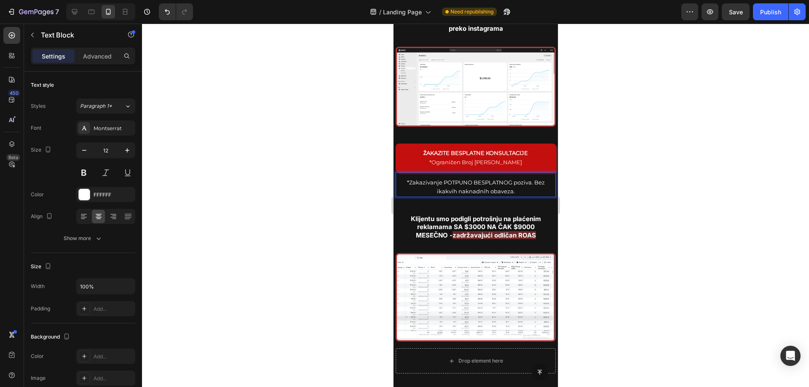
click at [532, 182] on span "*Zakazivanje POTPUNO BESPLATNOG poziva. Bez ikakvih naknadnih obaveza." at bounding box center [476, 187] width 138 height 16
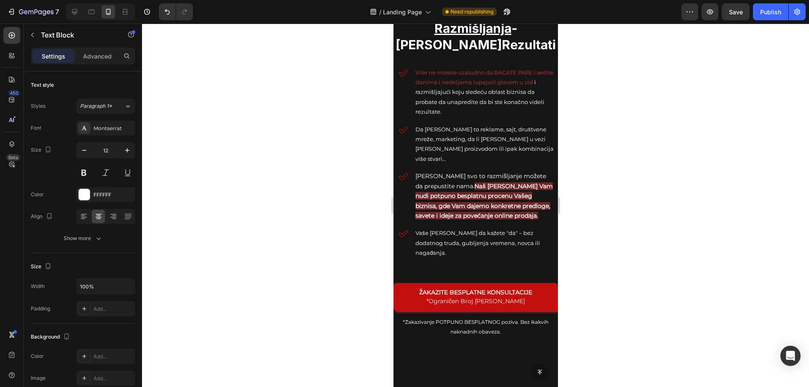
scroll to position [786, 0]
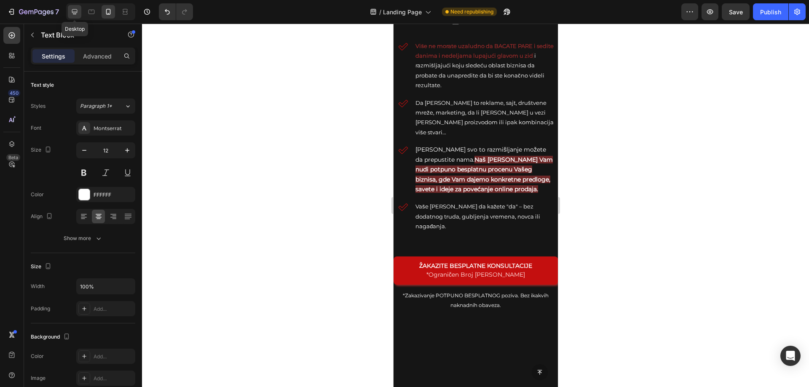
click at [74, 11] on icon at bounding box center [74, 12] width 8 height 8
type input "13"
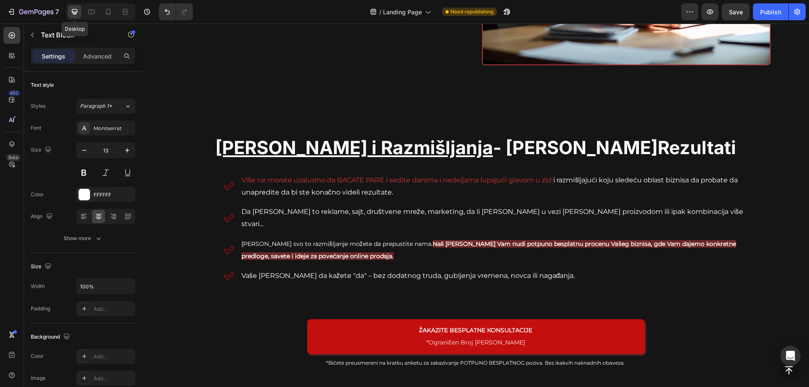
scroll to position [730, 0]
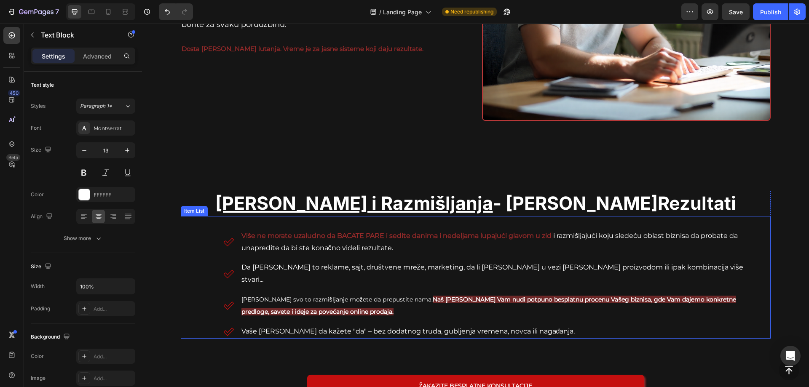
click at [242, 267] on p "Da [PERSON_NAME] to reklame, sajt, društvene mreže, marketing, da li [PERSON_NA…" at bounding box center [495, 274] width 507 height 24
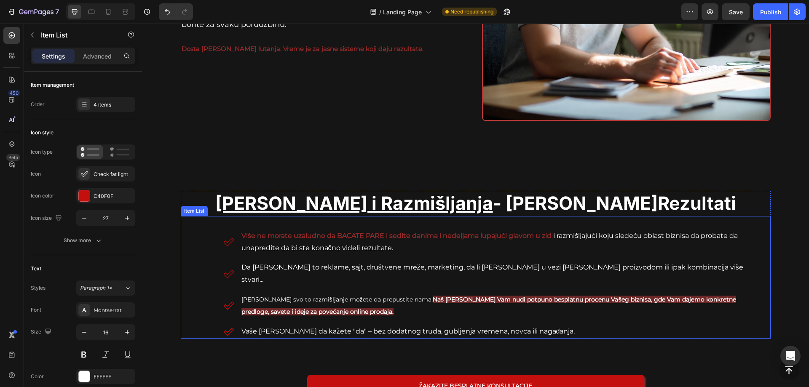
click at [242, 267] on p "Da [PERSON_NAME] to reklame, sajt, društvene mreže, marketing, da li [PERSON_NA…" at bounding box center [495, 274] width 507 height 24
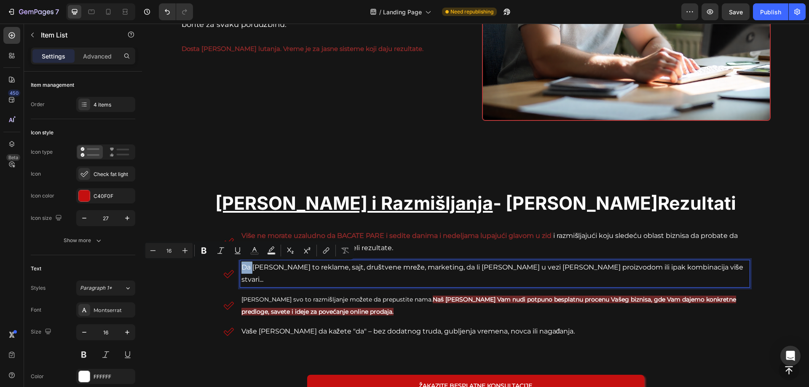
click at [242, 267] on p "Da [PERSON_NAME] to reklame, sajt, društvene mreže, marketing, da li [PERSON_NA…" at bounding box center [495, 274] width 507 height 24
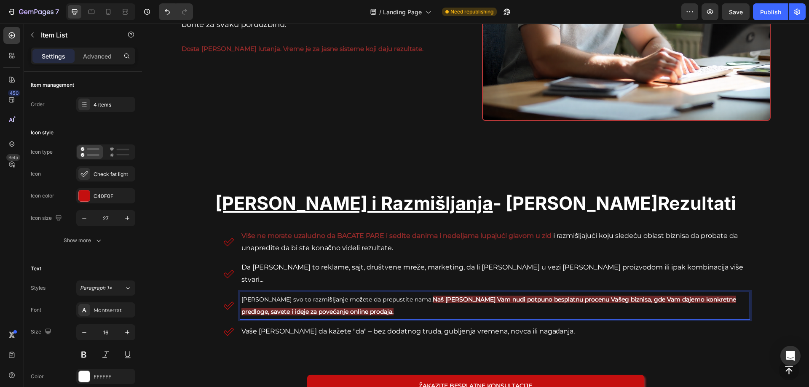
click at [339, 297] on p "[PERSON_NAME] svo to razmišljanje možete da prepustite nama. Naš [PERSON_NAME] …" at bounding box center [495, 306] width 507 height 24
click at [322, 299] on p "[PERSON_NAME] svo to razmišljanje možete da prepustite nama. Naš [PERSON_NAME] …" at bounding box center [495, 306] width 507 height 24
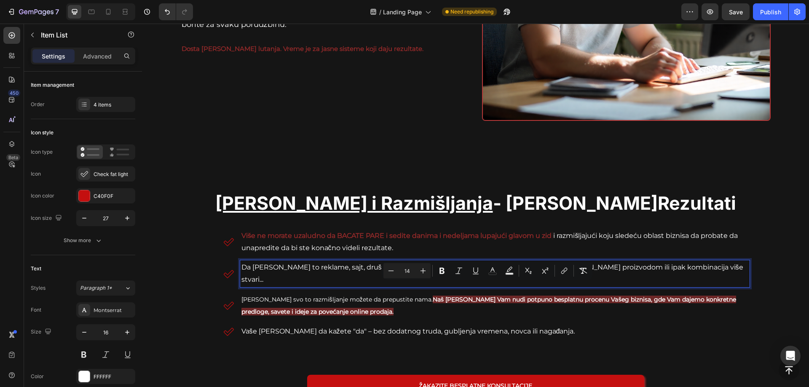
click at [301, 264] on p "Da [PERSON_NAME] to reklame, sajt, društvene mreže, marketing, da li [PERSON_NA…" at bounding box center [495, 274] width 507 height 24
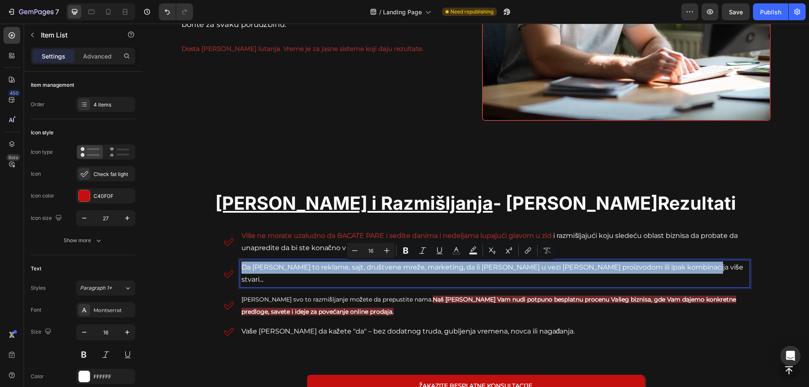
type input "14"
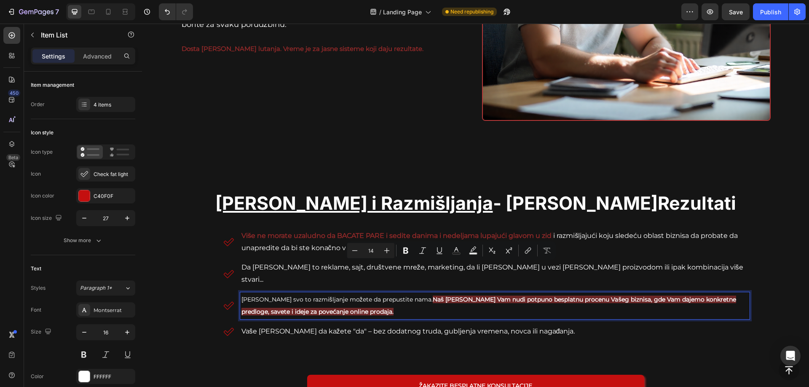
click at [338, 298] on p "[PERSON_NAME] svo to razmišljanje možete da prepustite nama. Naš [PERSON_NAME] …" at bounding box center [495, 306] width 507 height 24
click at [337, 298] on p "[PERSON_NAME] svo to razmišljanje možete da prepustite nama. Naš [PERSON_NAME] …" at bounding box center [495, 306] width 507 height 24
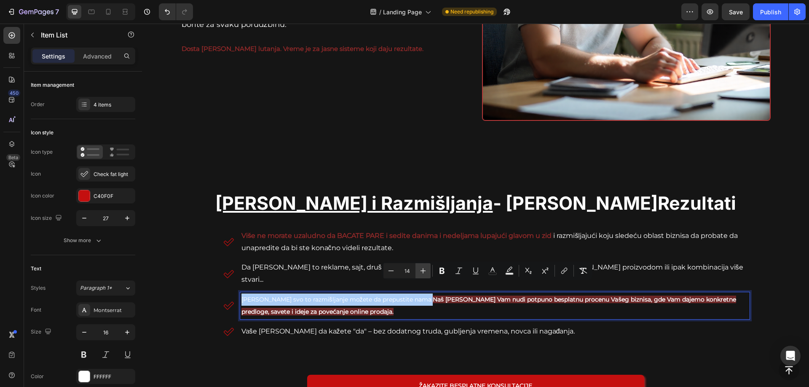
click at [420, 273] on icon "Editor contextual toolbar" at bounding box center [423, 271] width 8 height 8
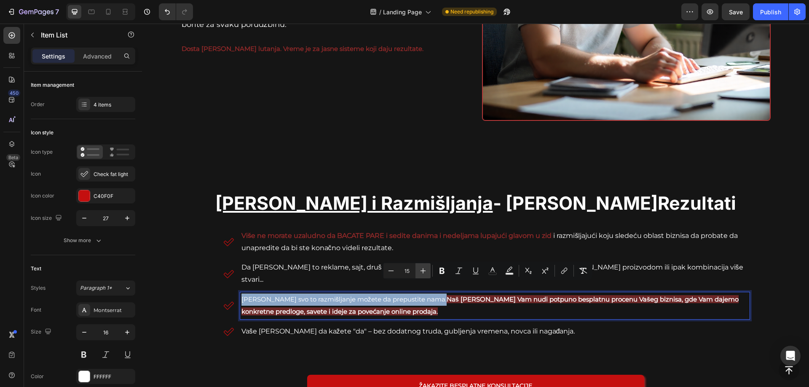
type input "16"
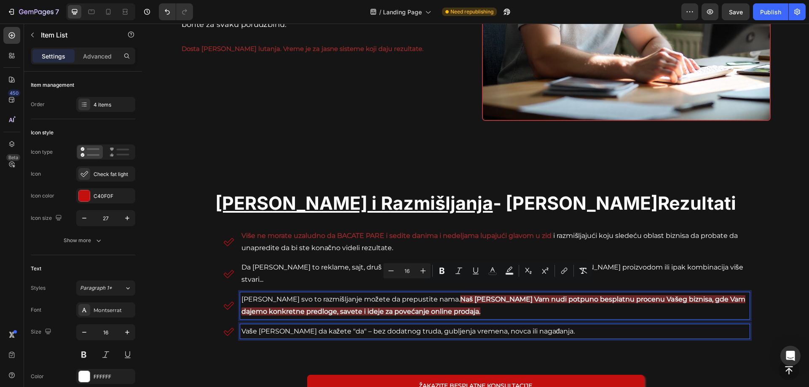
click at [367, 326] on p "Vaše [PERSON_NAME] da kažete "da" – bez dodatnog truda, gubljenja vremena, novc…" at bounding box center [495, 332] width 507 height 12
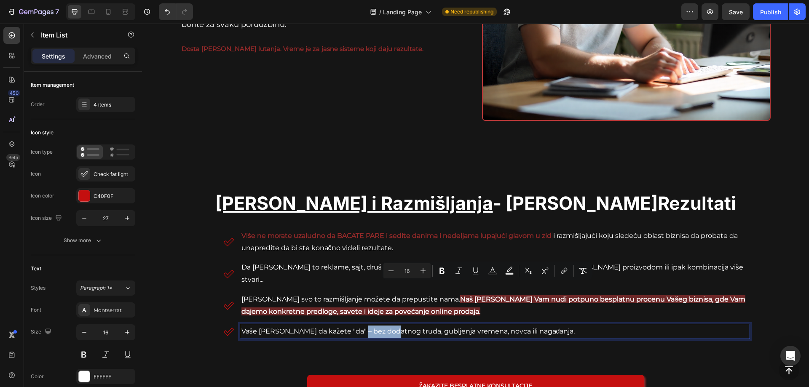
click at [367, 326] on p "Vaše [PERSON_NAME] da kažete "da" – bez dodatnog truda, gubljenja vremena, novc…" at bounding box center [495, 332] width 507 height 12
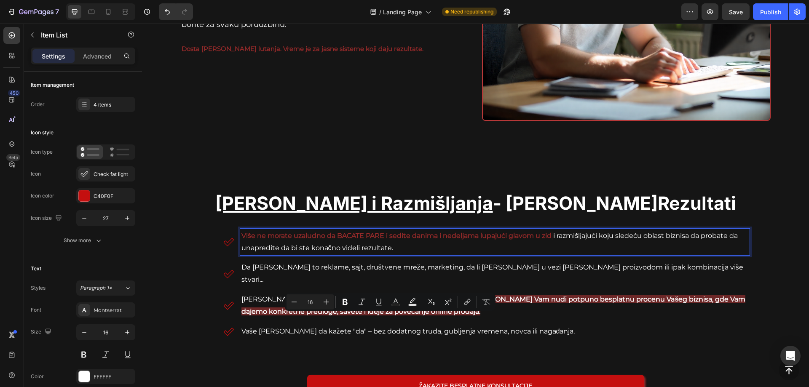
click at [418, 255] on div "Više ne morate uzaludno da BACATE PARE i sedite danima i nedeljama lupajući gla…" at bounding box center [495, 242] width 510 height 27
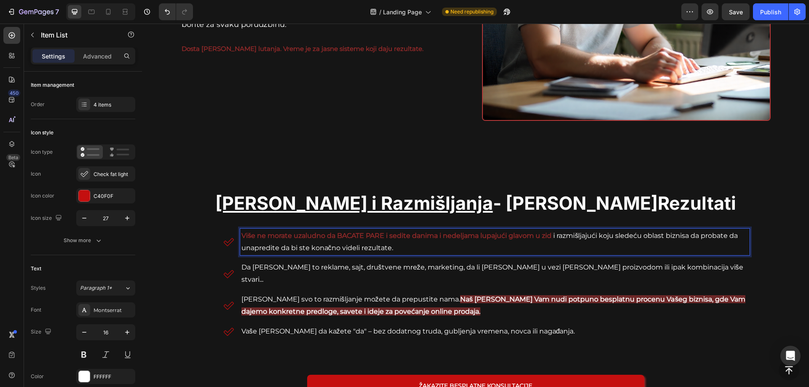
click at [378, 268] on p "Da [PERSON_NAME] to reklame, sajt, društvene mreže, marketing, da li [PERSON_NA…" at bounding box center [495, 274] width 507 height 24
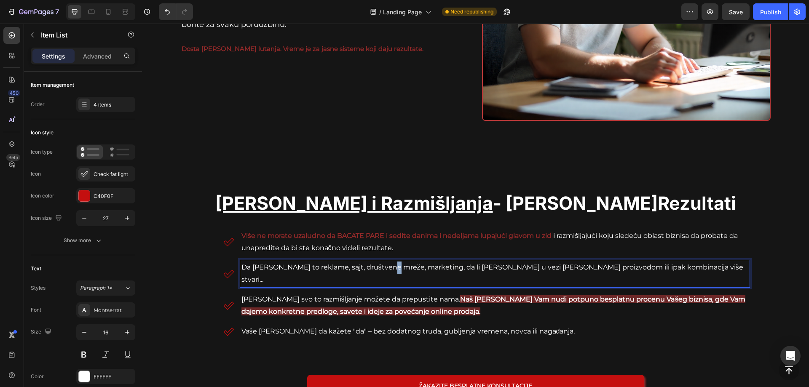
click at [378, 268] on p "Da [PERSON_NAME] to reklame, sajt, društvene mreže, marketing, da li [PERSON_NA…" at bounding box center [495, 274] width 507 height 24
click at [308, 243] on p "Više ne morate uzaludno da BACATE PARE i sedite danima i nedeljama lupajući gla…" at bounding box center [495, 242] width 507 height 24
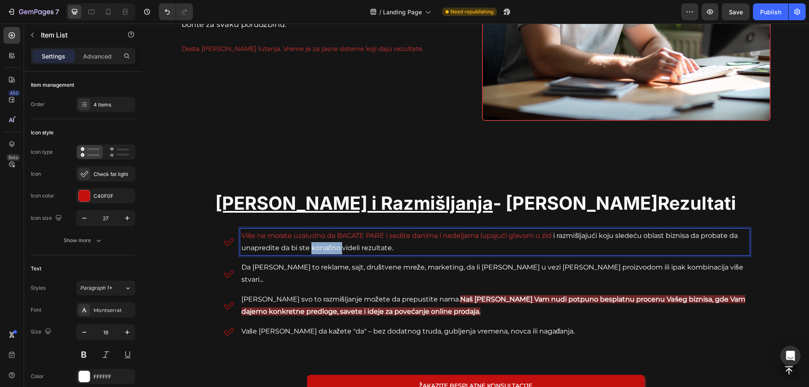
click at [307, 243] on p "Više ne morate uzaludno da BACATE PARE i sedite danima i nedeljama lupajući gla…" at bounding box center [495, 242] width 507 height 24
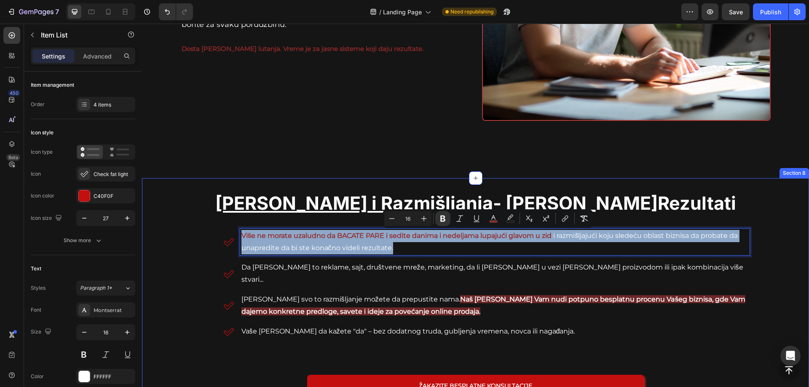
click at [395, 183] on div "Nema Više Nagadjanja i [PERSON_NAME] Rezultati Heading Više ne morate uzaludno …" at bounding box center [475, 326] width 667 height 297
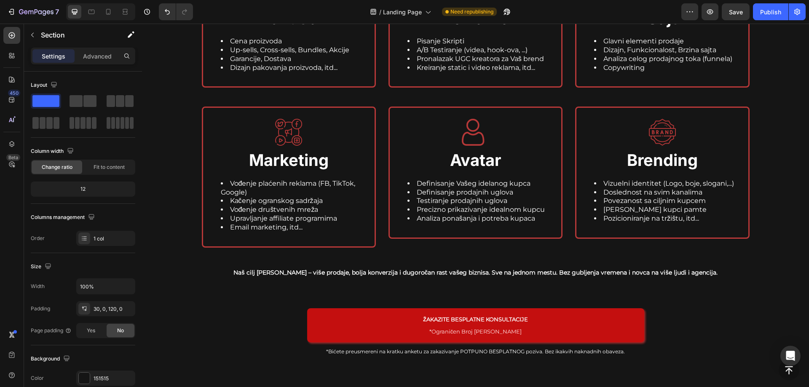
scroll to position [2165, 0]
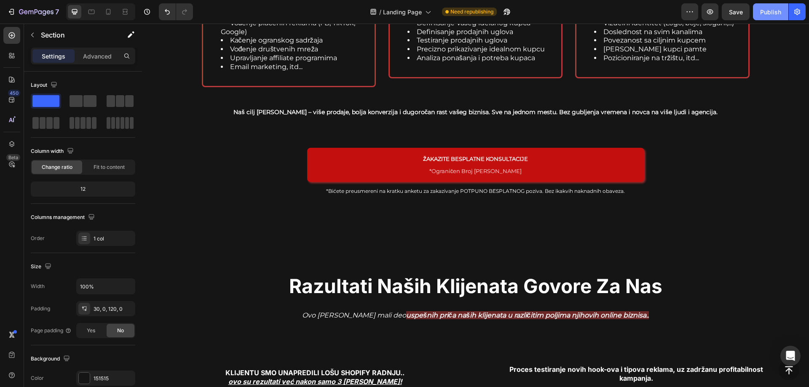
click at [761, 11] on div "Publish" at bounding box center [770, 12] width 21 height 9
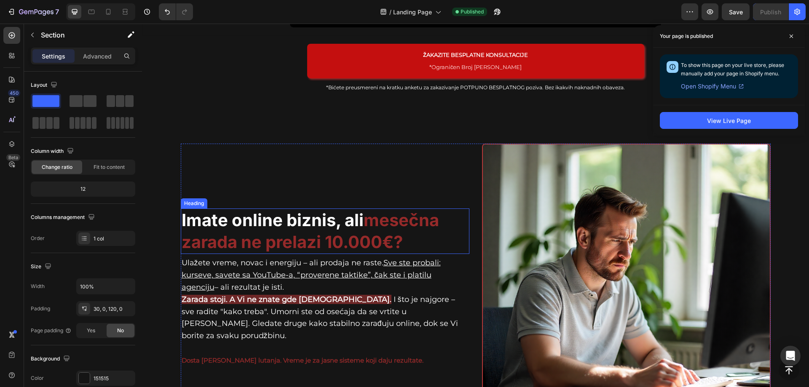
scroll to position [422, 0]
